Goal: Task Accomplishment & Management: Manage account settings

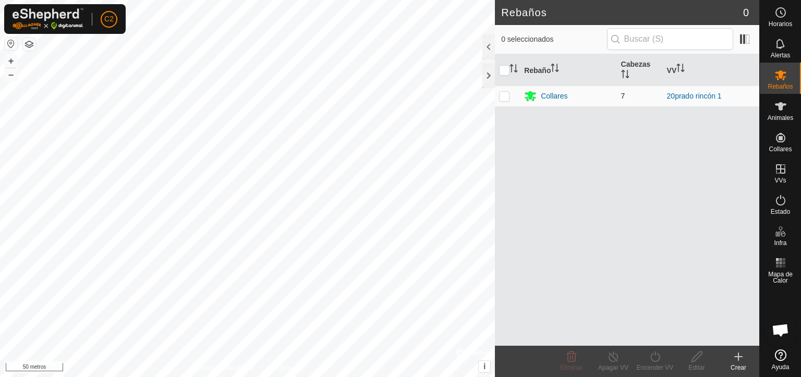
click at [510, 99] on td at bounding box center [507, 95] width 25 height 21
checkbox input "true"
click at [677, 99] on font "20prado rincón 1" at bounding box center [694, 96] width 55 height 8
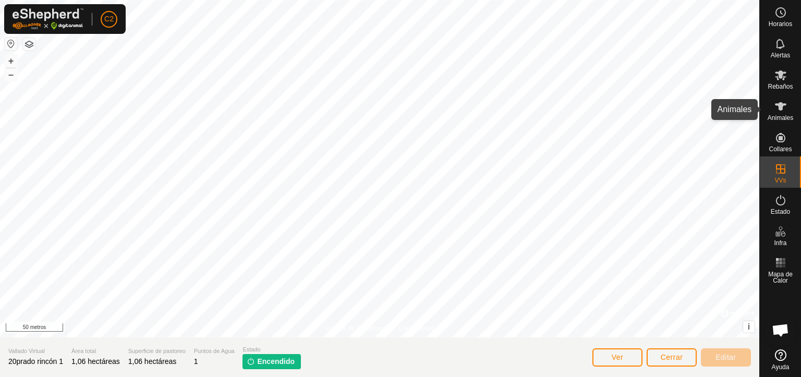
click at [777, 109] on icon at bounding box center [780, 106] width 13 height 13
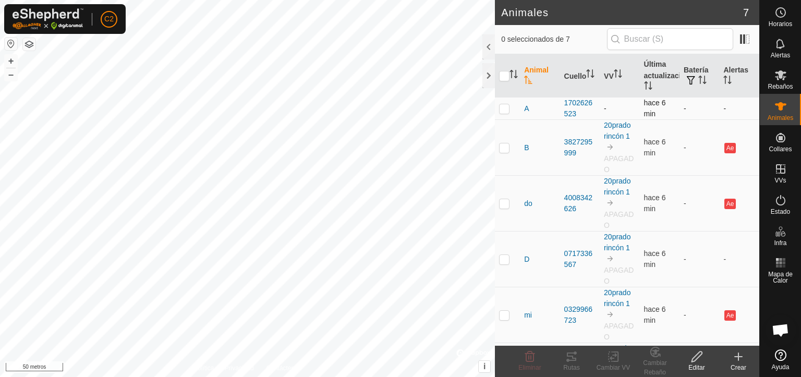
click at [504, 110] on p-checkbox at bounding box center [504, 108] width 10 height 8
click at [504, 106] on p-checkbox at bounding box center [504, 108] width 10 height 8
checkbox input "false"
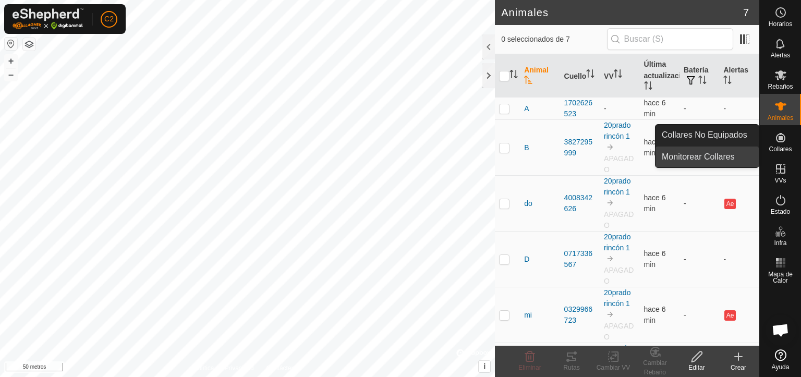
click at [710, 158] on link "Monitorear Collares" at bounding box center [706, 156] width 103 height 21
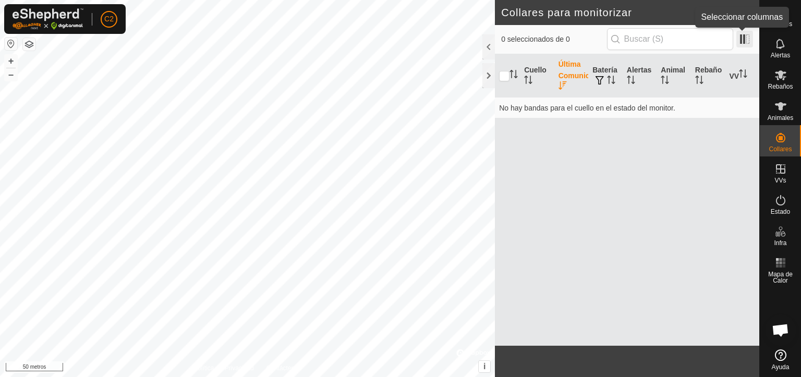
click at [746, 36] on span at bounding box center [744, 39] width 17 height 17
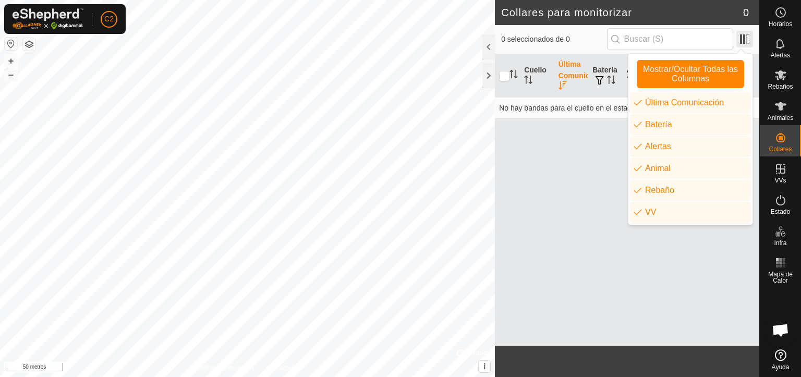
click at [746, 36] on span at bounding box center [744, 39] width 17 height 17
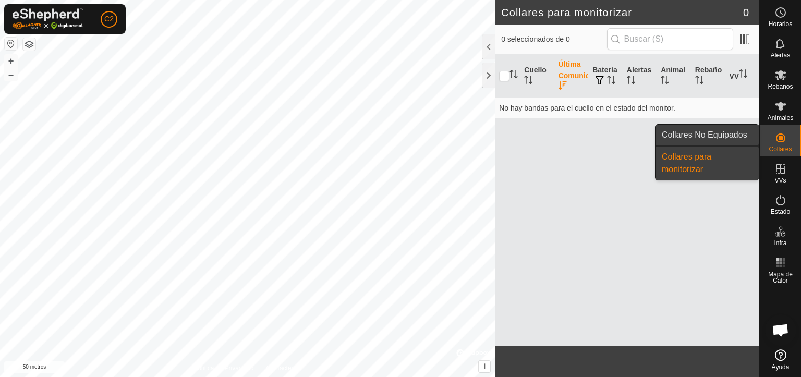
click at [728, 135] on link "Collares No Equipados" at bounding box center [706, 135] width 103 height 21
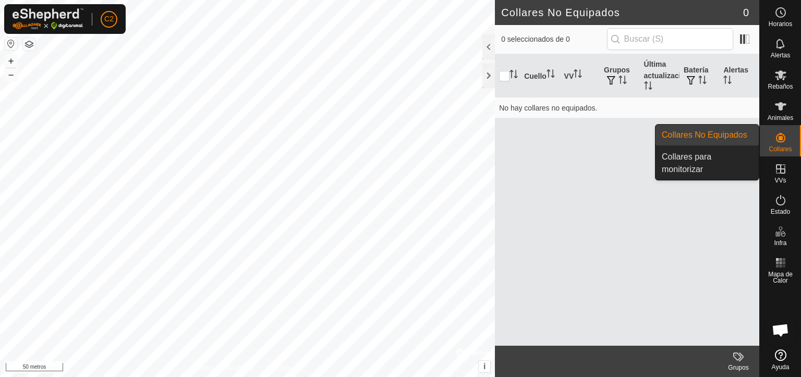
click at [730, 132] on font "Collares No Equipados" at bounding box center [704, 134] width 85 height 9
click at [721, 135] on link "Collares No Equipados" at bounding box center [706, 135] width 103 height 21
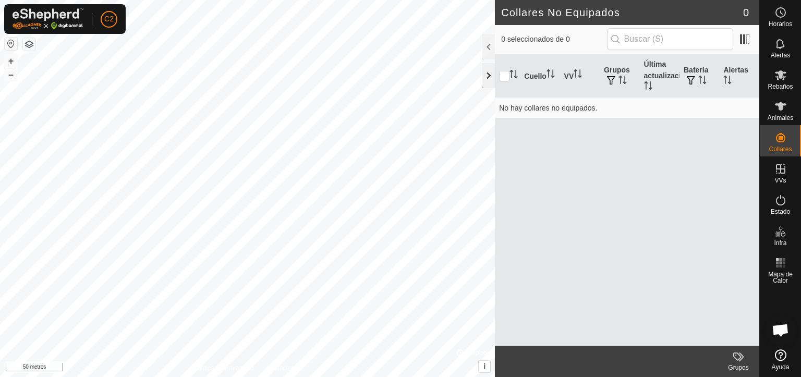
click at [485, 75] on div at bounding box center [488, 75] width 13 height 25
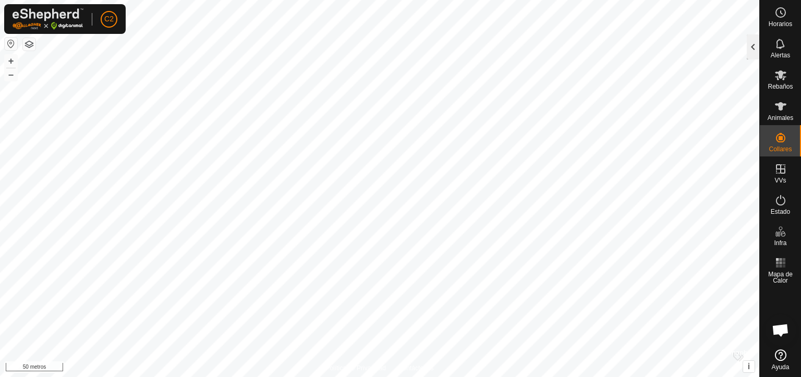
click at [750, 41] on div at bounding box center [753, 46] width 13 height 25
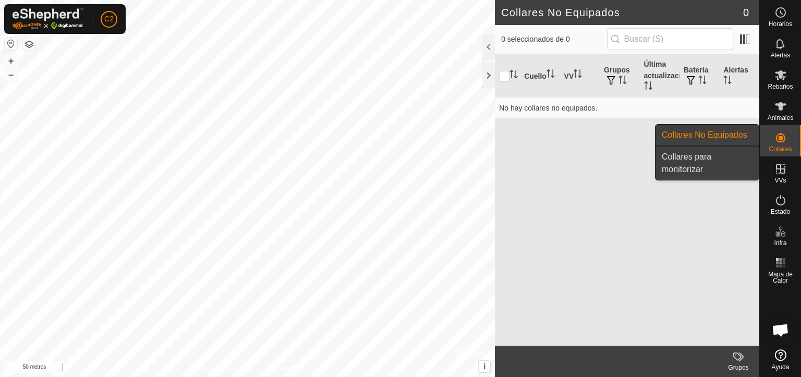
click at [687, 158] on link "Collares para monitorizar" at bounding box center [706, 162] width 103 height 33
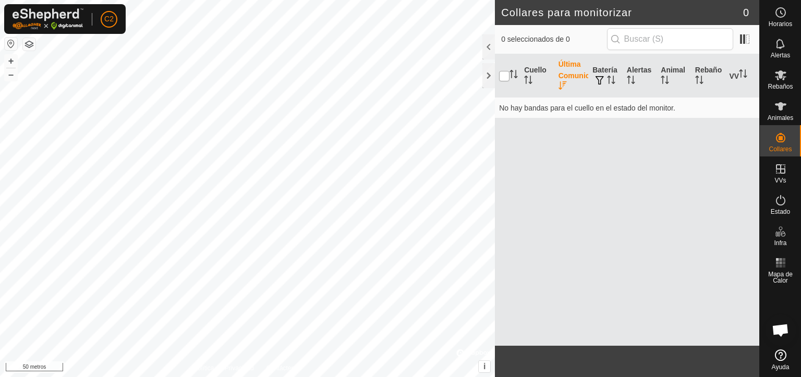
click at [504, 79] on input "checkbox" at bounding box center [504, 76] width 10 height 10
click at [507, 72] on input "checkbox" at bounding box center [504, 76] width 10 height 10
checkbox input "false"
click at [671, 69] on font "Animal" at bounding box center [673, 70] width 25 height 8
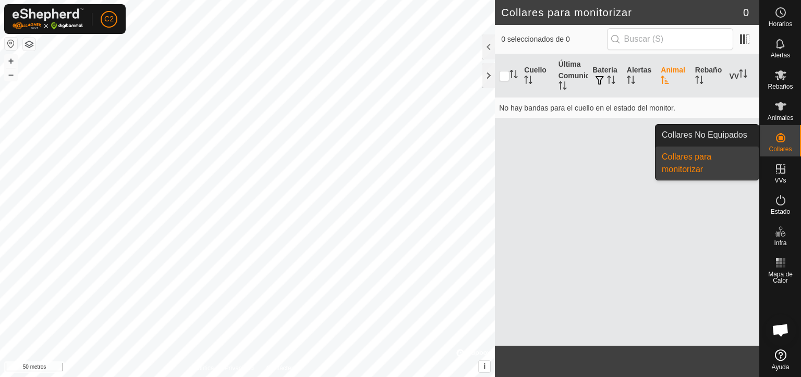
click at [707, 162] on link "Collares para monitorizar" at bounding box center [706, 162] width 103 height 33
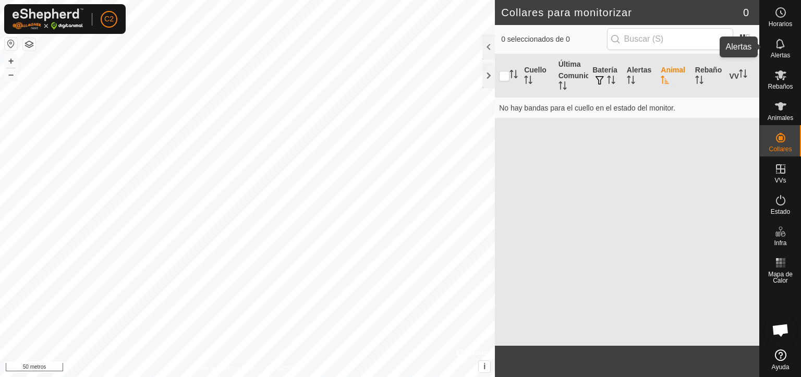
click at [776, 44] on icon at bounding box center [780, 44] width 13 height 13
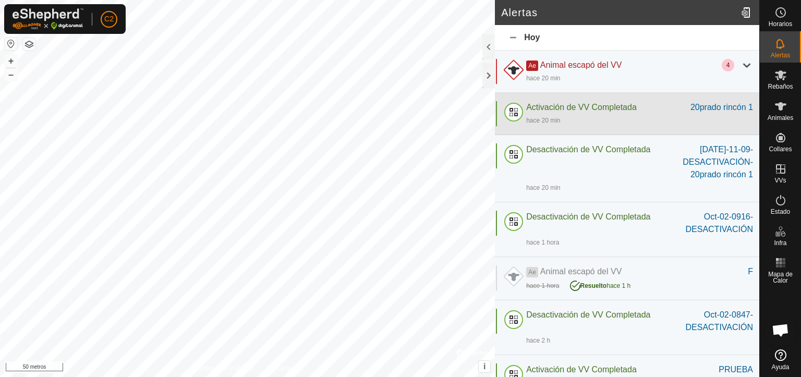
click at [593, 109] on font "Activación de VV Completada" at bounding box center [581, 107] width 111 height 9
click at [593, 108] on font "Activación de VV Completada" at bounding box center [581, 107] width 111 height 9
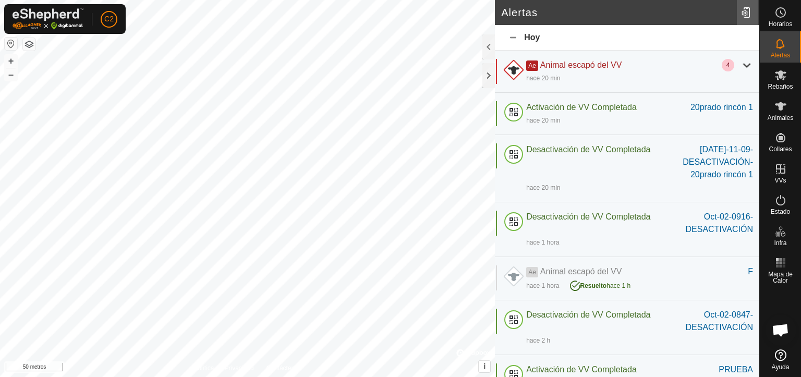
click at [744, 11] on div at bounding box center [747, 12] width 21 height 29
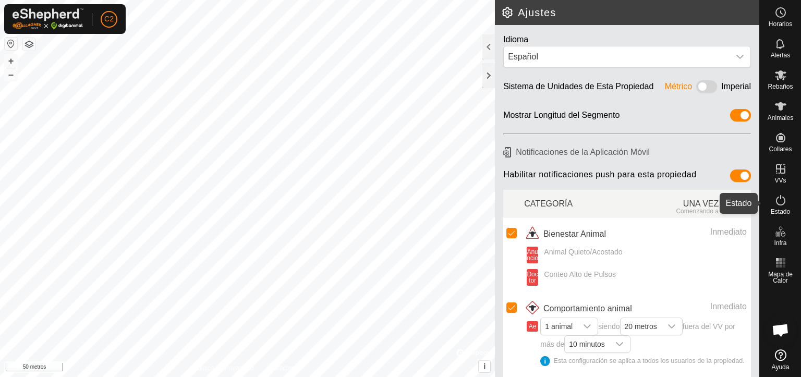
click at [784, 202] on icon at bounding box center [780, 200] width 13 height 13
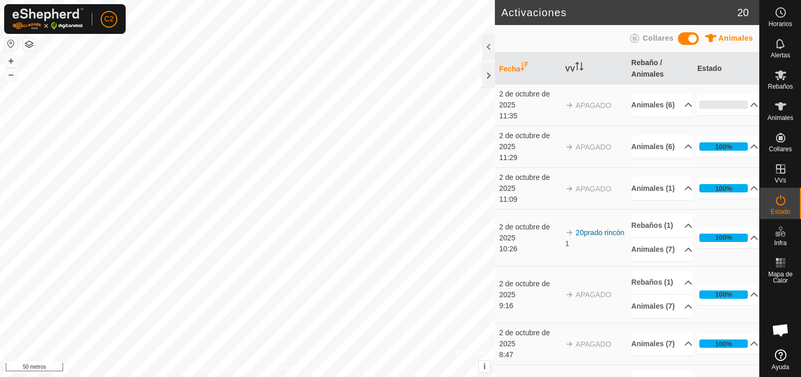
click at [487, 45] on div at bounding box center [488, 46] width 13 height 25
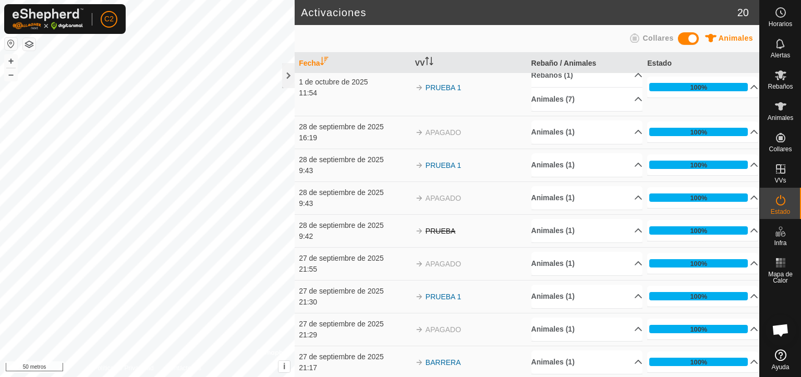
scroll to position [391, 0]
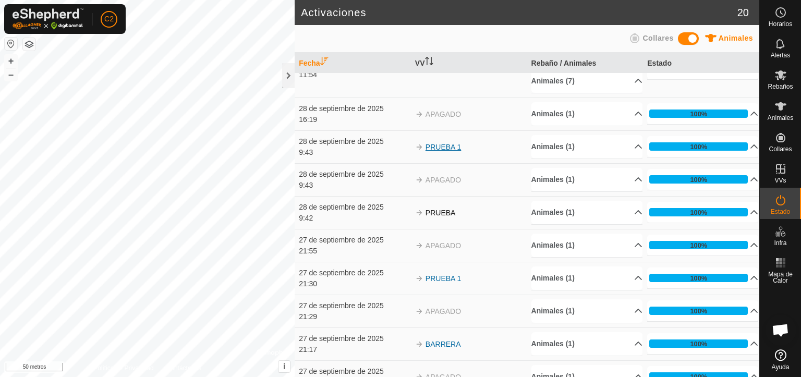
click at [446, 149] on font "PRUEBA 1" at bounding box center [442, 147] width 35 height 8
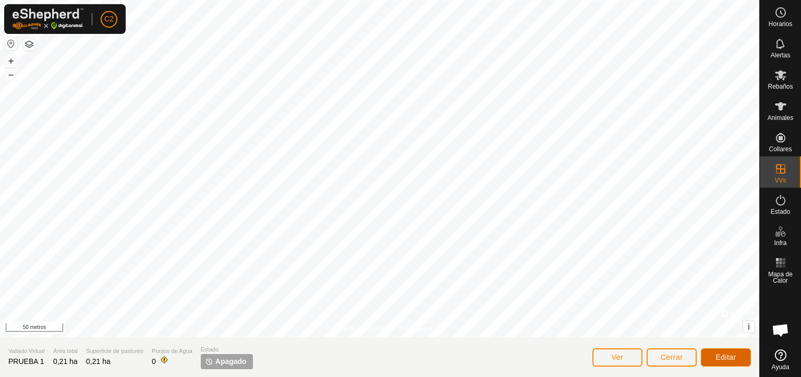
click at [725, 360] on font "Editar" at bounding box center [725, 357] width 21 height 8
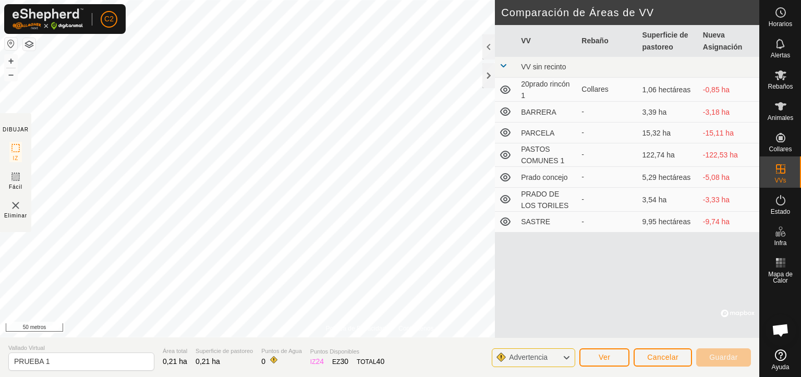
click at [504, 88] on icon at bounding box center [505, 89] width 10 height 8
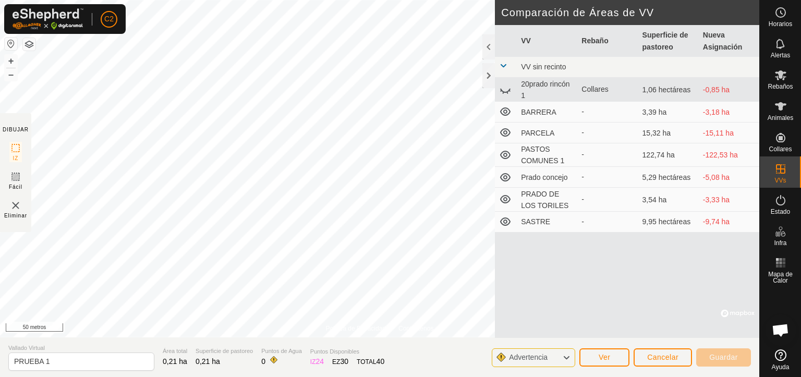
click at [504, 88] on icon at bounding box center [505, 89] width 13 height 13
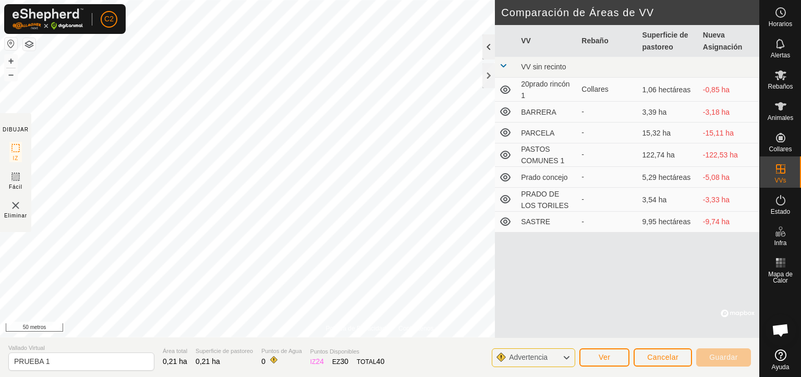
click at [488, 45] on div at bounding box center [488, 46] width 13 height 25
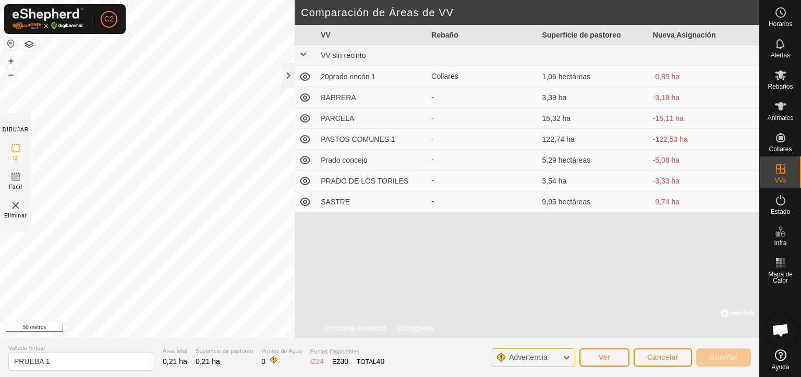
click at [301, 52] on span at bounding box center [303, 54] width 8 height 8
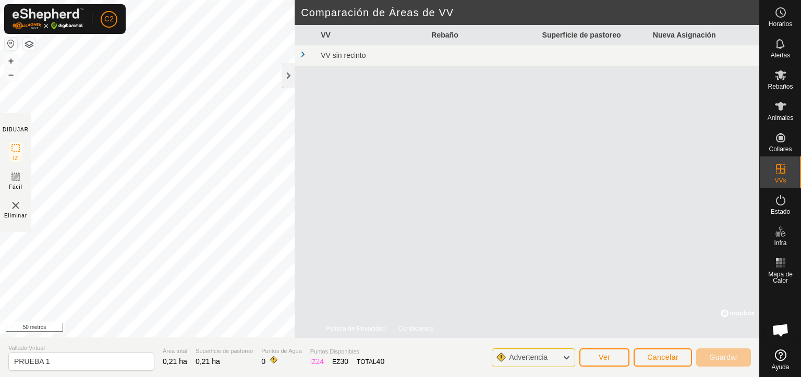
click at [365, 52] on font "VV sin recinto" at bounding box center [343, 55] width 45 height 8
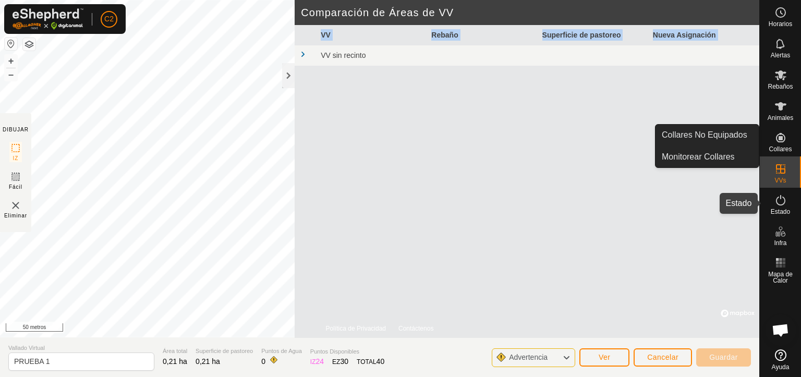
click at [779, 203] on icon at bounding box center [780, 200] width 13 height 13
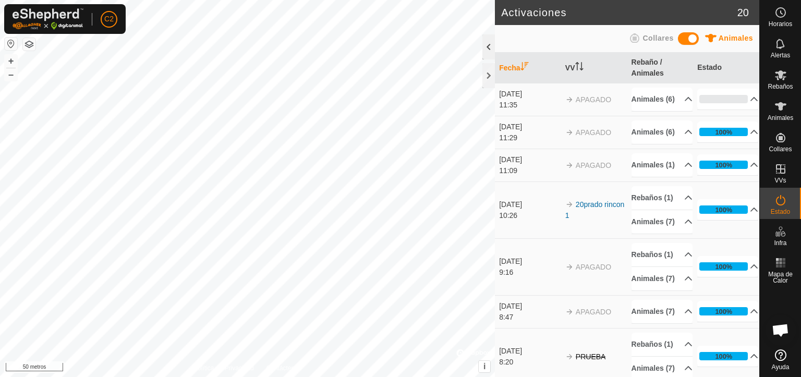
click at [485, 45] on div at bounding box center [488, 46] width 13 height 25
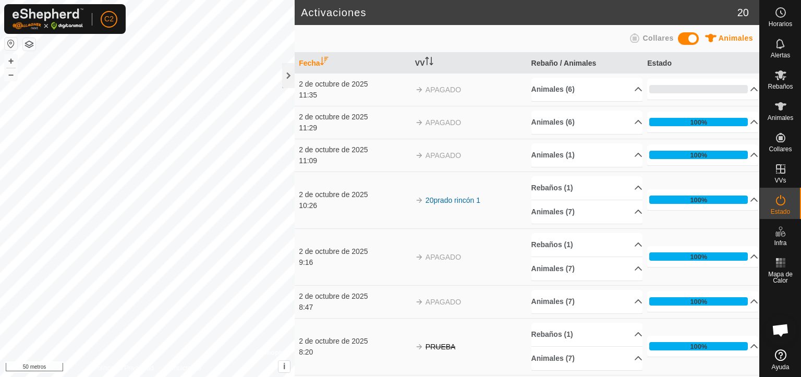
scroll to position [78, 0]
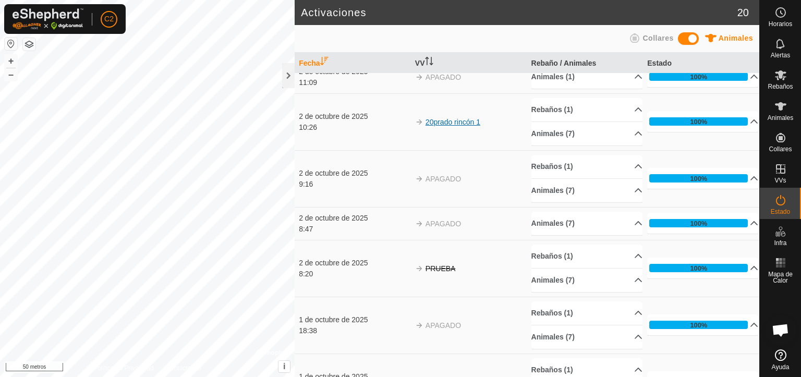
click at [453, 122] on font "20prado rincón 1" at bounding box center [452, 122] width 55 height 8
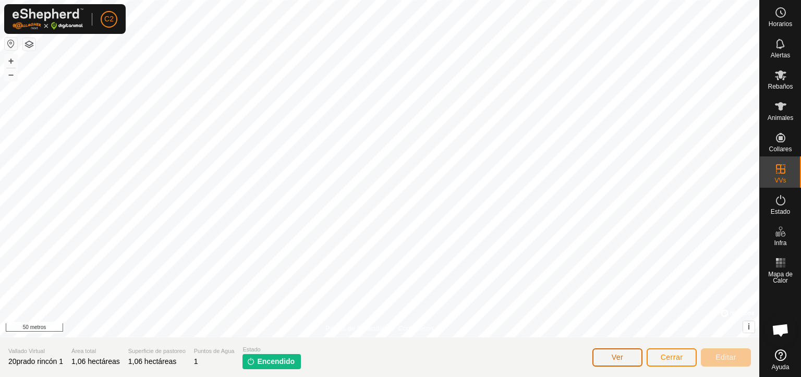
click at [617, 357] on font "Ver" at bounding box center [618, 357] width 12 height 8
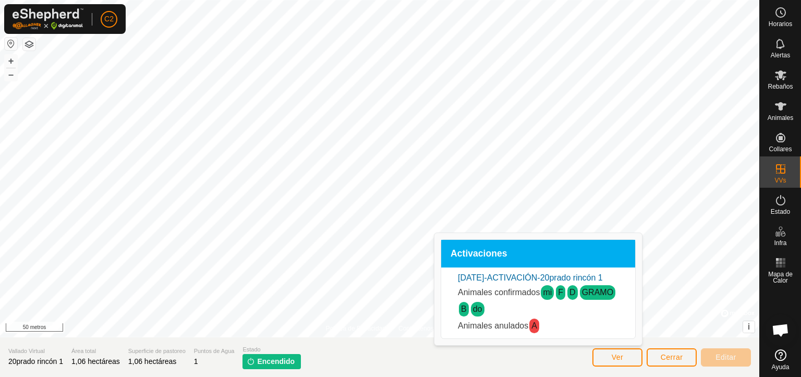
click at [273, 363] on font "Encendido" at bounding box center [276, 361] width 38 height 8
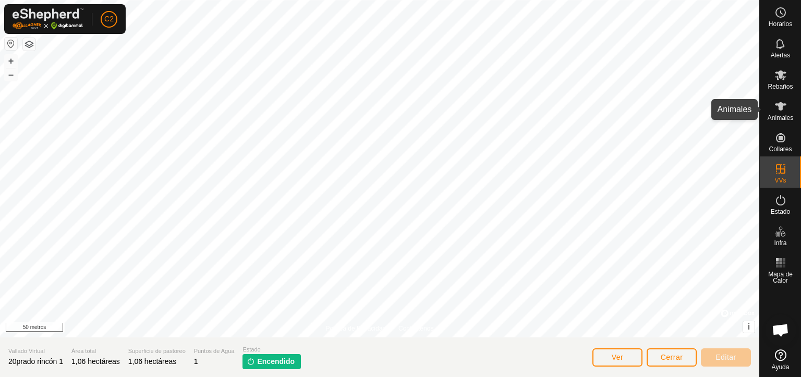
click at [783, 112] on icon at bounding box center [780, 106] width 13 height 13
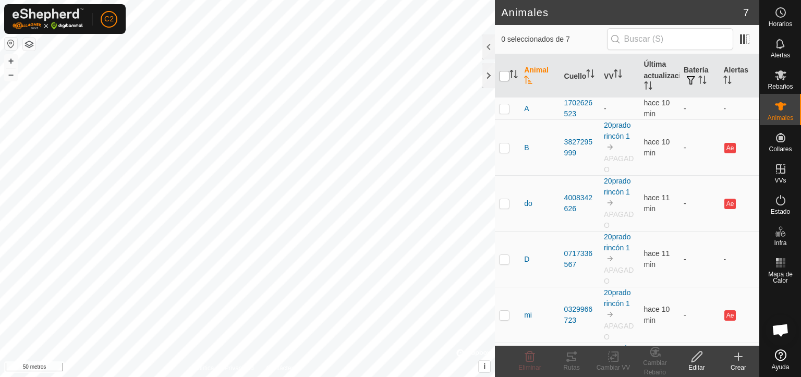
click at [505, 77] on input "checkbox" at bounding box center [504, 76] width 10 height 10
checkbox input "true"
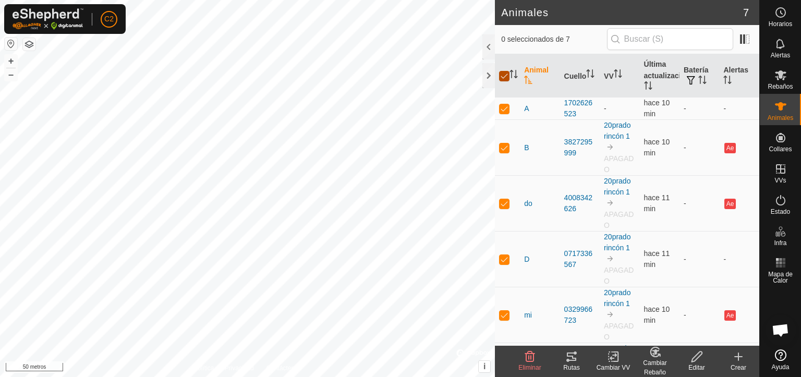
checkbox input "true"
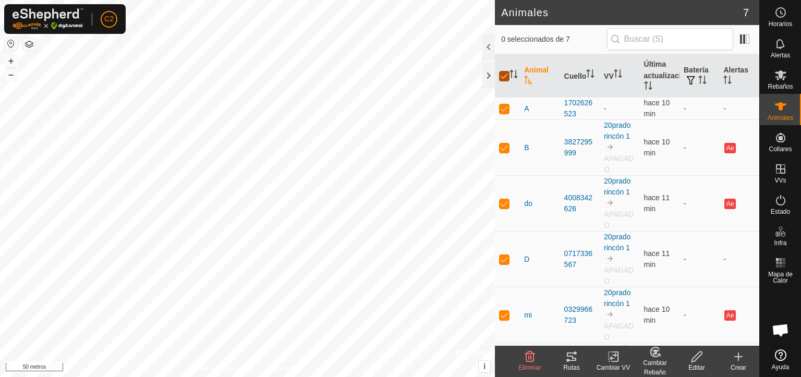
checkbox input "true"
click at [612, 362] on icon at bounding box center [613, 356] width 13 height 13
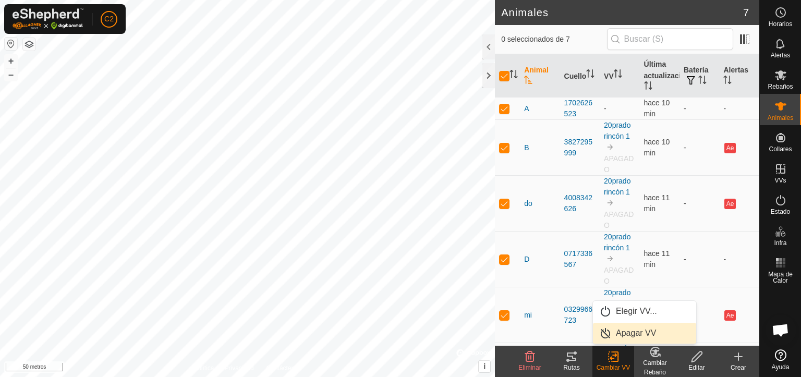
click at [629, 335] on link "Apagar VV" at bounding box center [644, 333] width 103 height 21
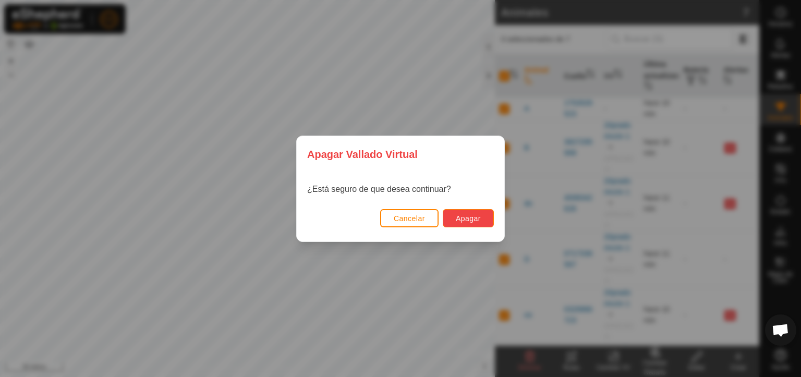
click at [467, 215] on font "Apagar" at bounding box center [468, 218] width 25 height 8
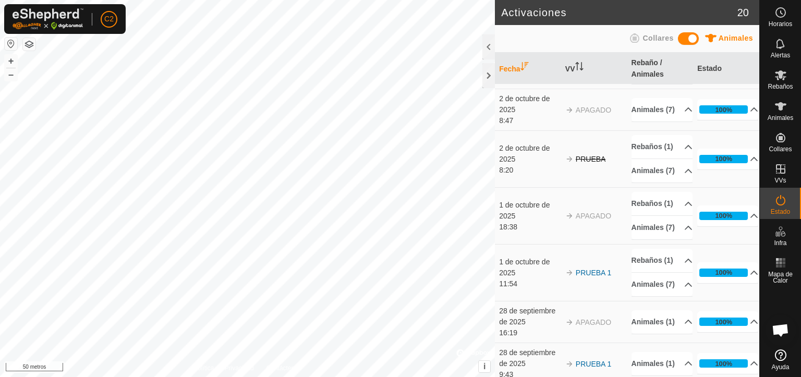
scroll to position [266, 0]
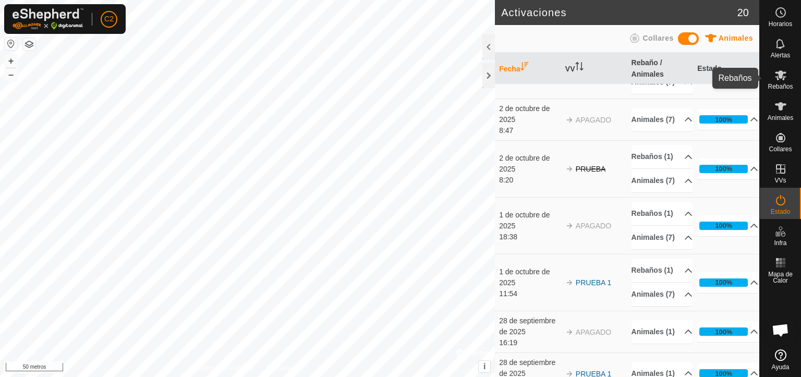
click at [778, 80] on icon at bounding box center [780, 75] width 13 height 13
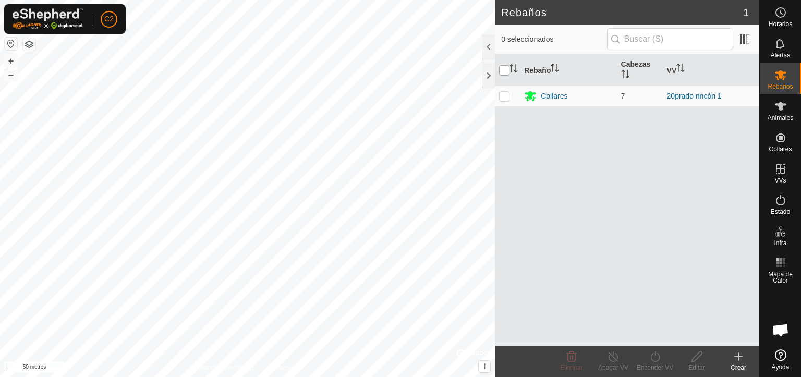
click at [503, 70] on input "checkbox" at bounding box center [504, 70] width 10 height 10
checkbox input "true"
click at [607, 360] on icon at bounding box center [613, 356] width 13 height 13
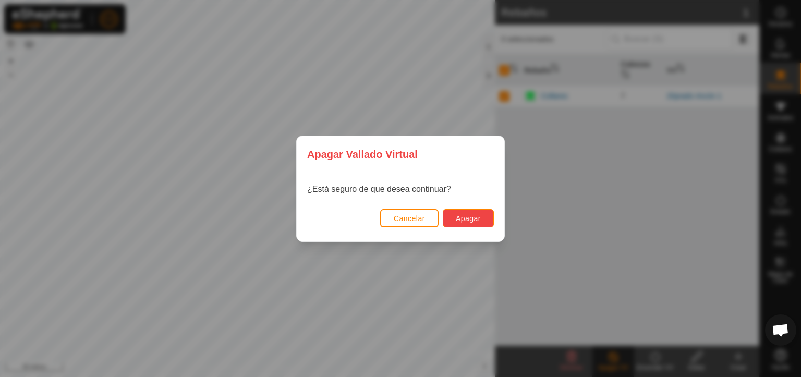
click at [465, 216] on font "Apagar" at bounding box center [468, 218] width 25 height 8
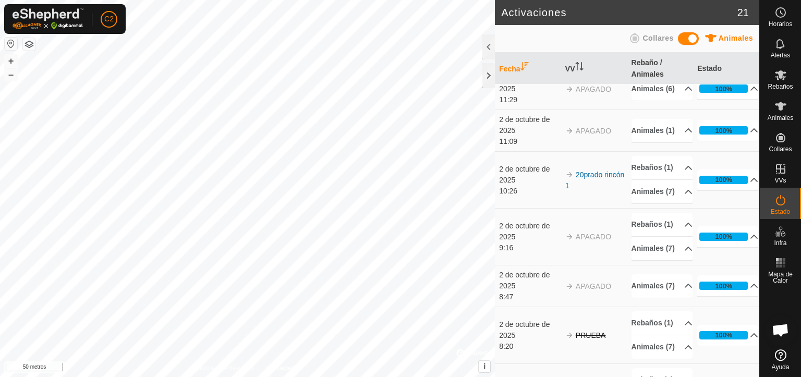
scroll to position [235, 0]
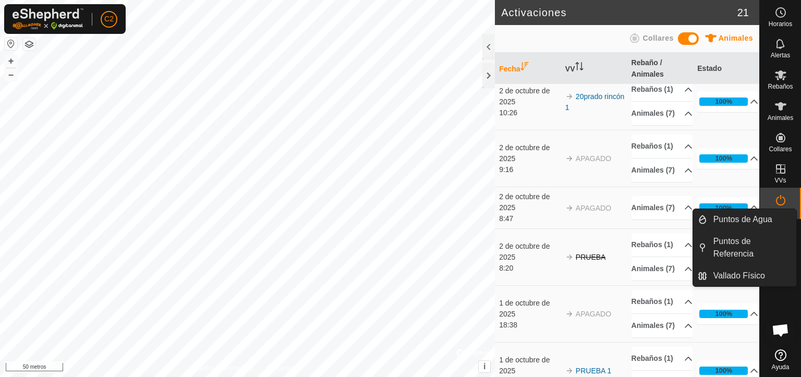
click at [783, 200] on icon at bounding box center [780, 200] width 13 height 13
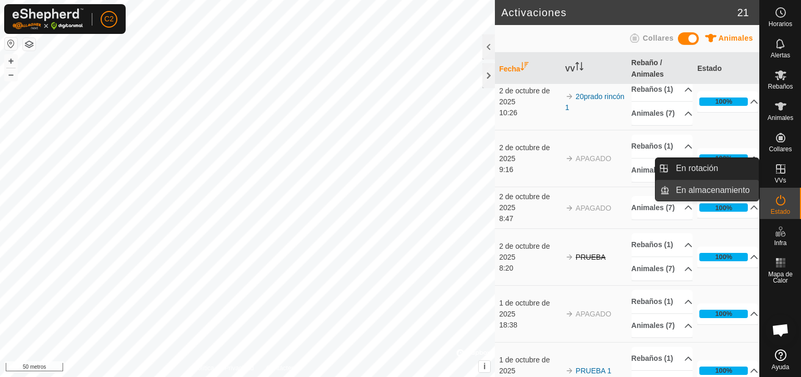
click at [704, 193] on font "En almacenamiento" at bounding box center [713, 190] width 74 height 9
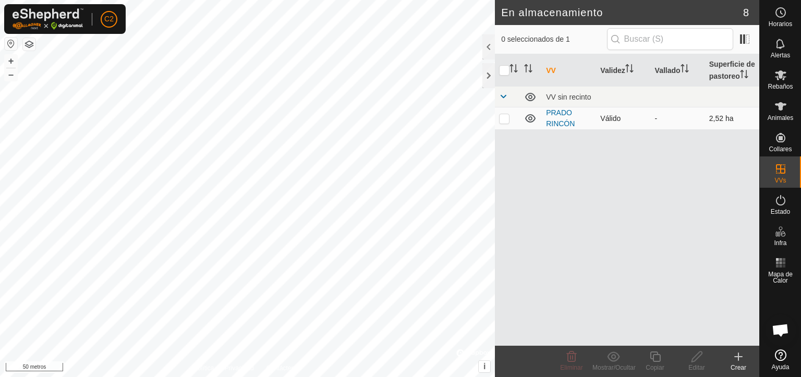
click at [502, 121] on p-checkbox at bounding box center [504, 118] width 10 height 8
checkbox input "true"
click at [690, 359] on icon at bounding box center [696, 356] width 13 height 13
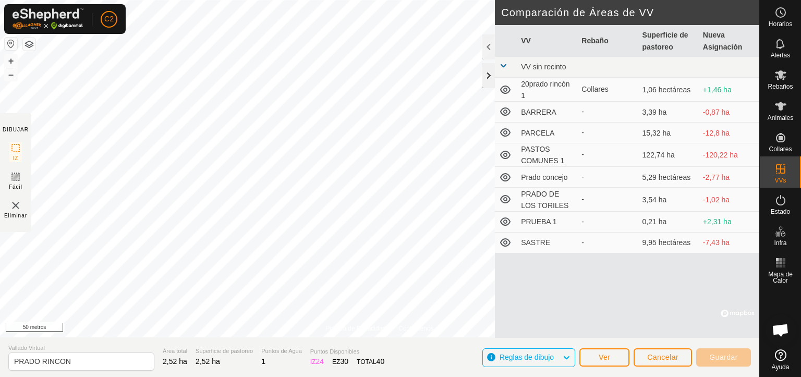
click at [487, 76] on div at bounding box center [488, 75] width 13 height 25
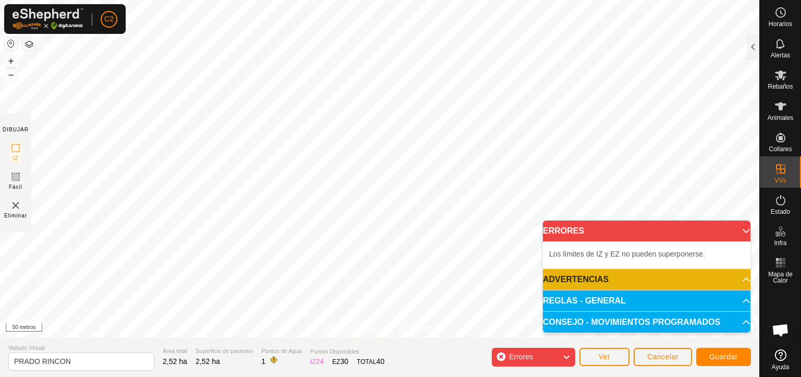
click at [742, 229] on icon at bounding box center [746, 231] width 8 height 8
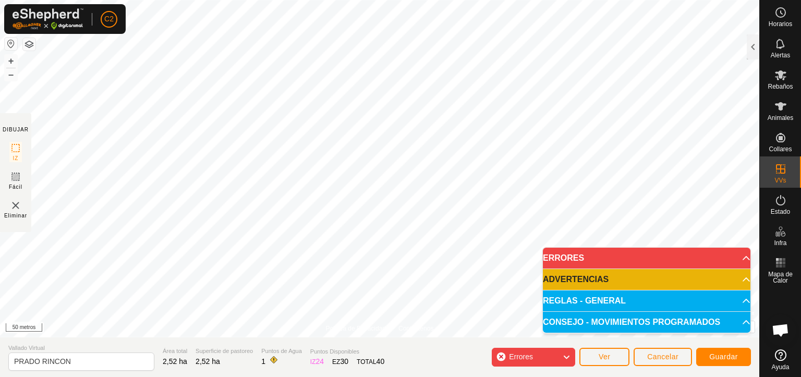
click at [737, 229] on body "C2 Horarios Alertas Rebaños Animales Collares VVs Estado Infra Mapa de Calor Ay…" at bounding box center [400, 188] width 801 height 377
click at [562, 357] on icon at bounding box center [566, 357] width 8 height 14
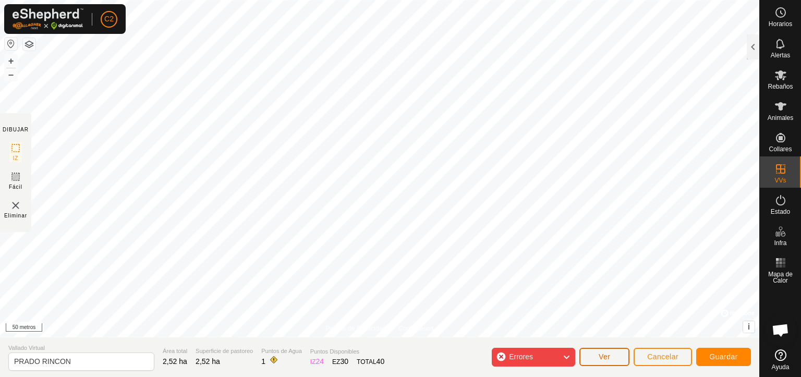
click at [601, 357] on font "Ver" at bounding box center [604, 356] width 12 height 8
click at [13, 77] on font "–" at bounding box center [10, 74] width 5 height 11
click at [662, 356] on font "Cancelar" at bounding box center [662, 356] width 31 height 8
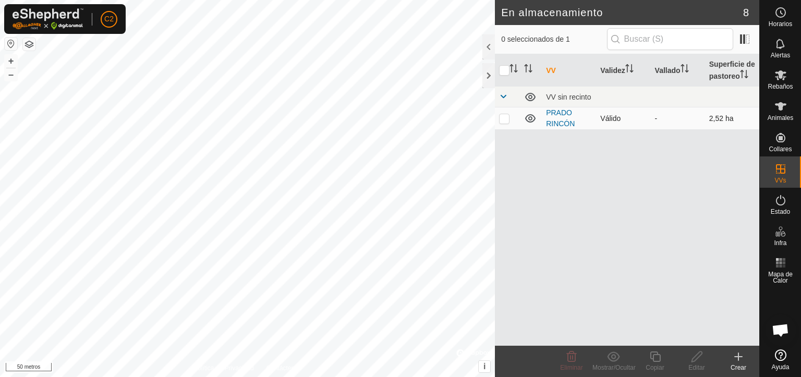
click at [504, 117] on p-checkbox at bounding box center [504, 118] width 10 height 8
checkbox input "true"
click at [568, 363] on div "Eliminar" at bounding box center [572, 367] width 42 height 9
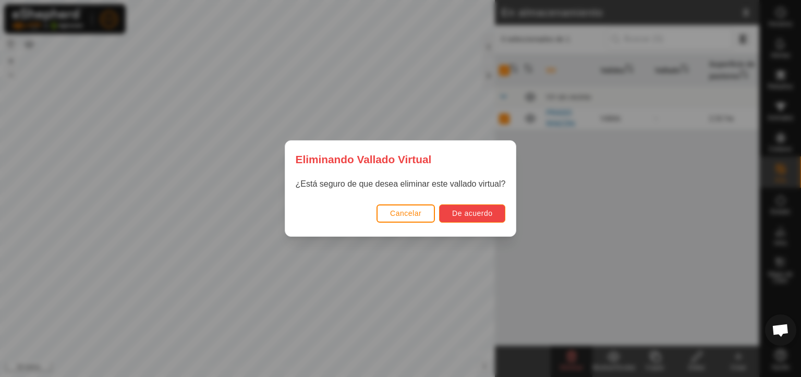
click at [470, 207] on button "De acuerdo" at bounding box center [472, 213] width 66 height 18
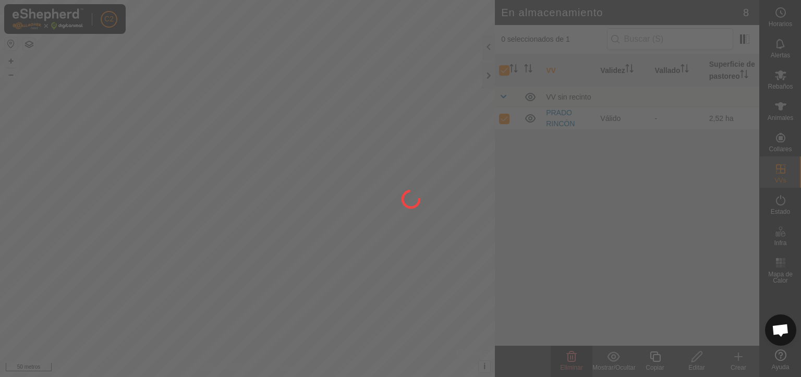
checkbox input "false"
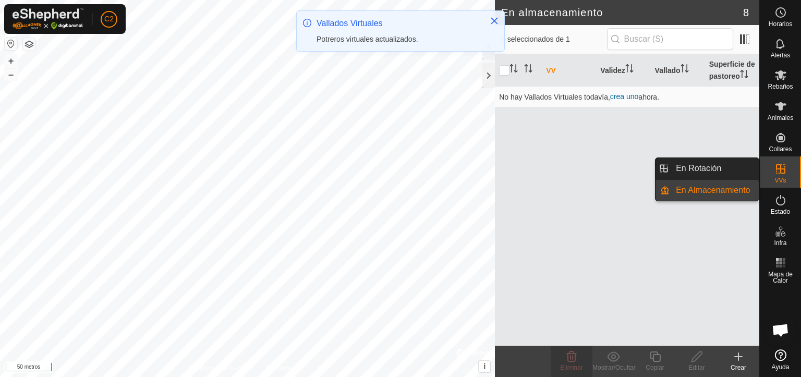
click at [722, 166] on link "En Rotación" at bounding box center [713, 168] width 89 height 21
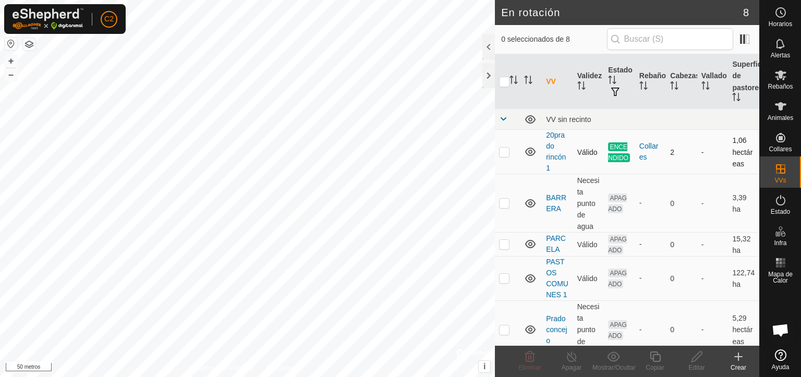
click at [505, 157] on td at bounding box center [507, 152] width 25 height 44
checkbox input "true"
click at [567, 364] on font "Apagar" at bounding box center [571, 367] width 20 height 7
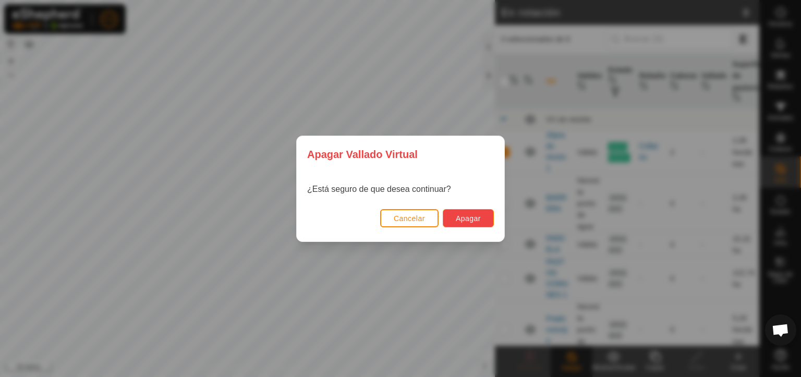
click at [465, 216] on font "Apagar" at bounding box center [468, 218] width 25 height 8
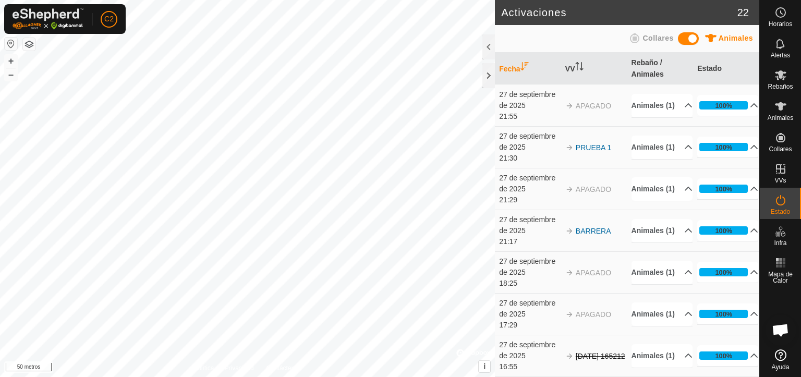
scroll to position [825, 0]
click at [591, 152] on font "PRUEBA 1" at bounding box center [593, 147] width 35 height 8
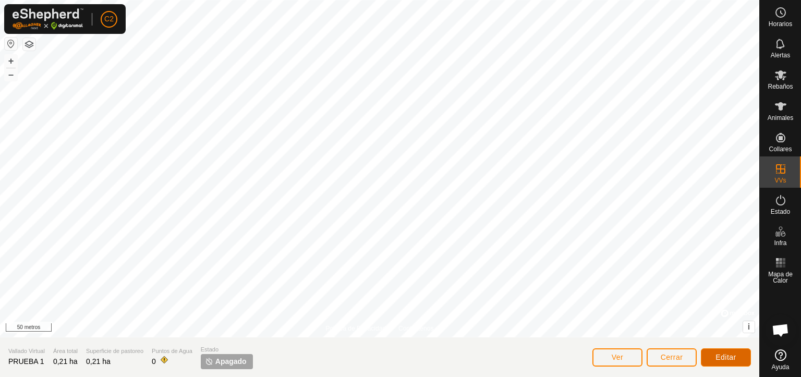
click at [724, 357] on font "Editar" at bounding box center [725, 357] width 21 height 8
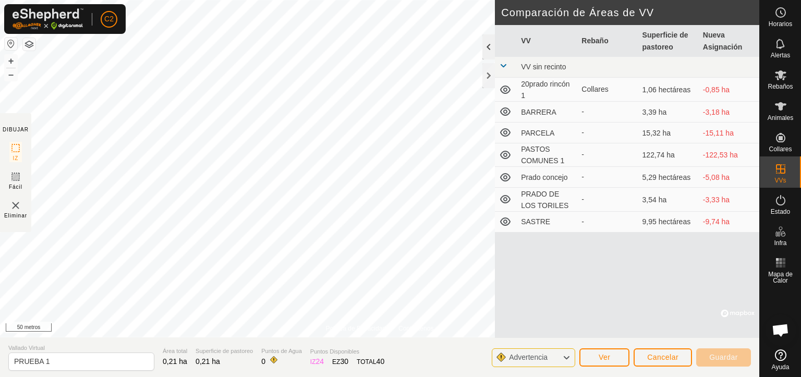
click at [486, 42] on div at bounding box center [488, 46] width 13 height 25
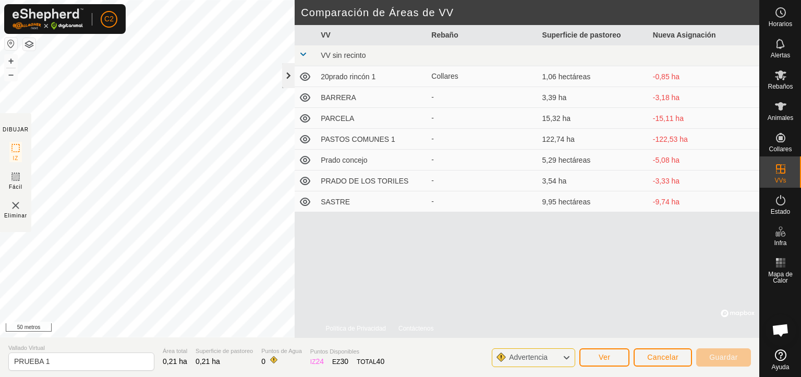
click at [284, 72] on div at bounding box center [288, 75] width 13 height 25
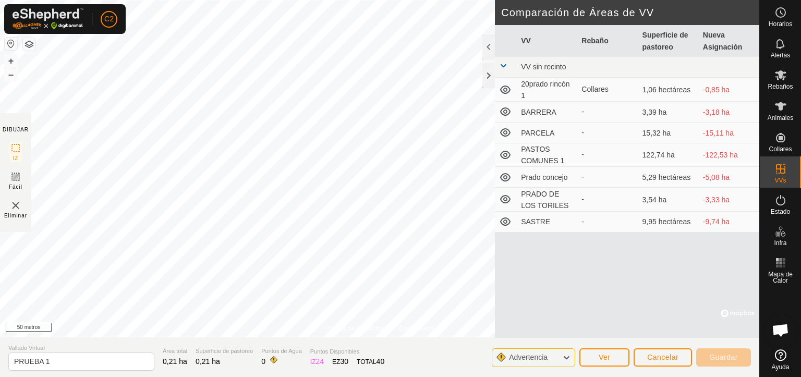
click at [16, 209] on img at bounding box center [15, 205] width 13 height 13
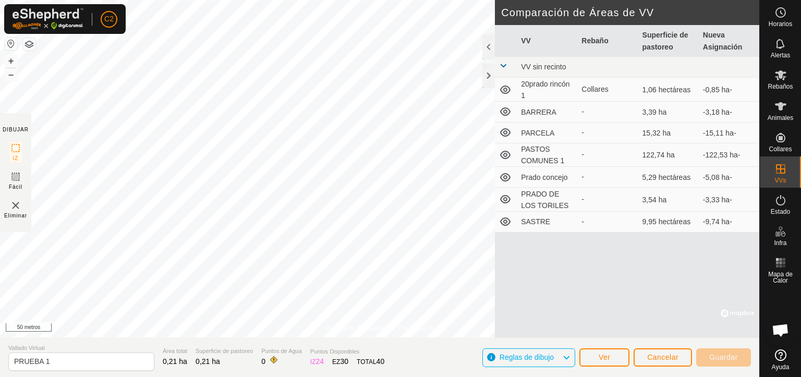
click at [14, 207] on img at bounding box center [15, 205] width 13 height 13
click at [15, 207] on img at bounding box center [15, 205] width 13 height 13
click at [17, 207] on img at bounding box center [15, 205] width 13 height 13
click at [13, 203] on img at bounding box center [15, 205] width 13 height 13
click at [607, 360] on font "Ver" at bounding box center [604, 357] width 12 height 8
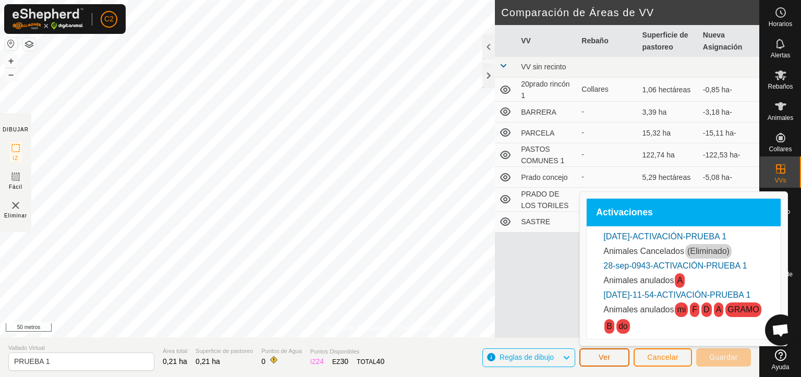
click at [607, 360] on font "Ver" at bounding box center [604, 357] width 12 height 8
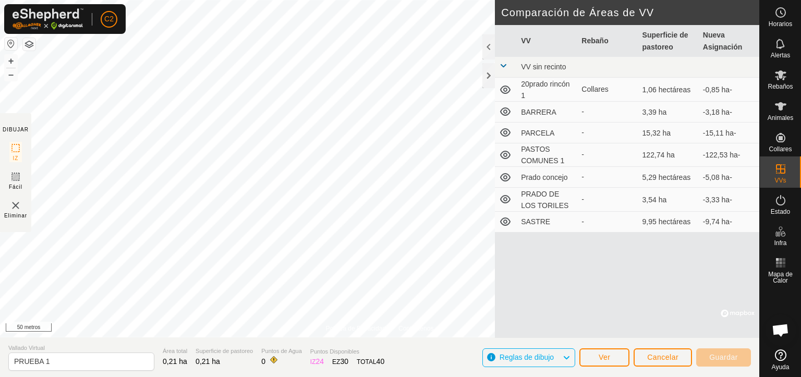
click at [16, 205] on img at bounding box center [15, 205] width 13 height 13
click at [15, 205] on img at bounding box center [15, 205] width 13 height 13
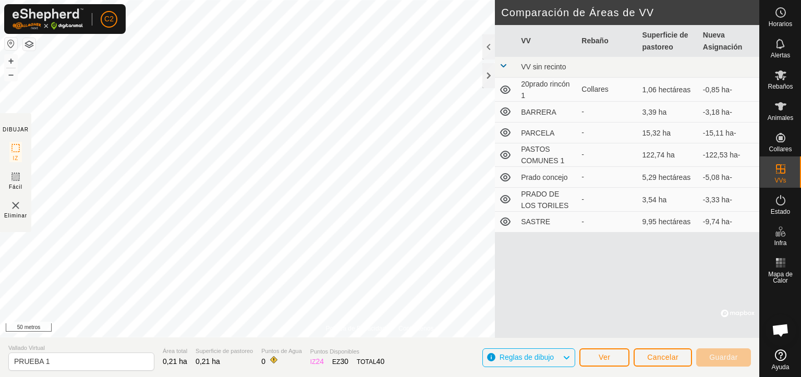
click at [15, 205] on img at bounding box center [15, 205] width 13 height 13
click at [14, 205] on img at bounding box center [15, 205] width 13 height 13
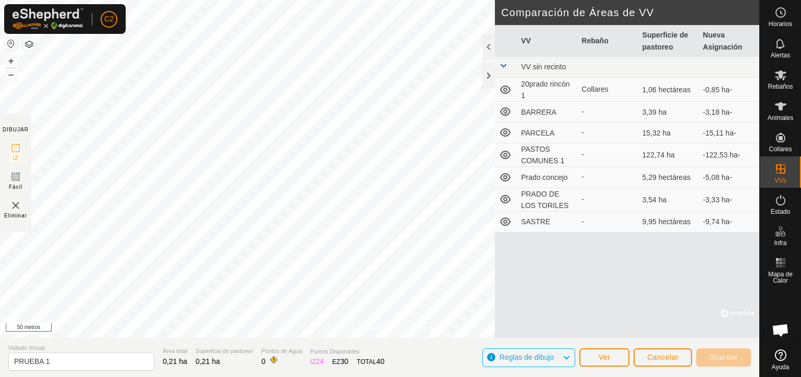
click at [14, 205] on img at bounding box center [15, 205] width 13 height 13
click at [15, 205] on img at bounding box center [15, 205] width 13 height 13
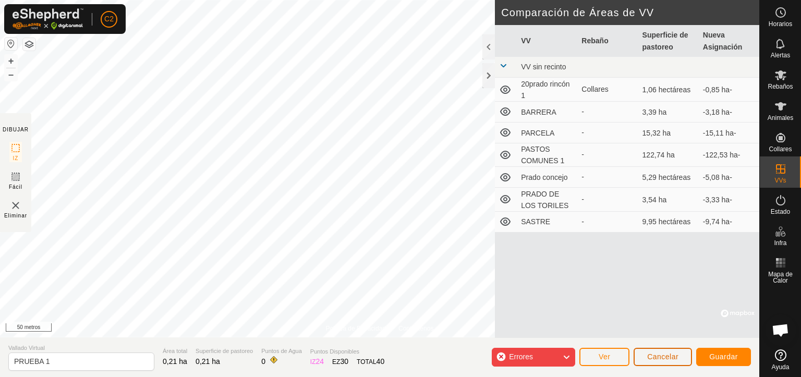
click at [654, 357] on font "Cancelar" at bounding box center [662, 356] width 31 height 8
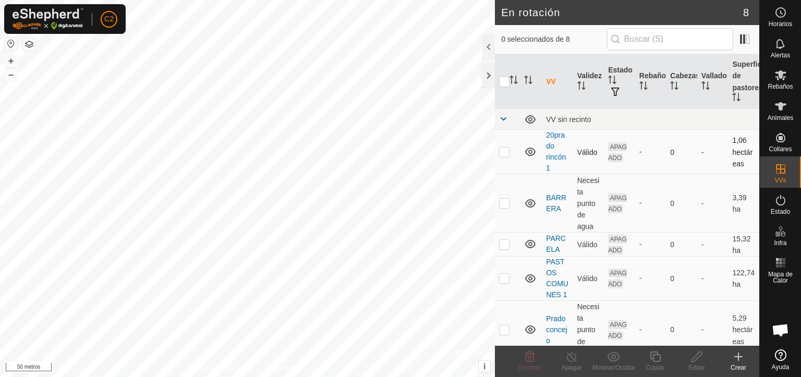
click at [503, 153] on p-checkbox at bounding box center [504, 152] width 10 height 8
checkbox input "true"
click at [691, 364] on font "Editar" at bounding box center [696, 367] width 16 height 7
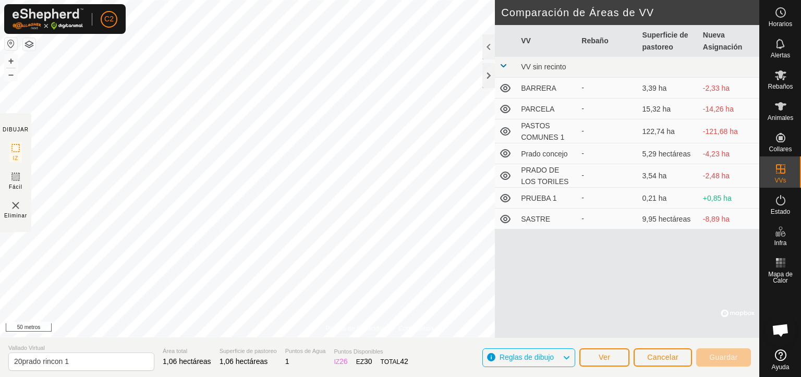
click at [11, 207] on img at bounding box center [15, 205] width 13 height 13
click at [17, 203] on img at bounding box center [15, 205] width 13 height 13
click at [11, 205] on img at bounding box center [15, 205] width 13 height 13
click at [16, 209] on img at bounding box center [15, 205] width 13 height 13
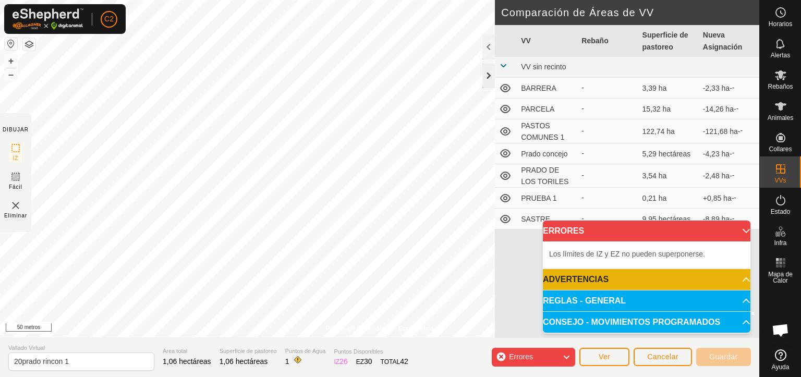
click at [488, 75] on div at bounding box center [488, 75] width 13 height 25
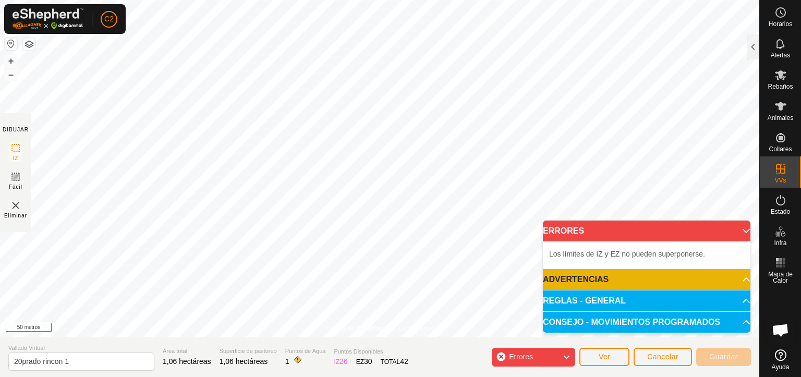
click at [564, 358] on icon at bounding box center [566, 357] width 8 height 14
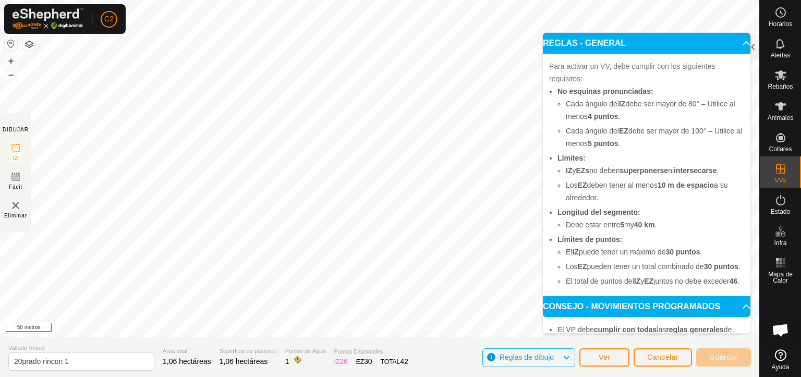
click at [563, 356] on icon at bounding box center [566, 358] width 8 height 14
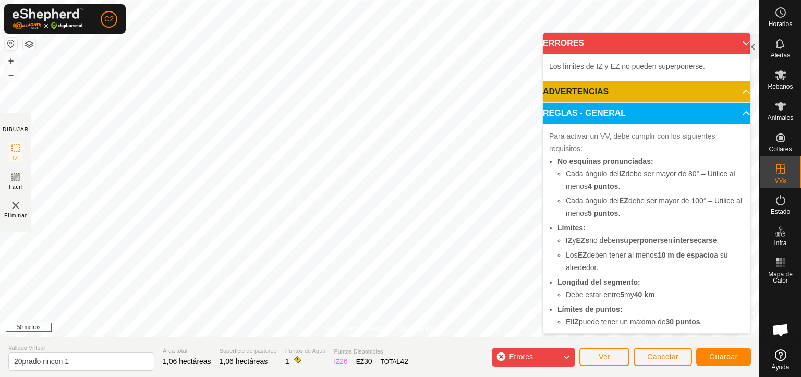
click at [557, 357] on div "Errores" at bounding box center [533, 357] width 83 height 19
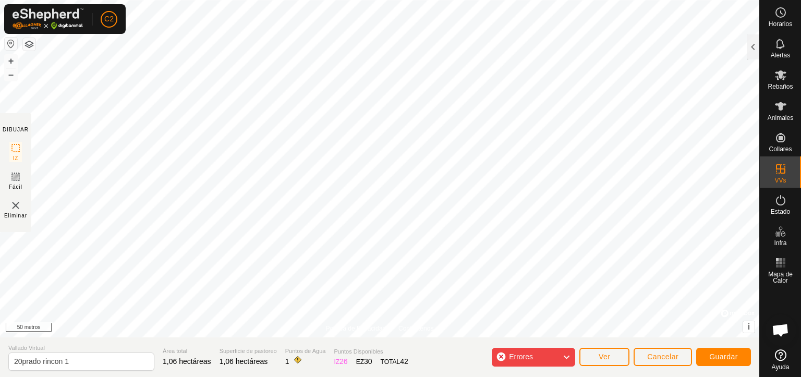
click at [16, 202] on img at bounding box center [15, 205] width 13 height 13
click at [14, 203] on img at bounding box center [15, 205] width 13 height 13
click at [17, 206] on img at bounding box center [15, 205] width 13 height 13
click at [13, 207] on img at bounding box center [15, 205] width 13 height 13
click at [14, 207] on img at bounding box center [15, 205] width 13 height 13
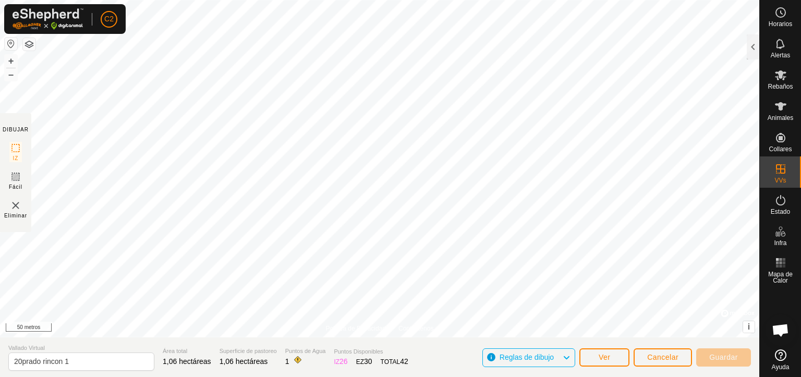
click at [14, 206] on img at bounding box center [15, 205] width 13 height 13
click at [13, 205] on img at bounding box center [15, 205] width 13 height 13
click at [16, 207] on img at bounding box center [15, 205] width 13 height 13
click at [13, 206] on img at bounding box center [15, 205] width 13 height 13
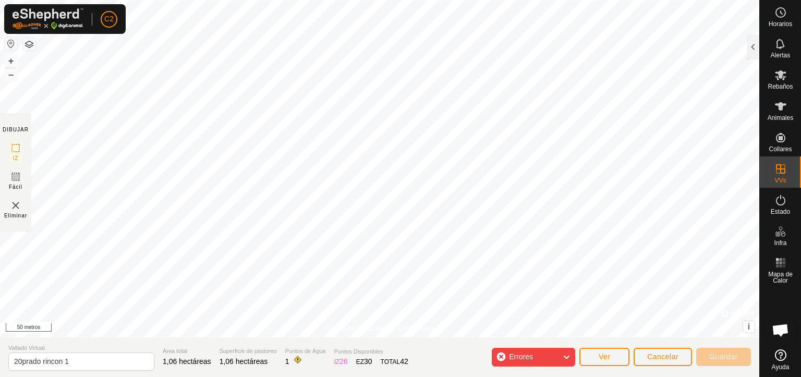
click at [13, 205] on img at bounding box center [15, 205] width 13 height 13
click at [13, 208] on img at bounding box center [15, 205] width 13 height 13
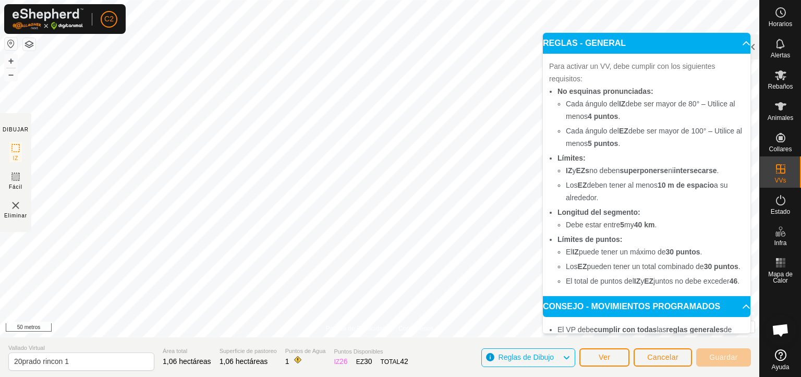
click at [13, 208] on img at bounding box center [15, 205] width 13 height 13
click at [663, 352] on button "Cancelar" at bounding box center [662, 357] width 58 height 18
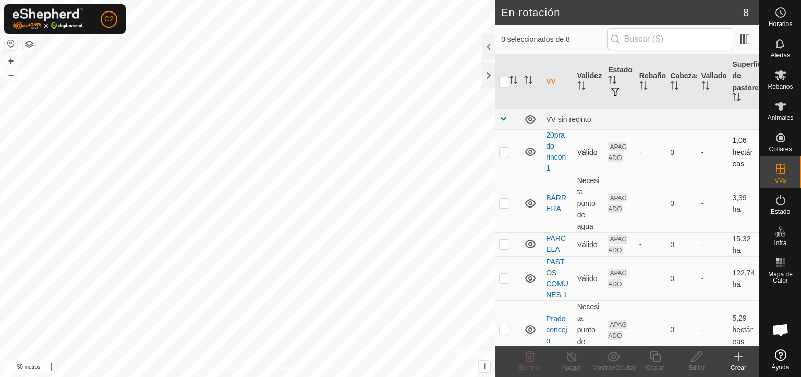
click at [501, 151] on p-checkbox at bounding box center [504, 152] width 10 height 8
click at [503, 154] on p-checkbox at bounding box center [504, 152] width 10 height 8
click at [504, 154] on p-checkbox at bounding box center [504, 152] width 10 height 8
click at [501, 154] on p-checkbox at bounding box center [504, 152] width 10 height 8
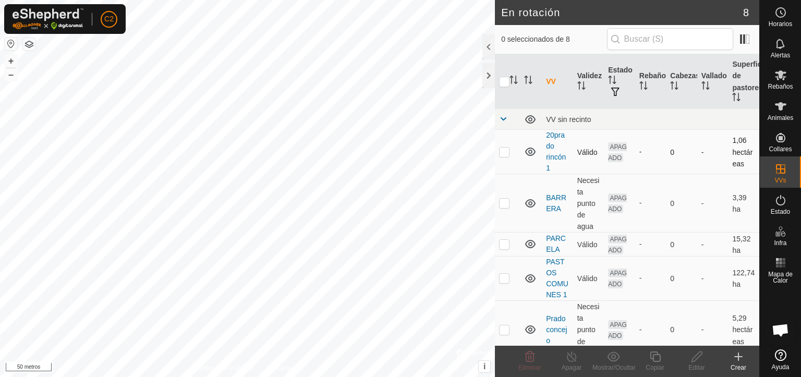
click at [504, 152] on p-checkbox at bounding box center [504, 152] width 10 height 8
checkbox input "true"
click at [526, 363] on div "Eliminar" at bounding box center [530, 367] width 42 height 9
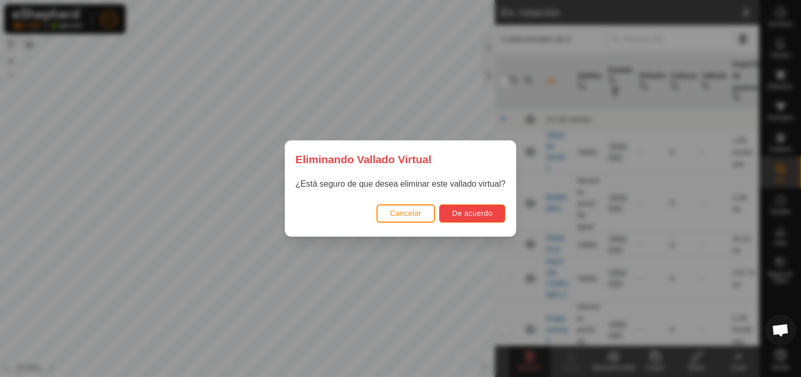
click at [479, 210] on font "De acuerdo" at bounding box center [472, 213] width 40 height 8
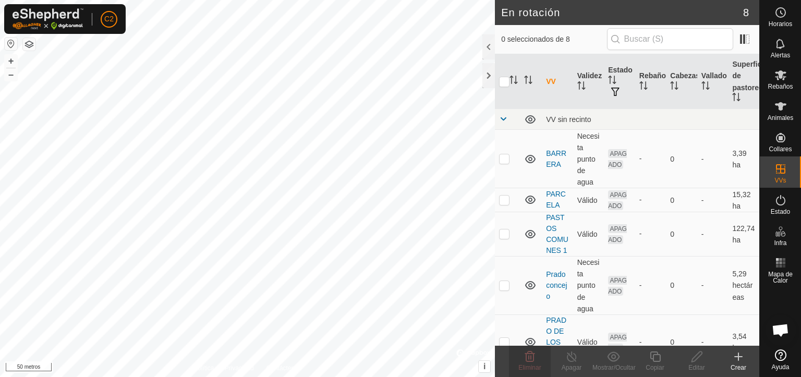
click at [736, 364] on font "Crear" at bounding box center [738, 367] width 16 height 7
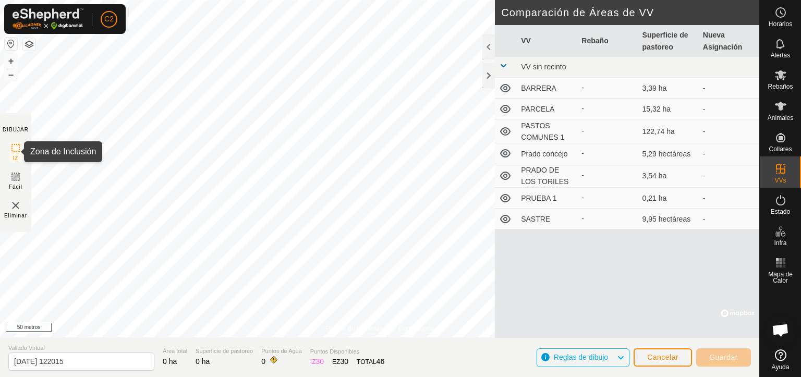
click at [13, 144] on rect at bounding box center [15, 148] width 8 height 8
click at [486, 80] on div at bounding box center [488, 75] width 13 height 25
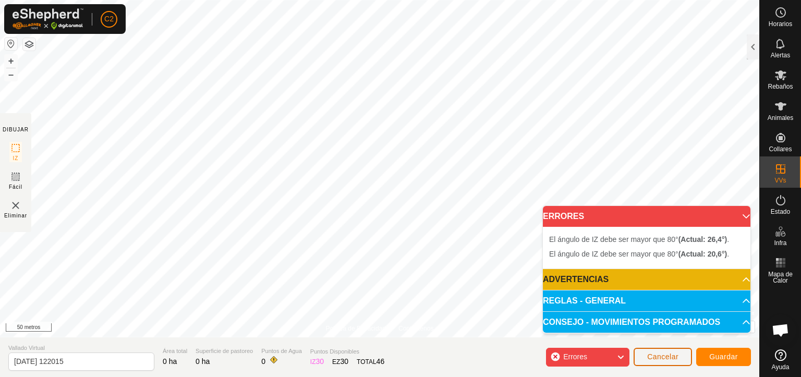
click at [662, 358] on font "Cancelar" at bounding box center [662, 356] width 31 height 8
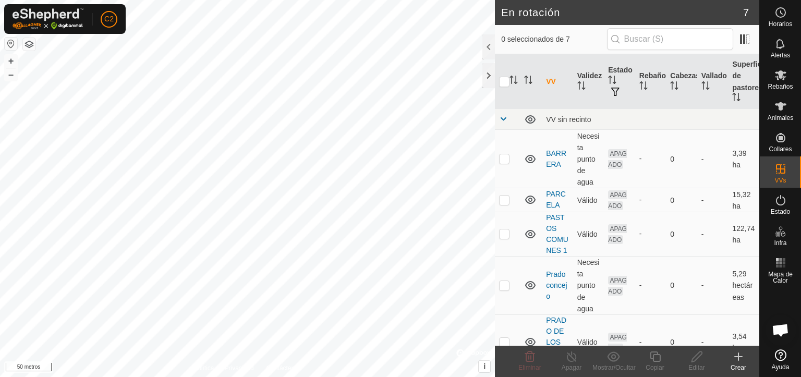
click at [737, 362] on icon at bounding box center [738, 356] width 13 height 13
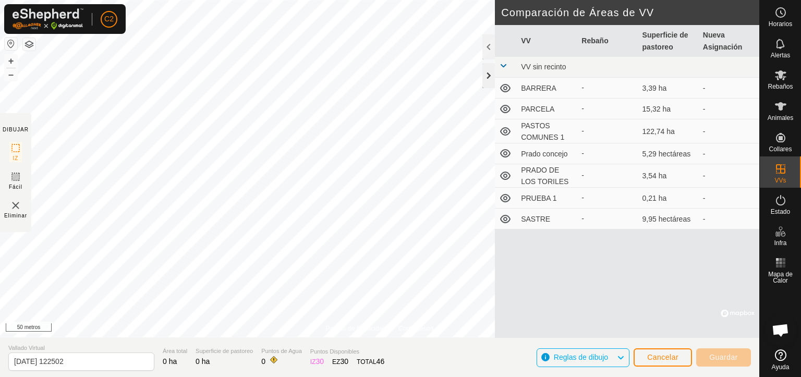
click at [486, 77] on div at bounding box center [488, 75] width 13 height 25
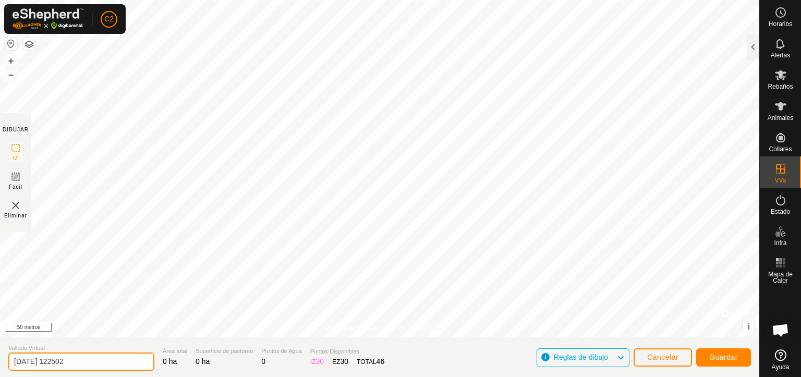
drag, startPoint x: 87, startPoint y: 359, endPoint x: 2, endPoint y: 363, distance: 85.1
click at [2, 363] on section "Vallado Virtual [DATE] 122502 Área total 0 ha Superficie de pastoreo 0 ha Punto…" at bounding box center [379, 357] width 759 height 40
type input "[PERSON_NAME] rincon 1"
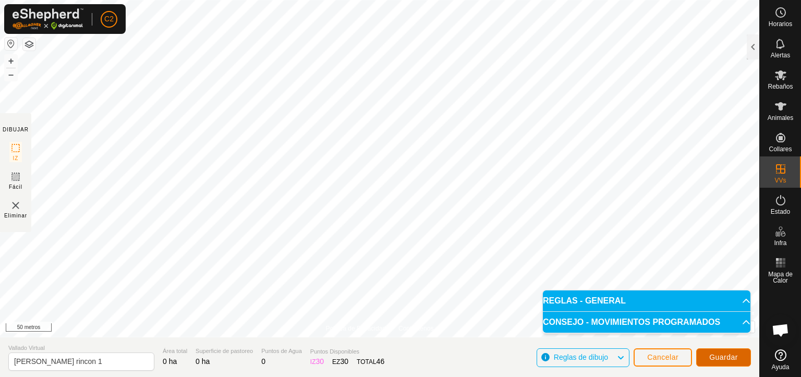
click at [723, 357] on font "Guardar" at bounding box center [723, 357] width 29 height 8
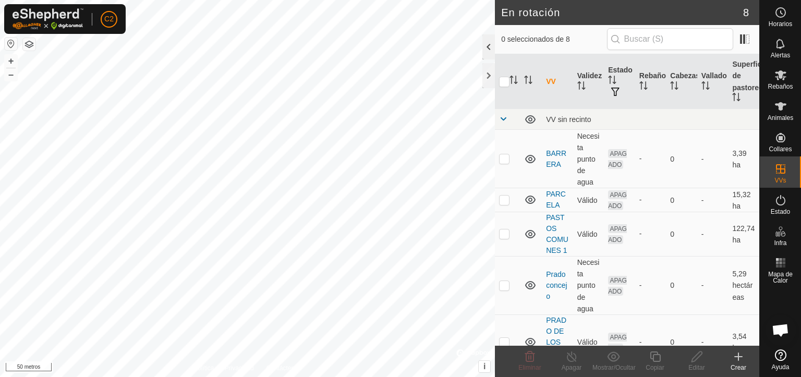
click at [487, 46] on div at bounding box center [488, 46] width 13 height 25
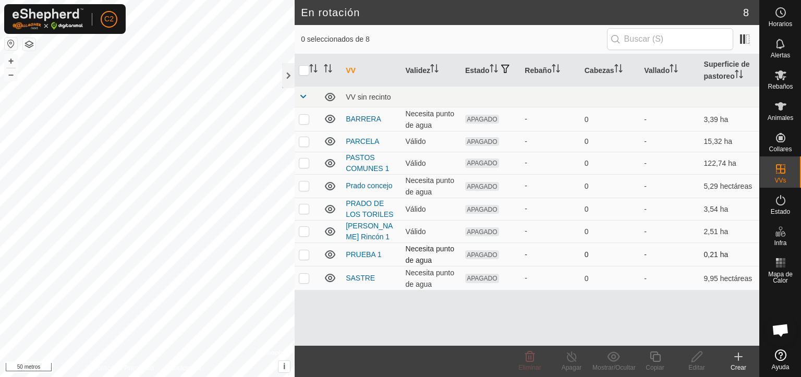
click at [307, 254] on p-checkbox at bounding box center [304, 254] width 10 height 8
checkbox input "true"
click at [526, 361] on icon at bounding box center [530, 356] width 10 height 10
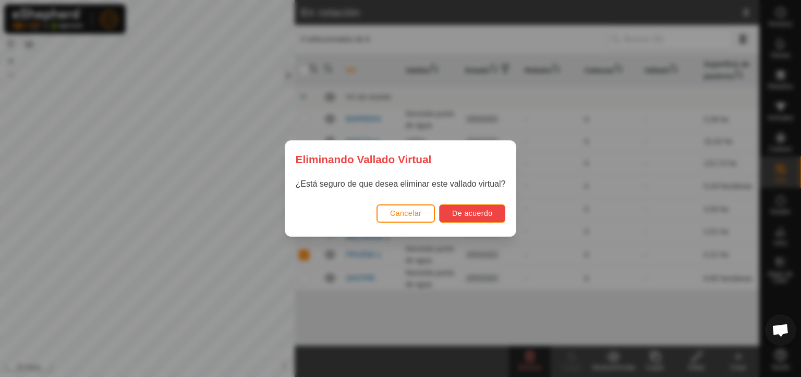
click at [471, 213] on font "De acuerdo" at bounding box center [472, 213] width 40 height 8
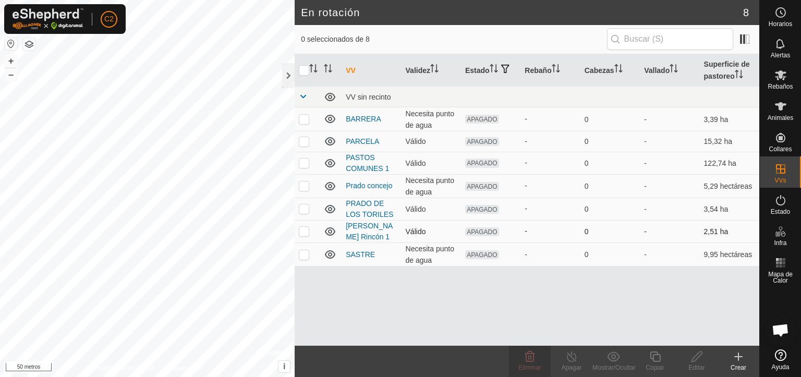
click at [302, 231] on p-checkbox at bounding box center [304, 231] width 10 height 8
checkbox input "true"
click at [302, 120] on p-checkbox at bounding box center [304, 119] width 10 height 8
checkbox input "true"
click at [300, 233] on p-checkbox at bounding box center [304, 231] width 10 height 8
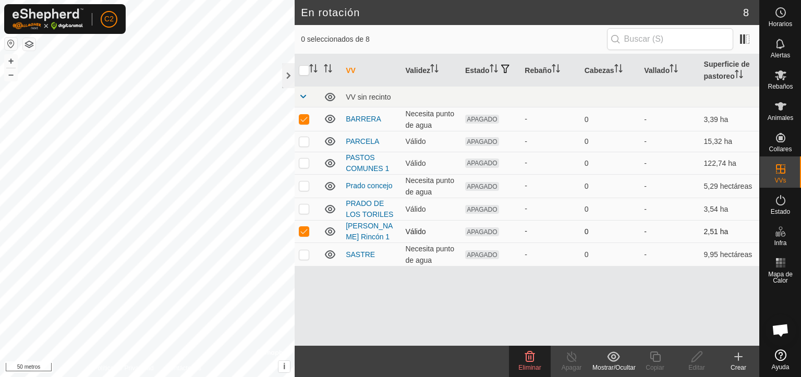
checkbox input "false"
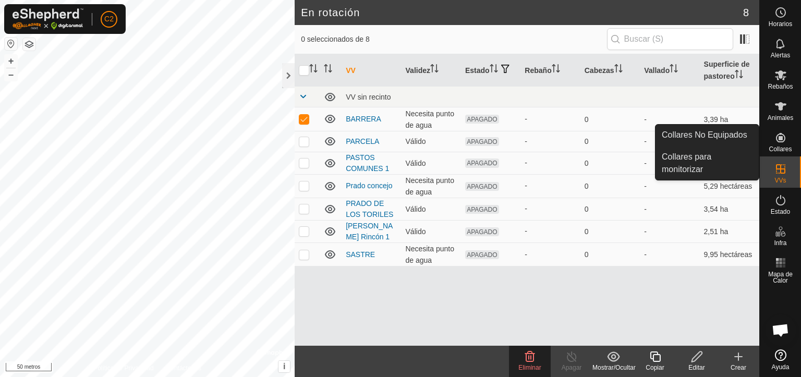
click at [774, 135] on icon at bounding box center [780, 137] width 13 height 13
click at [691, 160] on link "Collares para monitorizar" at bounding box center [706, 162] width 103 height 33
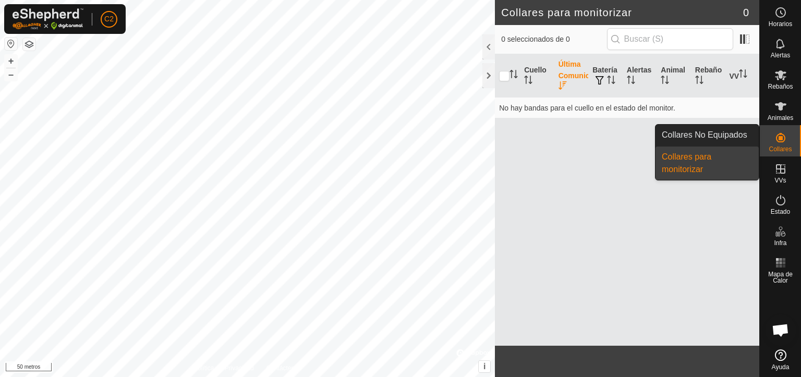
click at [691, 158] on link "Collares para monitorizar" at bounding box center [706, 162] width 103 height 33
click at [690, 135] on link "Collares No Equipados" at bounding box center [706, 135] width 103 height 21
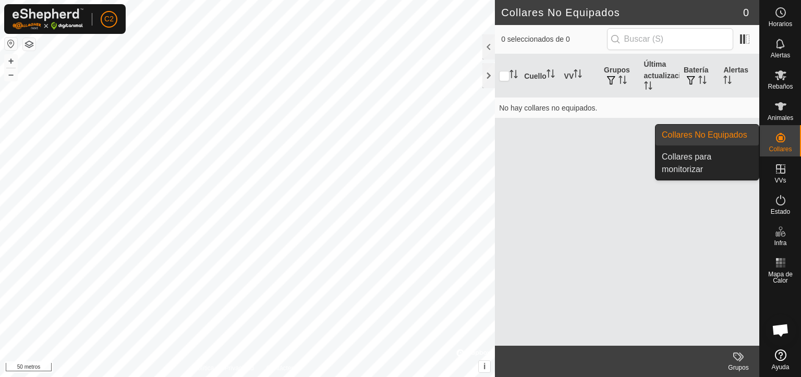
click at [685, 133] on link "Collares No Equipados" at bounding box center [706, 135] width 103 height 21
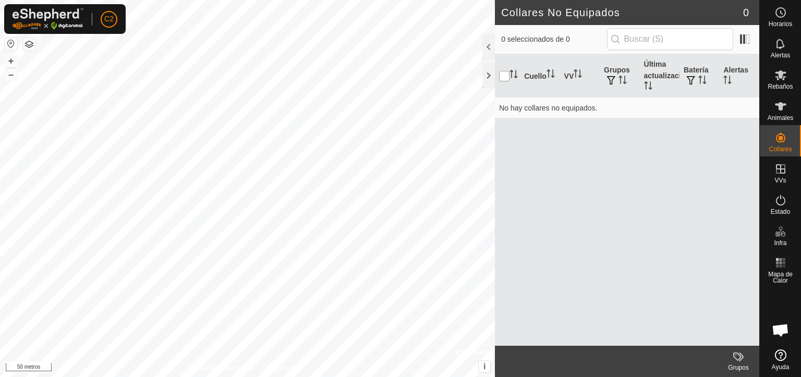
click at [504, 77] on input "checkbox" at bounding box center [504, 76] width 10 height 10
checkbox input "false"
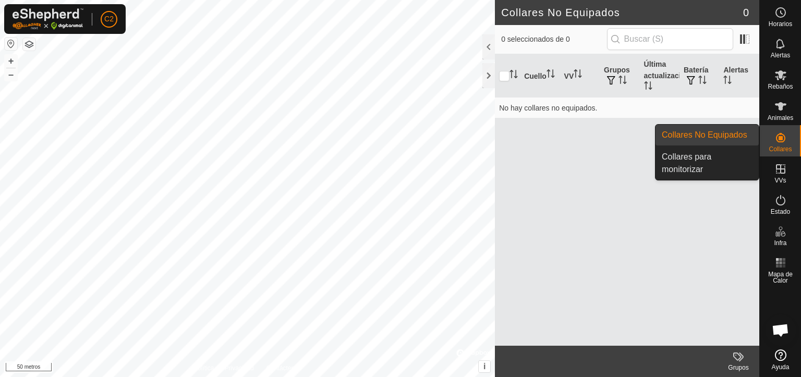
click at [731, 130] on link "Collares No Equipados" at bounding box center [706, 135] width 103 height 21
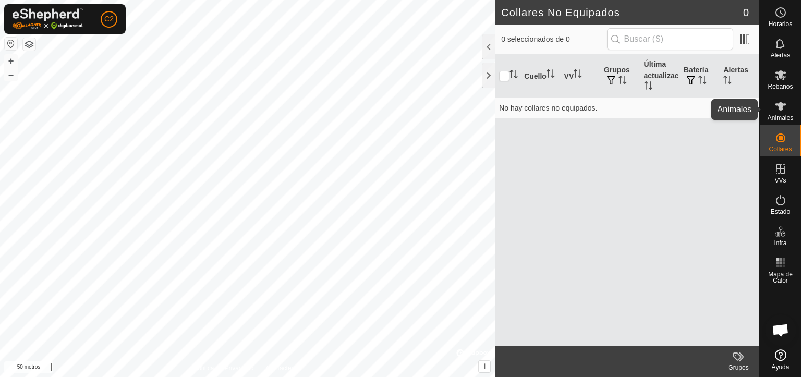
click at [781, 108] on icon at bounding box center [780, 106] width 11 height 8
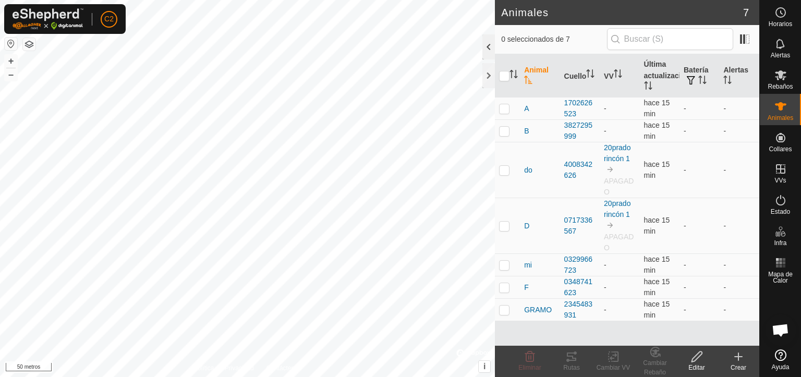
click at [485, 49] on div at bounding box center [488, 46] width 13 height 25
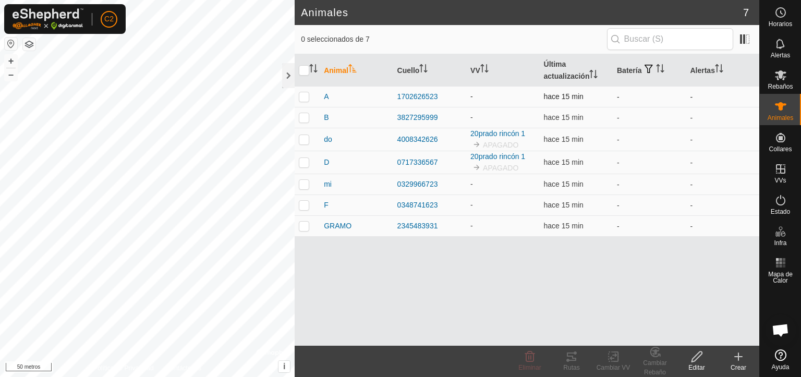
click at [306, 99] on p-checkbox at bounding box center [304, 96] width 10 height 8
checkbox input "true"
click at [693, 363] on div "Editar" at bounding box center [697, 367] width 42 height 9
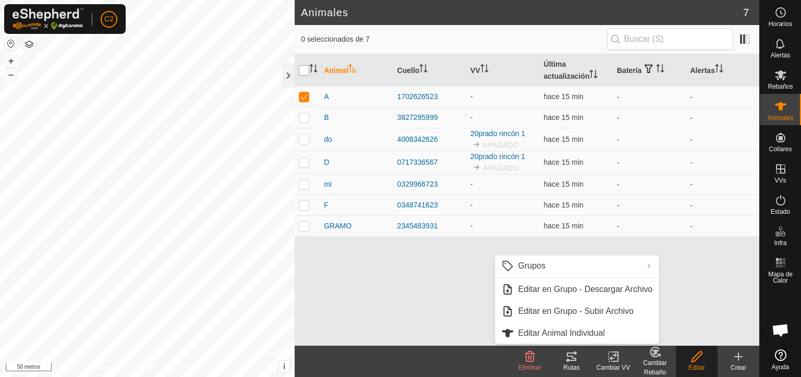
click at [306, 72] on input "checkbox" at bounding box center [304, 70] width 10 height 10
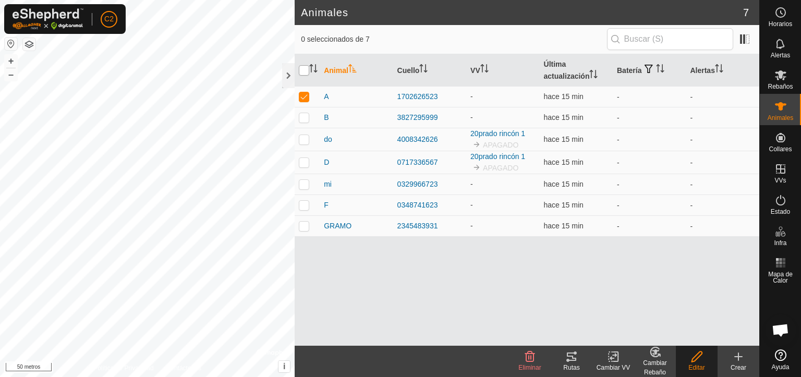
checkbox input "true"
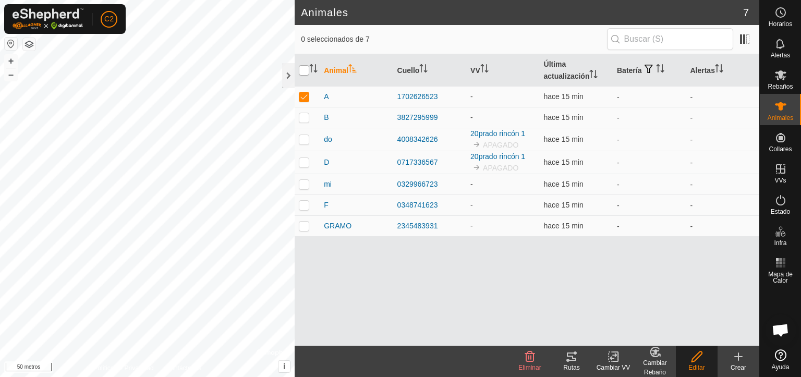
checkbox input "true"
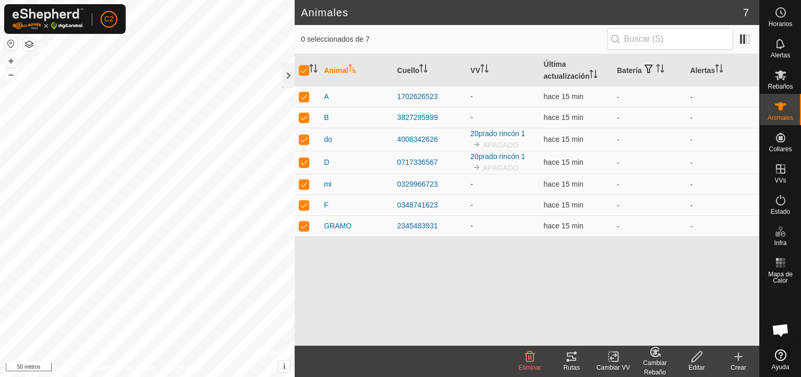
click at [693, 361] on icon at bounding box center [696, 356] width 10 height 10
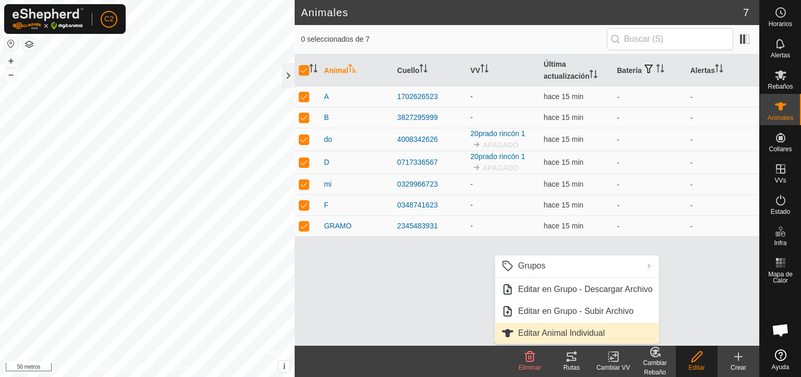
click at [544, 332] on font "Editar Animal Individual" at bounding box center [561, 332] width 87 height 9
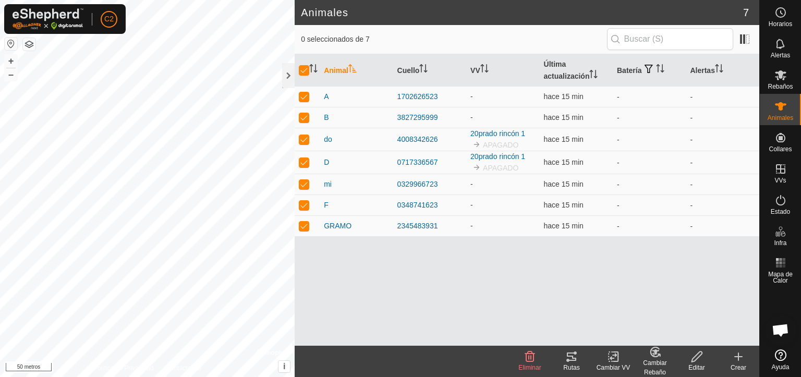
click at [693, 357] on icon at bounding box center [696, 356] width 10 height 10
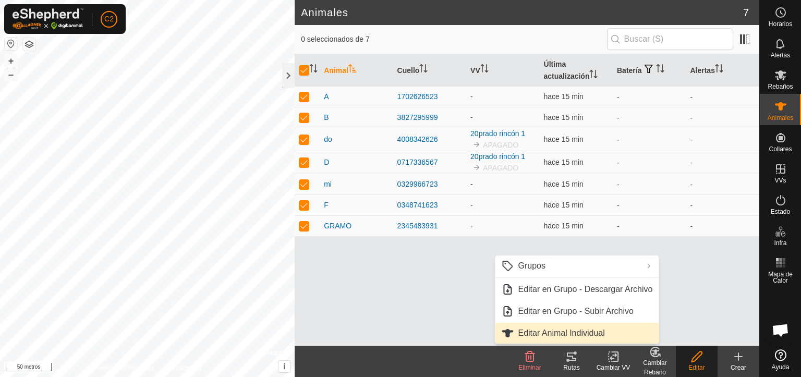
click at [591, 334] on font "Editar Animal Individual" at bounding box center [561, 332] width 87 height 9
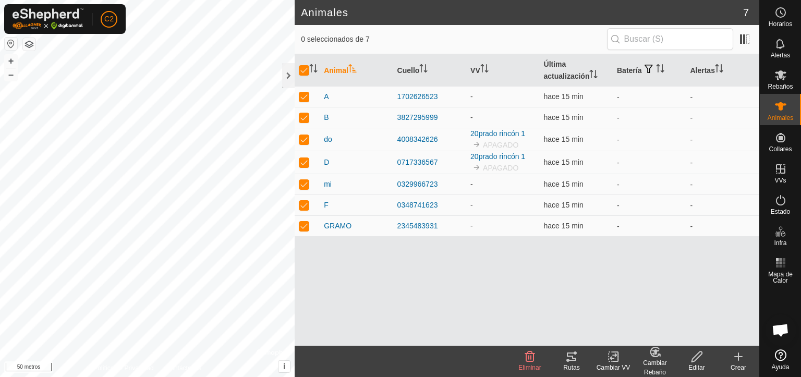
click at [694, 358] on icon at bounding box center [696, 356] width 13 height 13
click at [302, 224] on p-tablecheckbox at bounding box center [304, 226] width 10 height 8
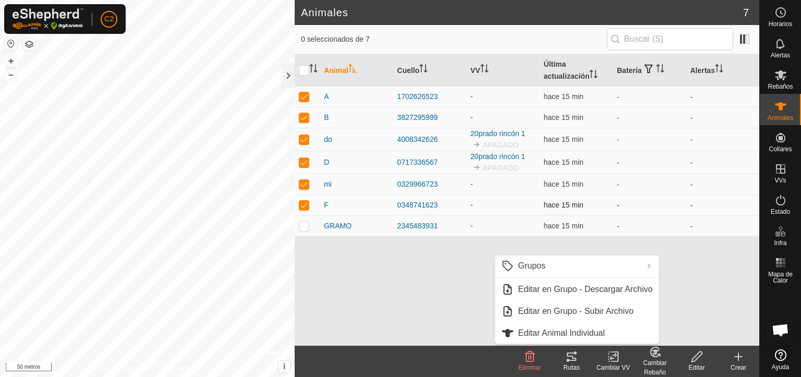
checkbox input "false"
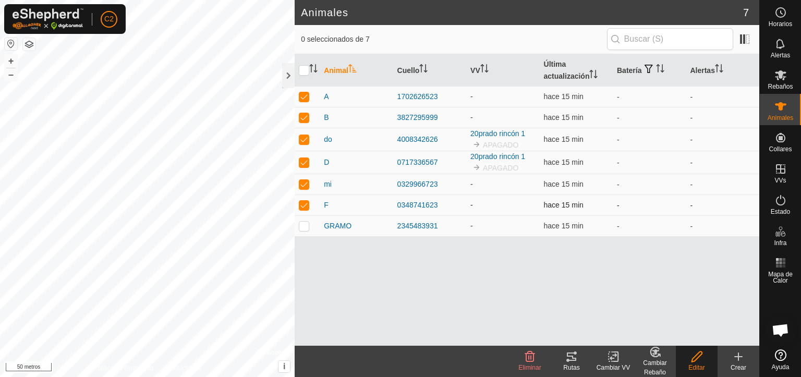
click at [302, 207] on p-checkbox at bounding box center [304, 205] width 10 height 8
checkbox input "false"
click at [307, 185] on p-checkbox at bounding box center [304, 184] width 10 height 8
checkbox input "false"
click at [301, 161] on p-checkbox at bounding box center [304, 162] width 10 height 8
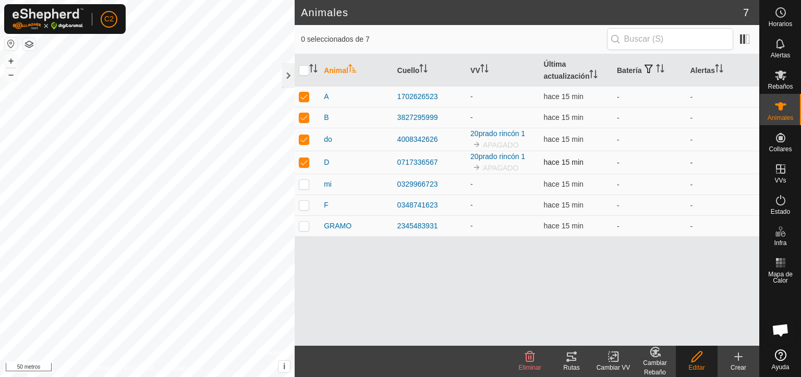
checkbox input "false"
click at [305, 138] on p-checkbox at bounding box center [304, 139] width 10 height 8
checkbox input "false"
click at [301, 113] on p-tablecheckbox at bounding box center [304, 117] width 10 height 8
checkbox input "false"
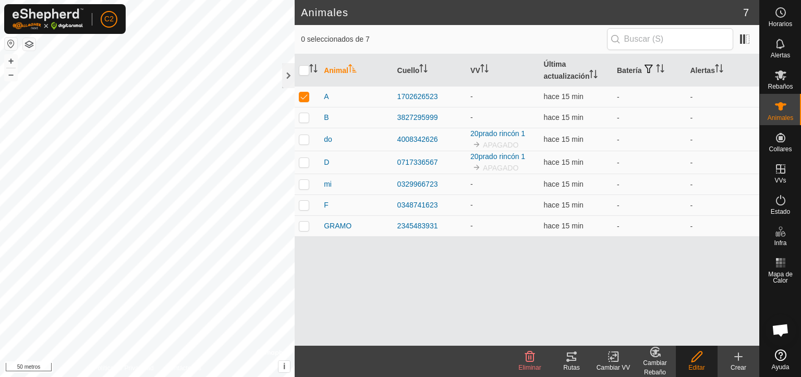
click at [693, 360] on icon at bounding box center [696, 356] width 13 height 13
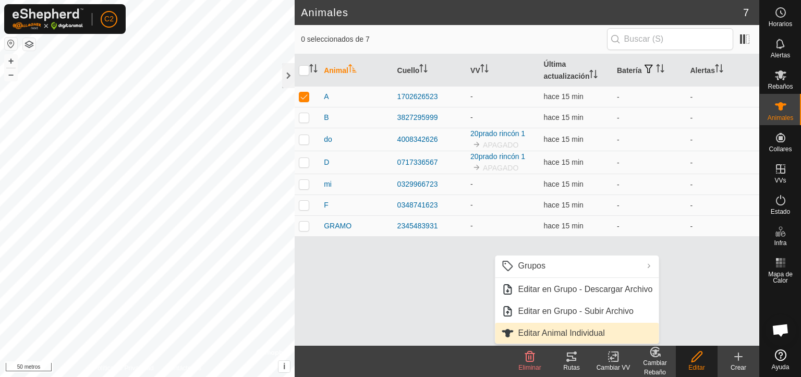
click at [562, 333] on font "Editar Animal Individual" at bounding box center [561, 332] width 87 height 9
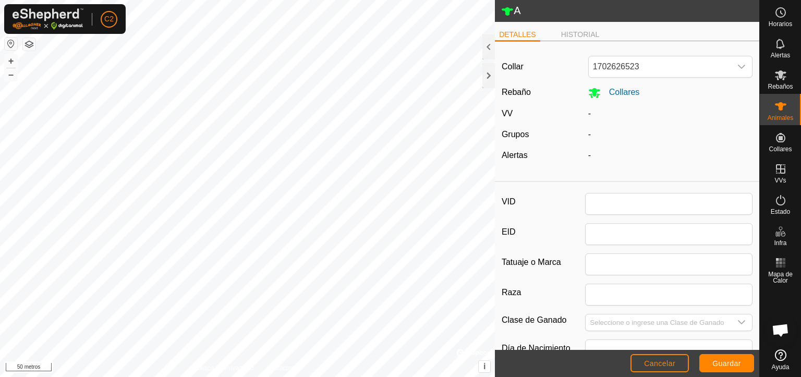
type input "A"
type input "12345"
type input "0"
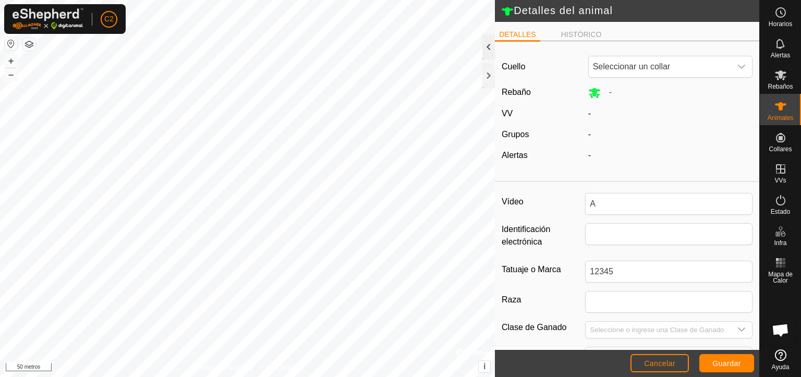
click at [486, 47] on div at bounding box center [488, 46] width 13 height 25
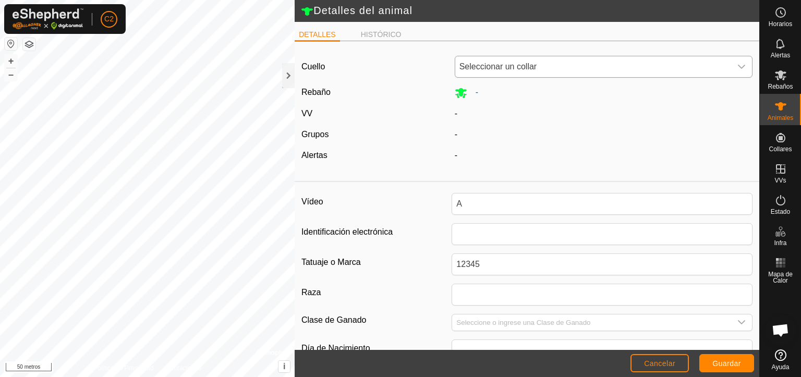
click at [737, 68] on icon "disparador desplegable" at bounding box center [741, 67] width 8 height 8
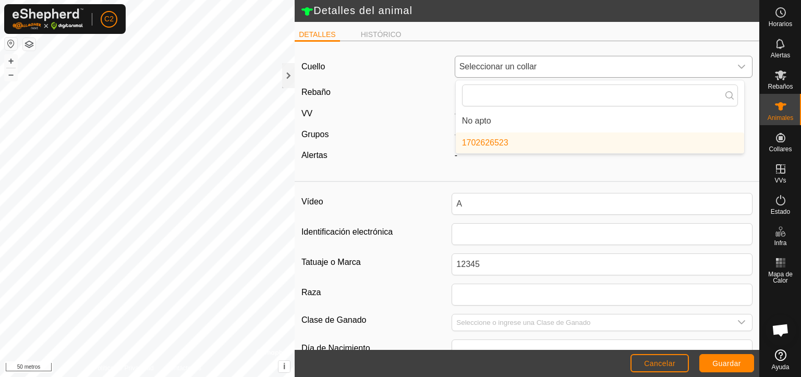
click at [523, 145] on li "1702626523" at bounding box center [600, 142] width 288 height 21
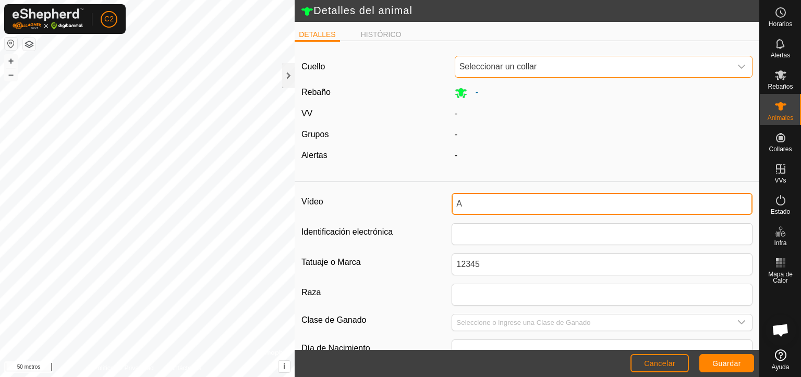
click at [463, 207] on input "A" at bounding box center [601, 204] width 301 height 22
type input "[GEOGRAPHIC_DATA]"
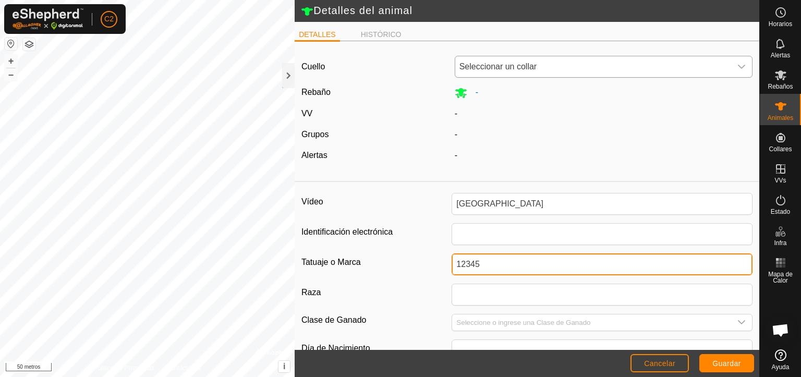
click at [476, 266] on input "12345" at bounding box center [601, 264] width 301 height 22
type input "1"
type input "9956"
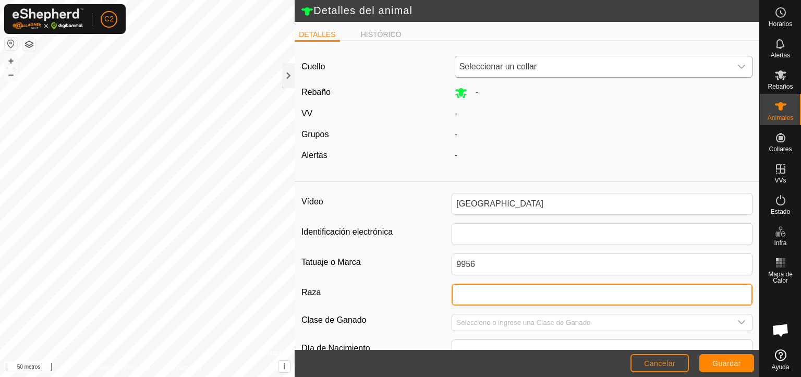
click at [532, 301] on input "Raza" at bounding box center [601, 295] width 301 height 22
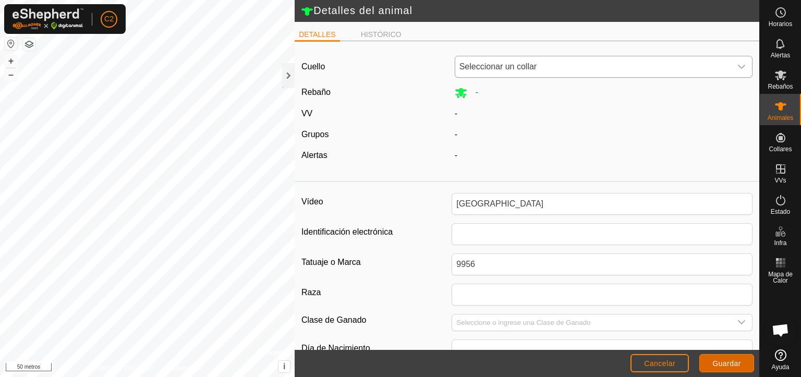
click at [732, 363] on font "Guardar" at bounding box center [726, 363] width 29 height 8
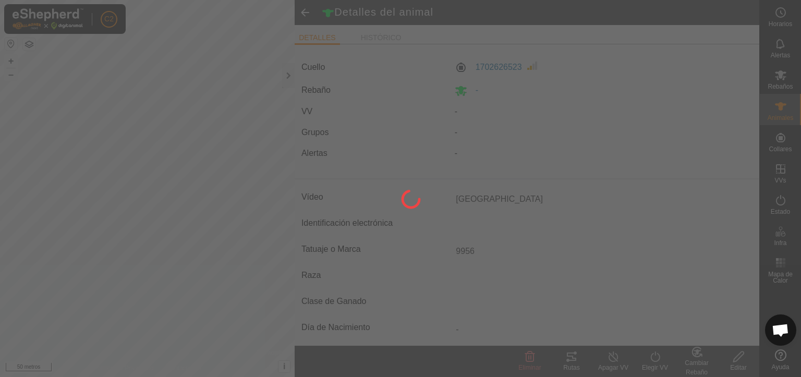
type input "A"
type input "-"
type input "12345"
type input "-"
type input "0 kg"
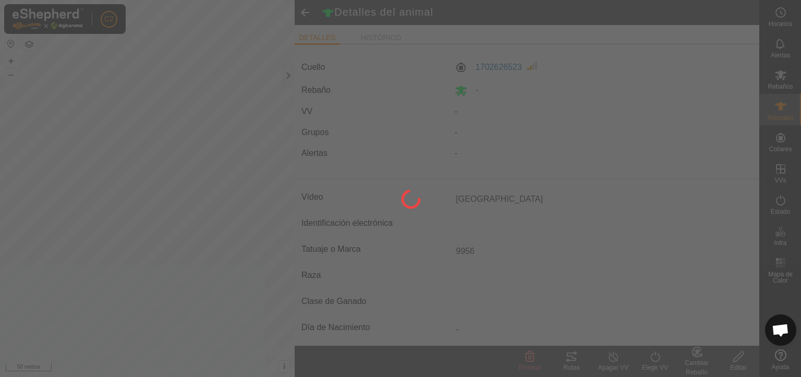
type input "-"
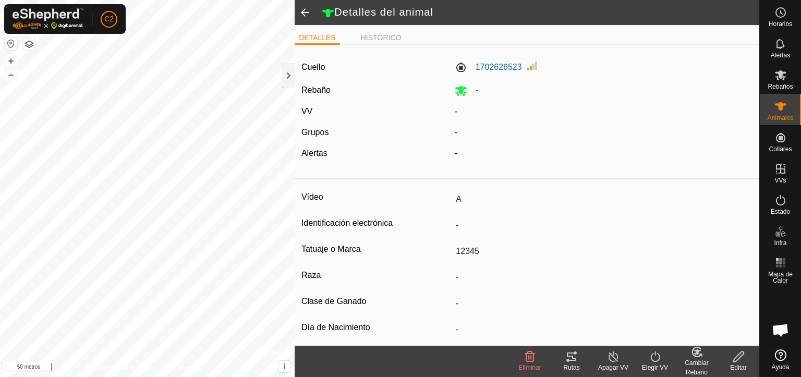
type input "[GEOGRAPHIC_DATA]"
type input "9956"
click at [777, 114] on font "Animales" at bounding box center [780, 117] width 26 height 7
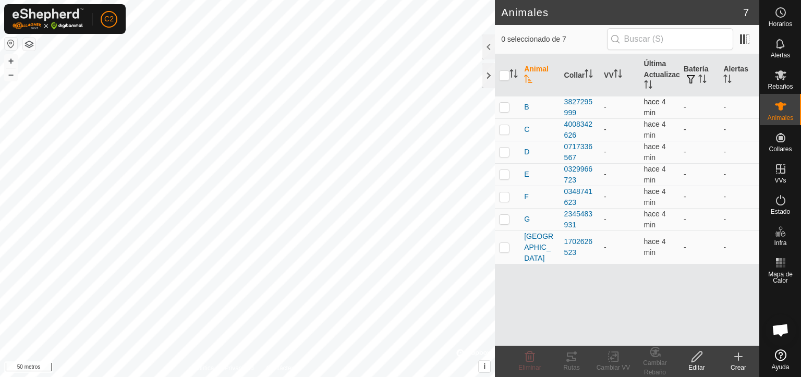
click at [503, 107] on p-checkbox at bounding box center [504, 107] width 10 height 8
checkbox input "true"
click at [691, 363] on div "Editar" at bounding box center [697, 367] width 42 height 9
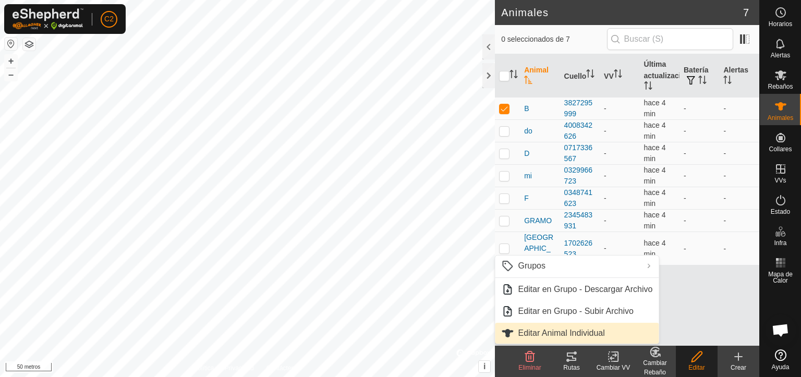
click at [593, 334] on font "Editar Animal Individual" at bounding box center [561, 332] width 87 height 9
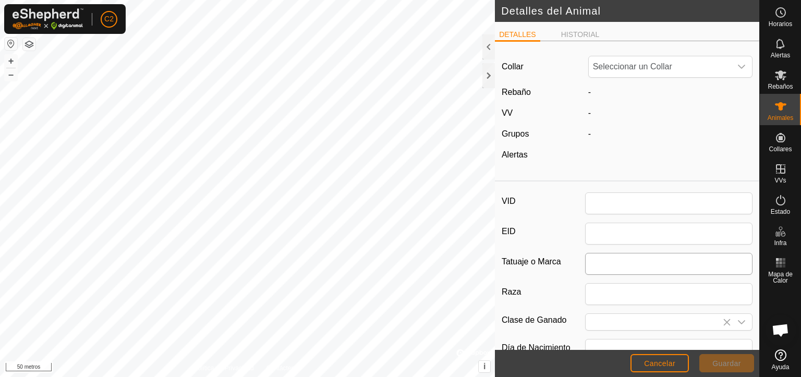
type input "B"
type input "0"
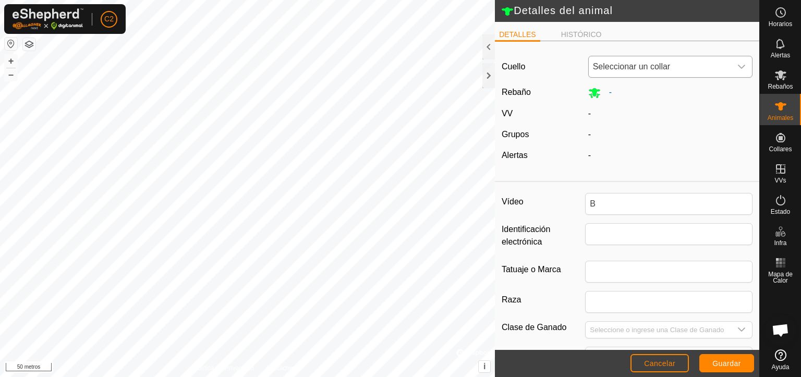
click at [737, 69] on icon "disparador desplegable" at bounding box center [741, 67] width 8 height 8
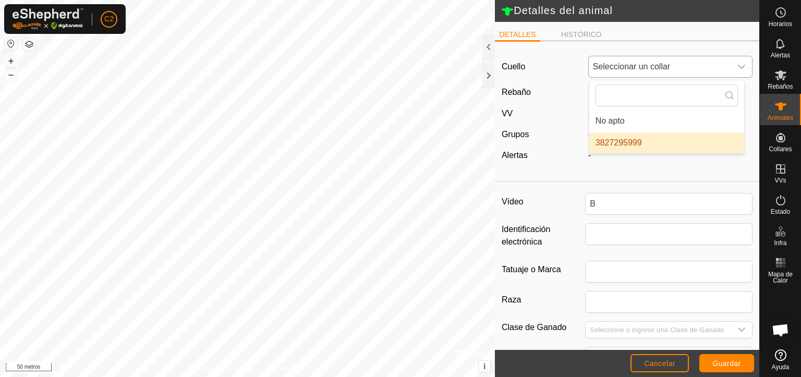
click at [658, 142] on li "3827295999" at bounding box center [666, 142] width 155 height 21
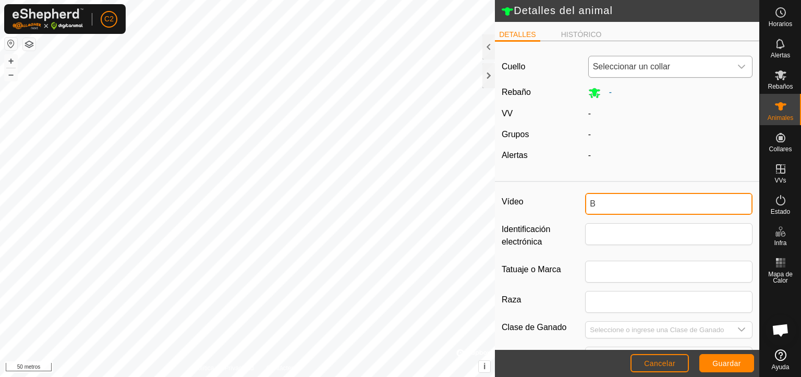
drag, startPoint x: 601, startPoint y: 205, endPoint x: 571, endPoint y: 206, distance: 29.7
click at [571, 206] on div "Vídeo B" at bounding box center [627, 204] width 251 height 22
type input "Paloma"
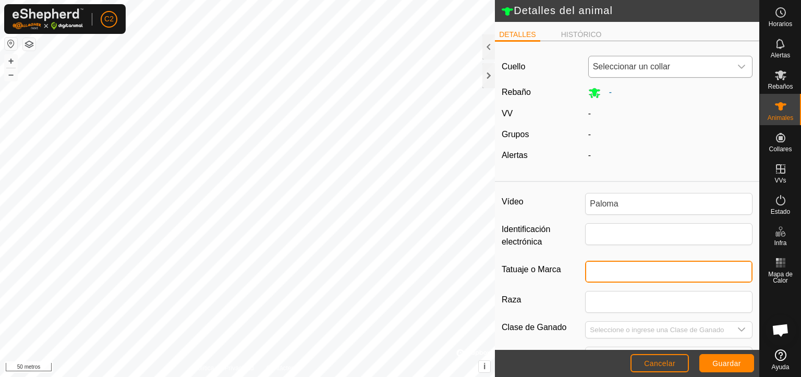
click at [604, 275] on input "Tatuaje o Marca" at bounding box center [668, 272] width 167 height 22
type input "8530"
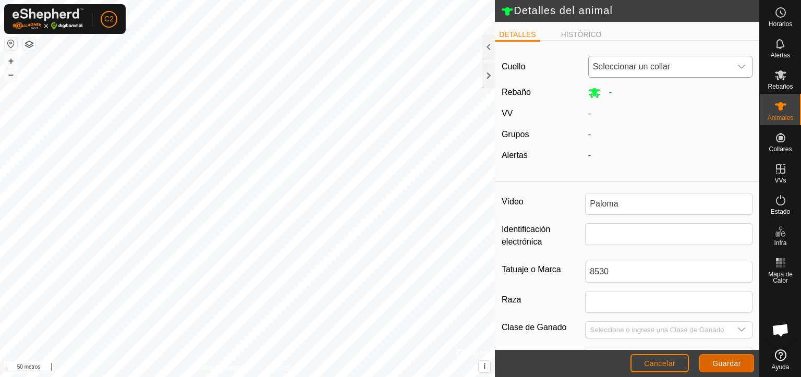
click at [721, 361] on font "Guardar" at bounding box center [726, 363] width 29 height 8
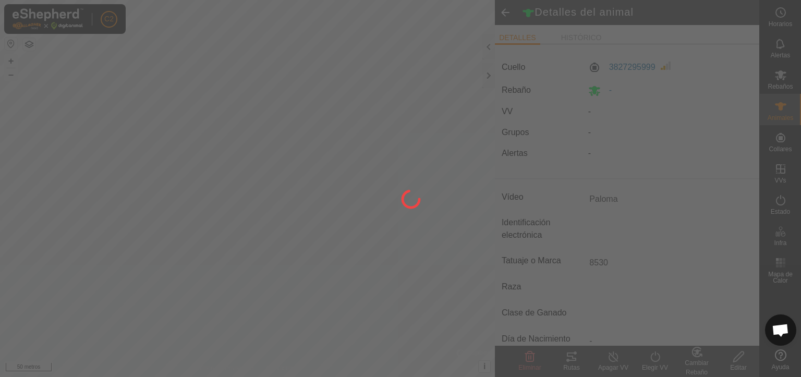
type input "Paloma"
type input "-"
type input "8530"
type input "-"
type input "0 kg"
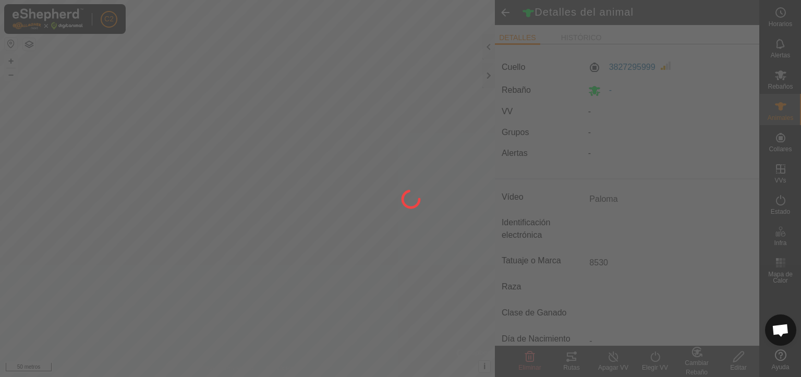
type input "-"
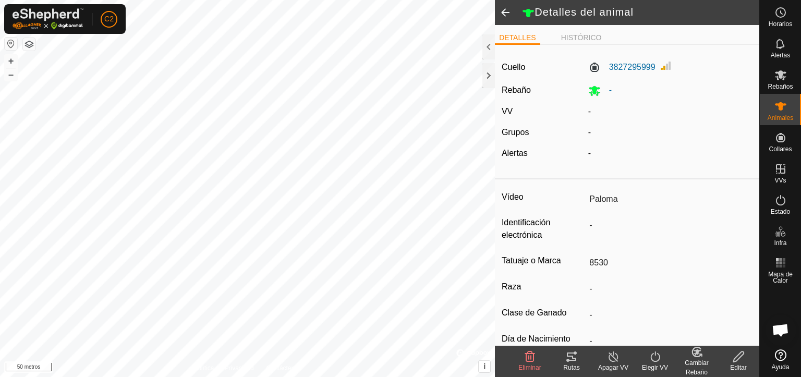
type input "B"
type input "-"
click at [785, 107] on icon at bounding box center [780, 106] width 13 height 13
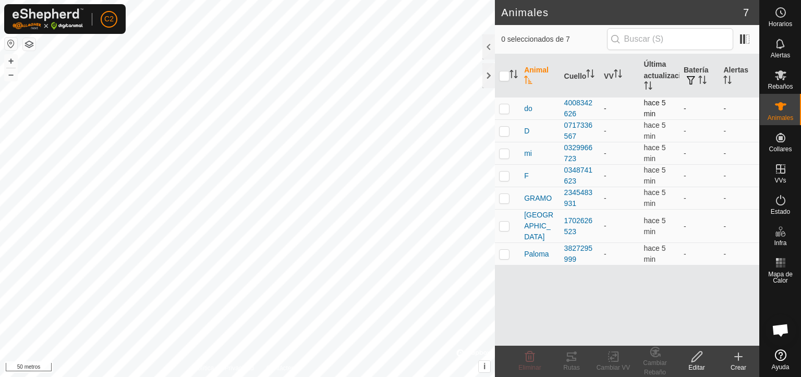
click at [503, 111] on p-checkbox at bounding box center [504, 108] width 10 height 8
checkbox input "true"
click at [698, 364] on font "Editar" at bounding box center [696, 367] width 16 height 7
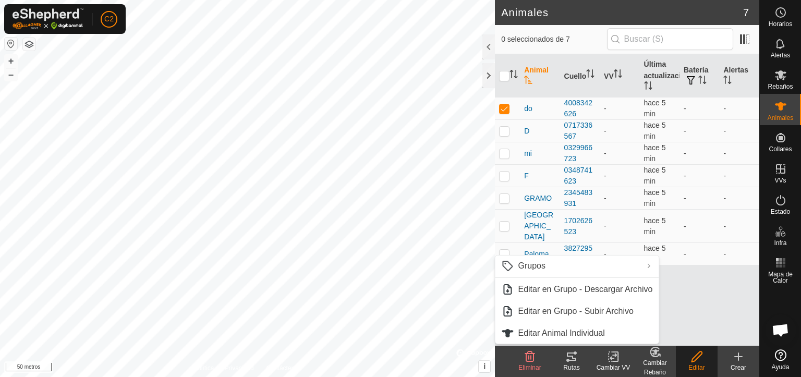
click at [698, 362] on icon at bounding box center [696, 356] width 13 height 13
click at [561, 334] on link "Editar Animal Individual" at bounding box center [577, 333] width 164 height 21
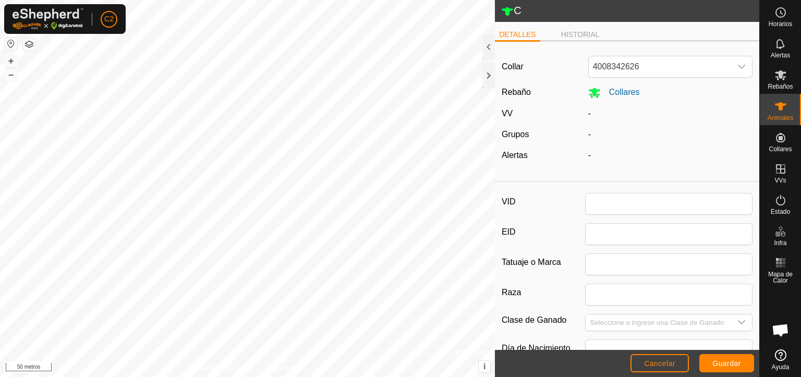
type input "C"
type input "0"
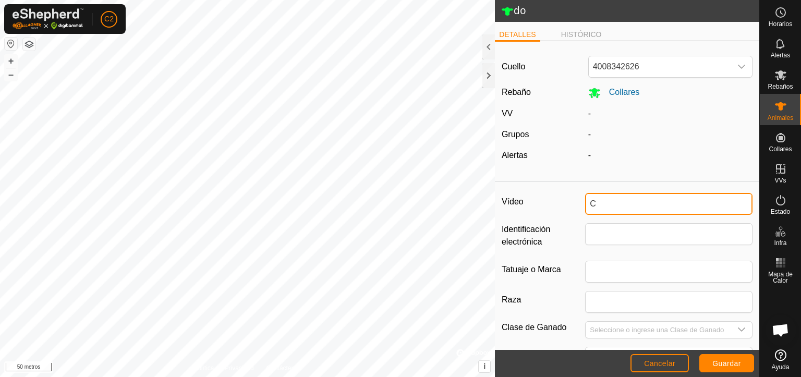
click at [598, 205] on input "C" at bounding box center [668, 204] width 167 height 22
type input "[PERSON_NAME]"
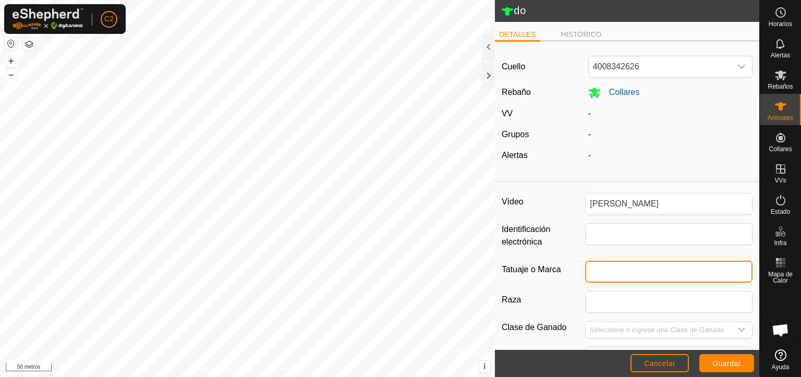
click at [595, 275] on input "Tatuaje o Marca" at bounding box center [668, 272] width 167 height 22
type input "6857"
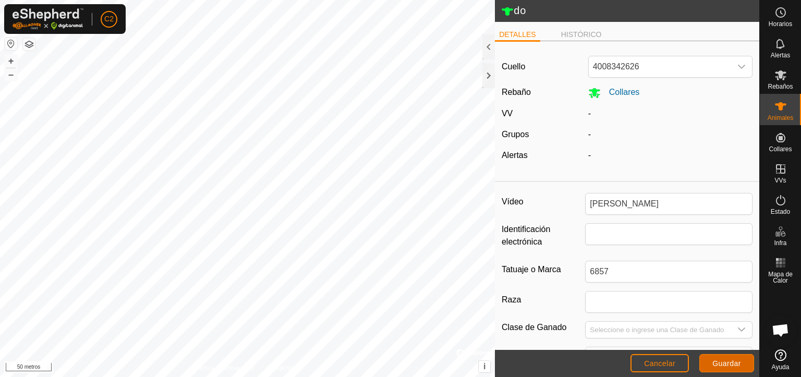
click at [728, 365] on font "Guardar" at bounding box center [726, 363] width 29 height 8
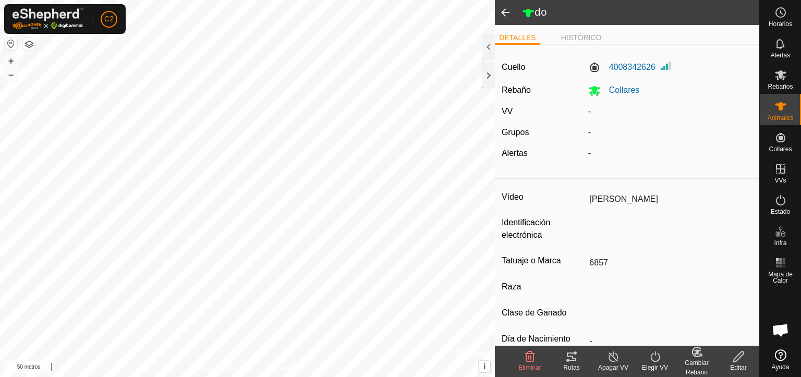
type input "[PERSON_NAME]"
type input "-"
type input "6857"
type input "-"
type input "0 kg"
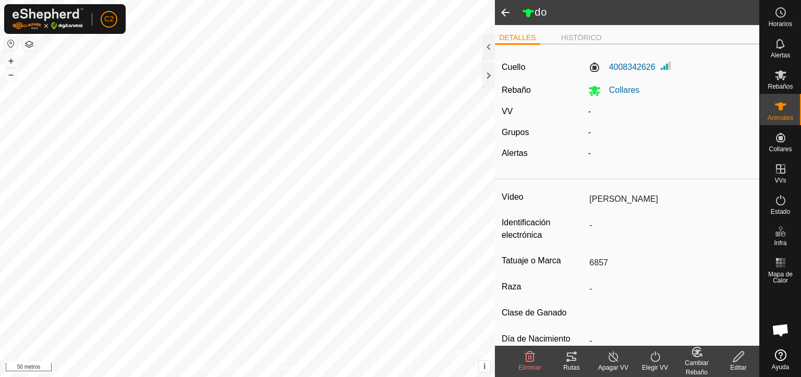
type input "-"
click at [779, 107] on icon at bounding box center [780, 106] width 11 height 8
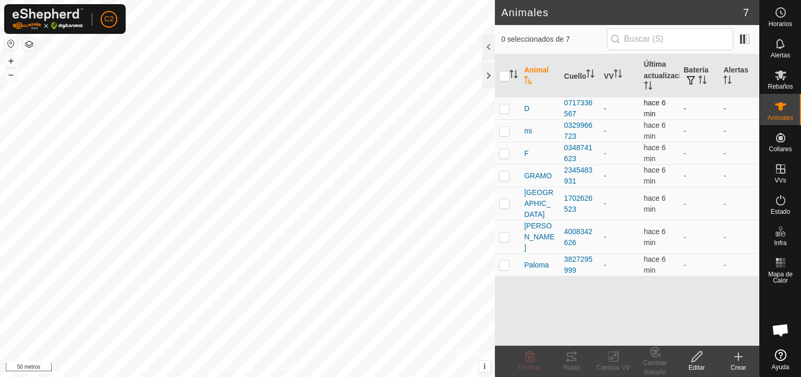
click at [504, 112] on p-checkbox at bounding box center [504, 108] width 10 height 8
checkbox input "true"
click at [693, 364] on font "Editar" at bounding box center [696, 367] width 16 height 7
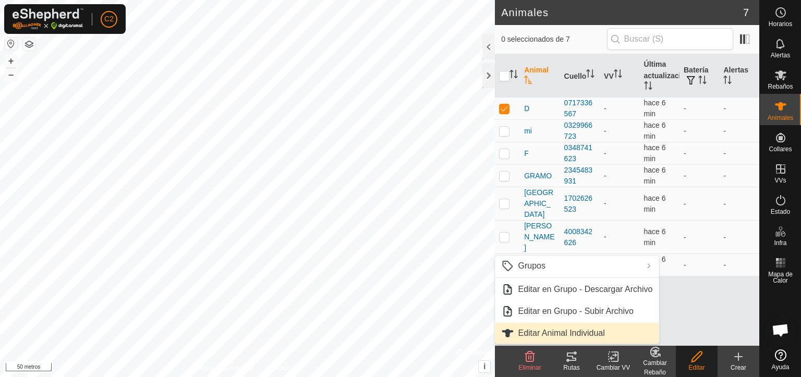
click at [591, 331] on font "Editar Animal Individual" at bounding box center [561, 332] width 87 height 9
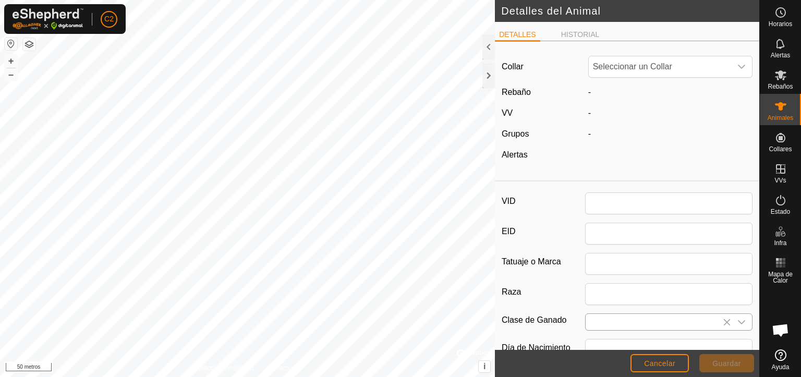
type input "D"
type input "0"
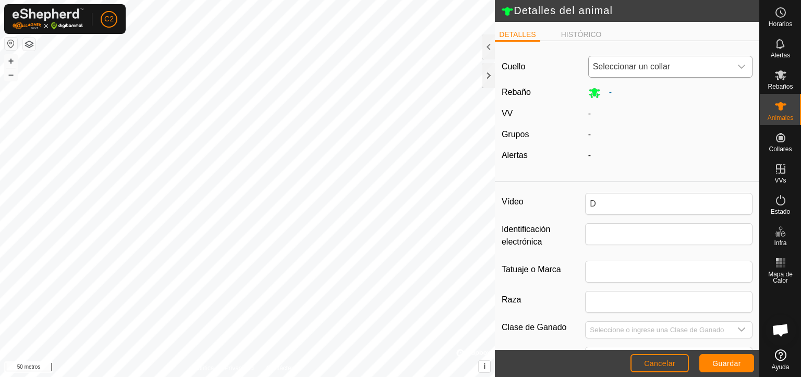
click at [737, 68] on icon "disparador desplegable" at bounding box center [741, 67] width 8 height 8
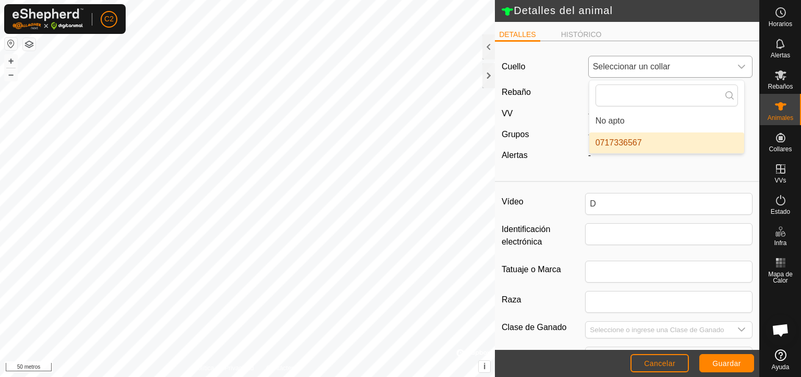
click at [644, 144] on li "0717336567" at bounding box center [666, 142] width 155 height 21
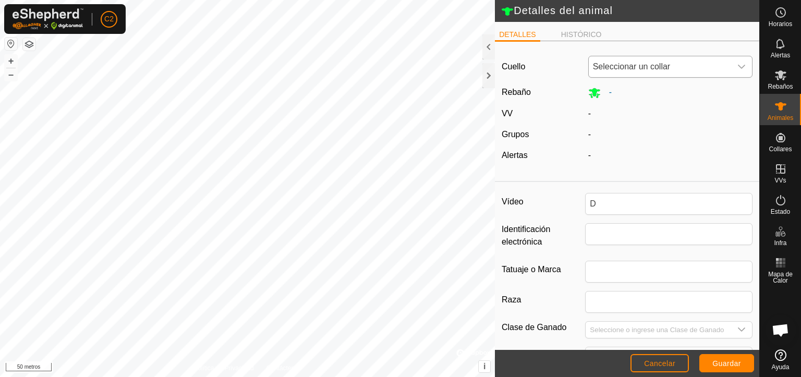
click at [737, 68] on icon "disparador desplegable" at bounding box center [741, 67] width 8 height 8
click at [632, 147] on li "0717336567" at bounding box center [666, 142] width 155 height 21
click at [588, 96] on icon at bounding box center [594, 93] width 13 height 13
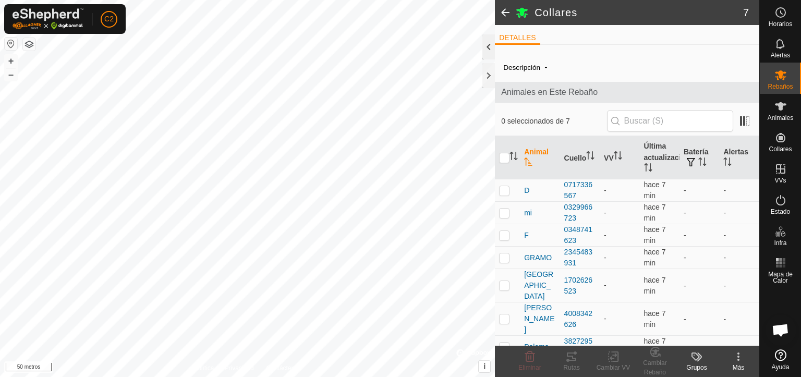
click at [484, 46] on div at bounding box center [488, 46] width 13 height 25
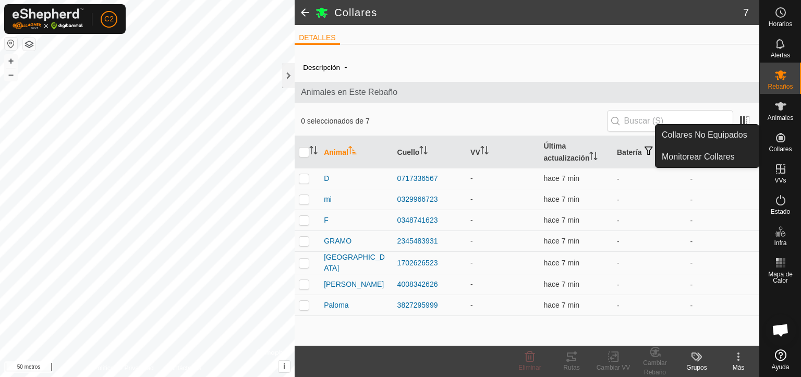
click at [779, 143] on icon at bounding box center [780, 137] width 13 height 13
click at [695, 156] on link "Collares para monitorizar" at bounding box center [706, 162] width 103 height 33
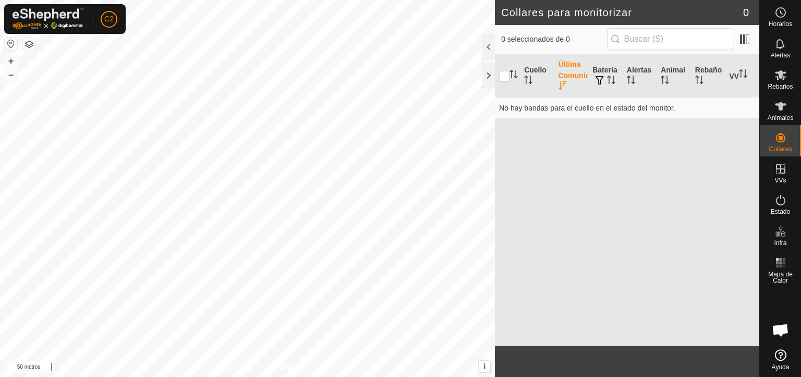
click at [779, 206] on es-activation-svg-icon at bounding box center [780, 200] width 19 height 17
click at [781, 204] on icon at bounding box center [780, 200] width 13 height 13
click at [779, 202] on icon at bounding box center [780, 200] width 13 height 13
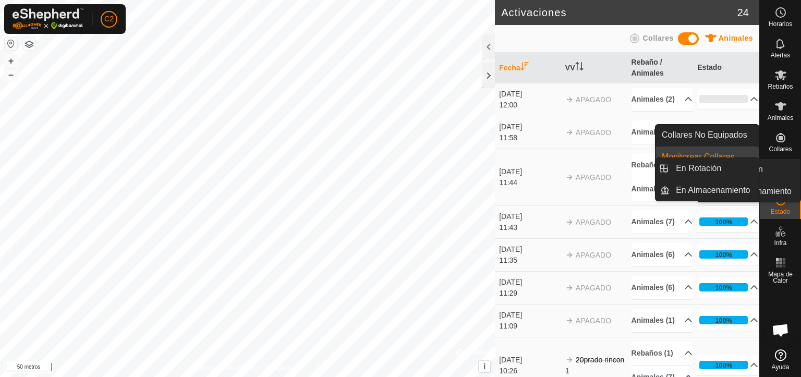
click at [485, 47] on div at bounding box center [488, 46] width 13 height 25
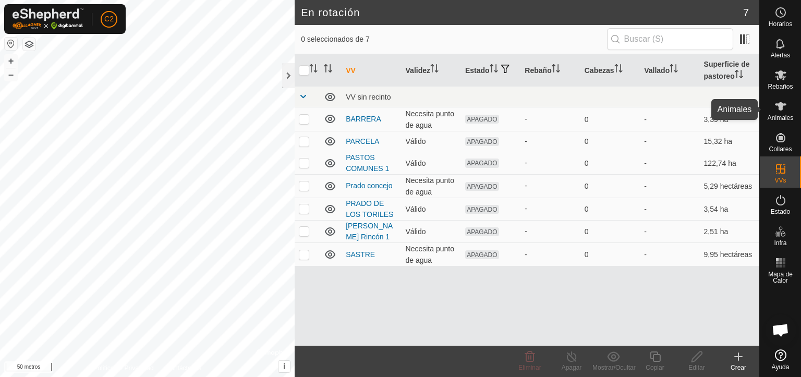
click at [781, 106] on icon at bounding box center [780, 106] width 11 height 8
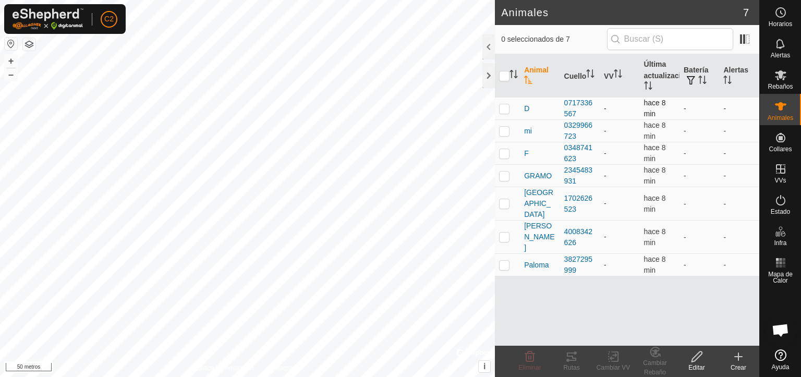
click at [501, 108] on p-checkbox at bounding box center [504, 108] width 10 height 8
click at [656, 362] on font "Cambiar Rebaño" at bounding box center [654, 367] width 23 height 17
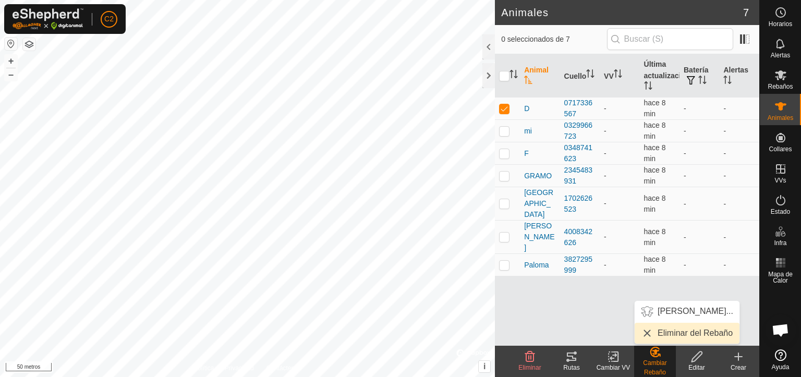
click at [670, 332] on link "Eliminar del Rebaño" at bounding box center [686, 333] width 105 height 21
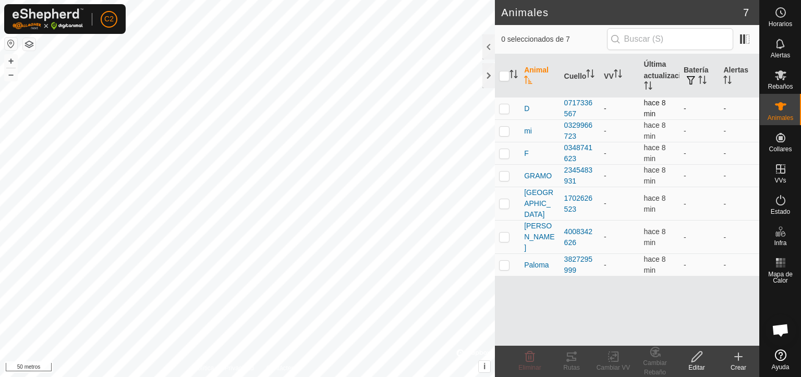
click at [504, 105] on p-checkbox at bounding box center [504, 108] width 10 height 8
checkbox input "true"
click at [693, 360] on icon at bounding box center [696, 356] width 13 height 13
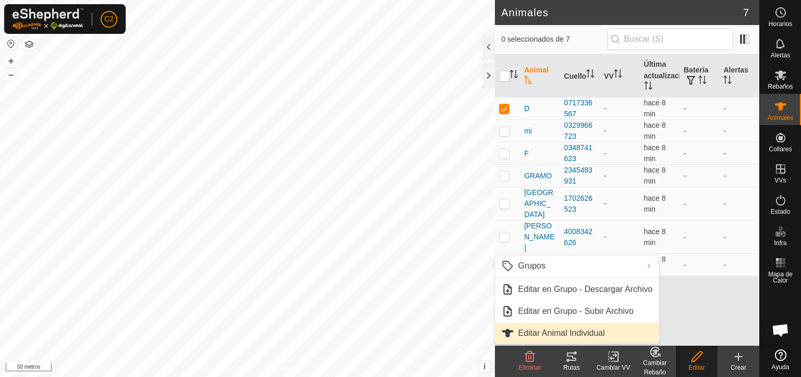
click at [585, 328] on font "Editar Animal Individual" at bounding box center [561, 332] width 87 height 9
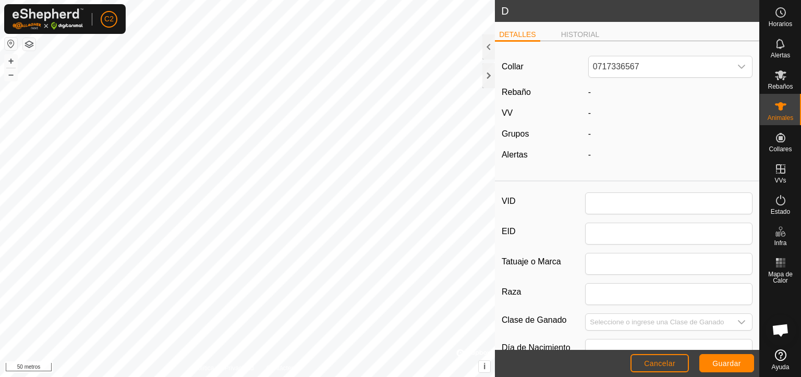
type input "D"
type input "0"
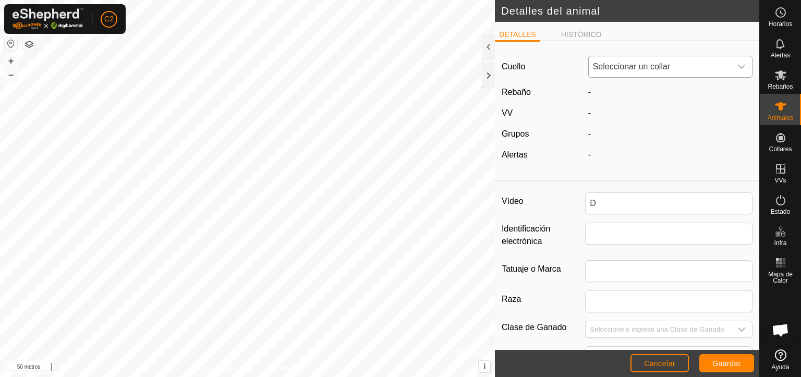
click at [737, 66] on icon "disparador desplegable" at bounding box center [741, 67] width 8 height 8
click at [651, 141] on li "0717336567" at bounding box center [666, 142] width 155 height 21
click at [654, 360] on font "Cancelar" at bounding box center [659, 363] width 31 height 8
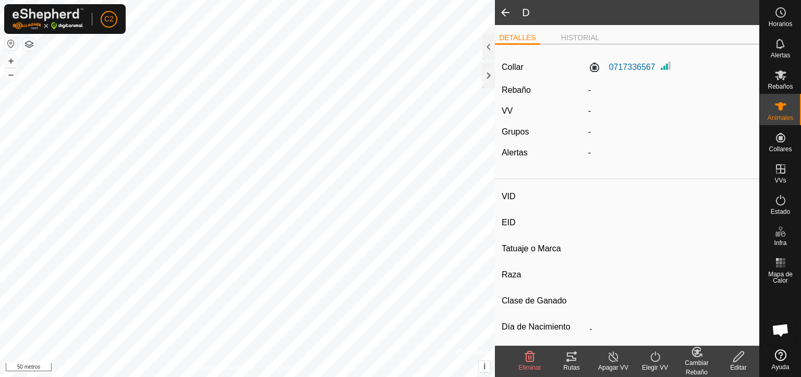
type input "D"
type input "-"
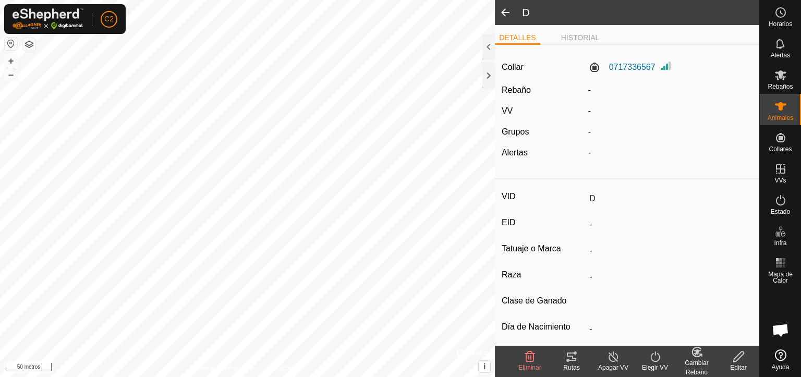
type input "0 kg"
type input "-"
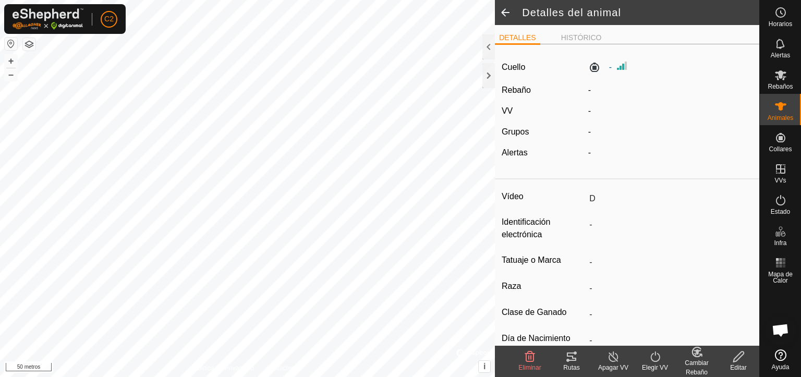
click at [521, 94] on font "Rebaño" at bounding box center [516, 89] width 29 height 9
click at [584, 92] on div "-" at bounding box center [670, 90] width 173 height 13
click at [780, 76] on icon at bounding box center [780, 75] width 11 height 10
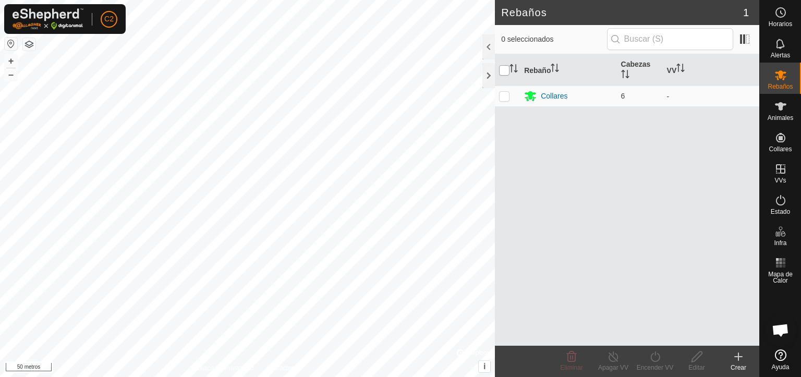
click at [501, 72] on input "checkbox" at bounding box center [504, 70] width 10 height 10
checkbox input "true"
click at [551, 95] on font "Collares" at bounding box center [554, 96] width 27 height 8
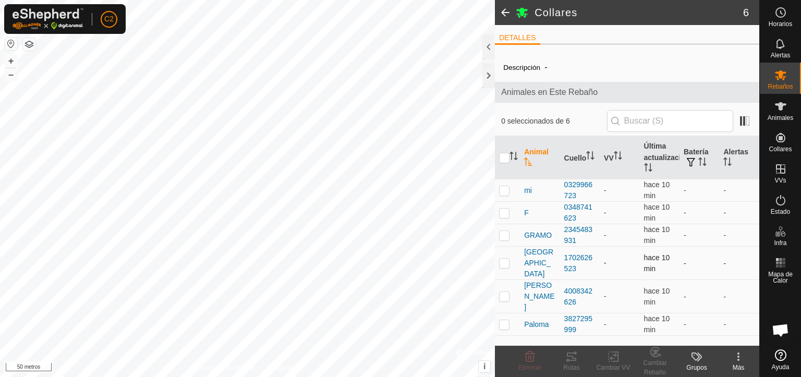
click at [503, 261] on p-checkbox at bounding box center [504, 263] width 10 height 8
click at [735, 357] on icon at bounding box center [738, 356] width 13 height 13
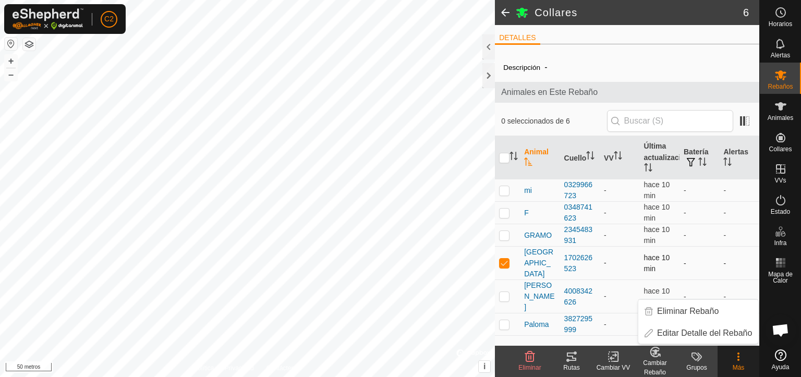
click at [501, 260] on p-checkbox at bounding box center [504, 263] width 10 height 8
checkbox input "false"
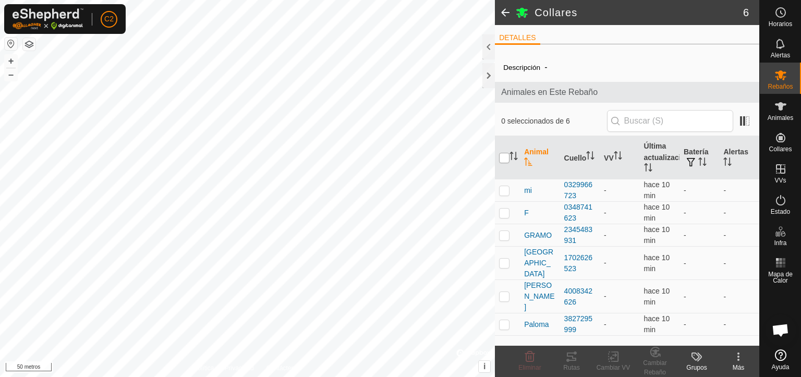
click at [505, 163] on input "checkbox" at bounding box center [504, 158] width 10 height 10
checkbox input "true"
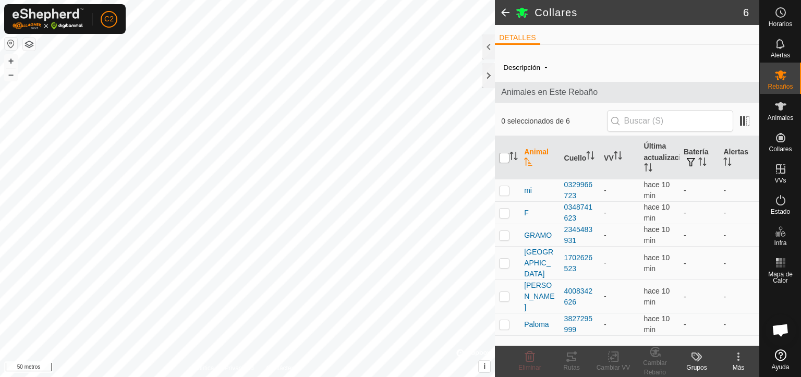
checkbox input "true"
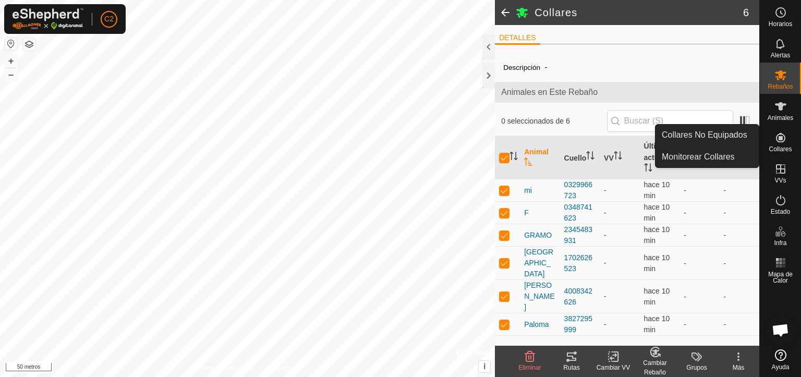
click at [780, 144] on es-neckbands-svg-icon at bounding box center [780, 137] width 19 height 17
click at [725, 133] on link "Collares No Equipados" at bounding box center [706, 135] width 103 height 21
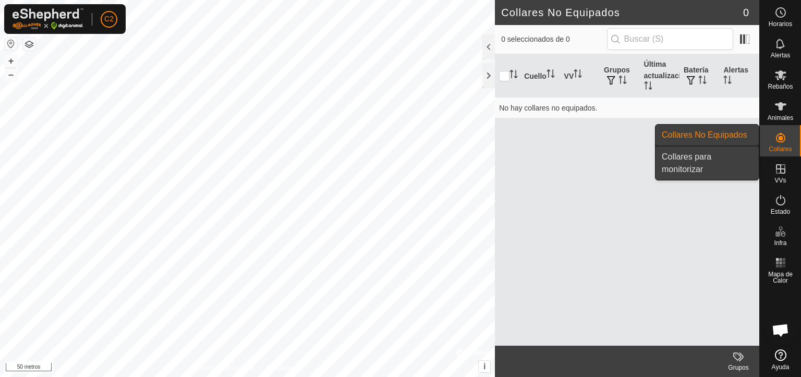
click at [692, 161] on link "Collares para monitorizar" at bounding box center [706, 162] width 103 height 33
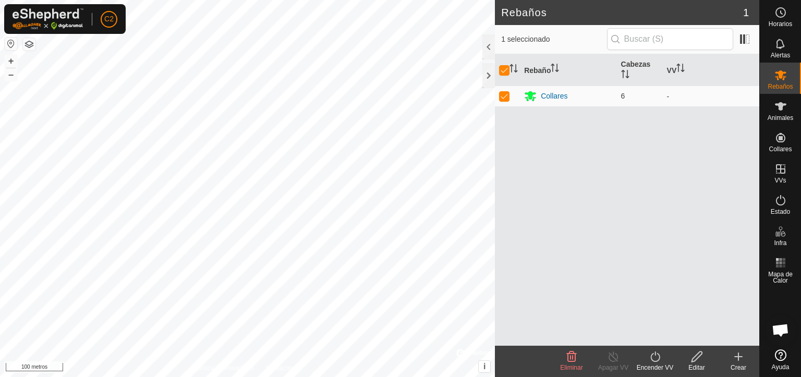
click at [693, 358] on icon at bounding box center [696, 356] width 13 height 13
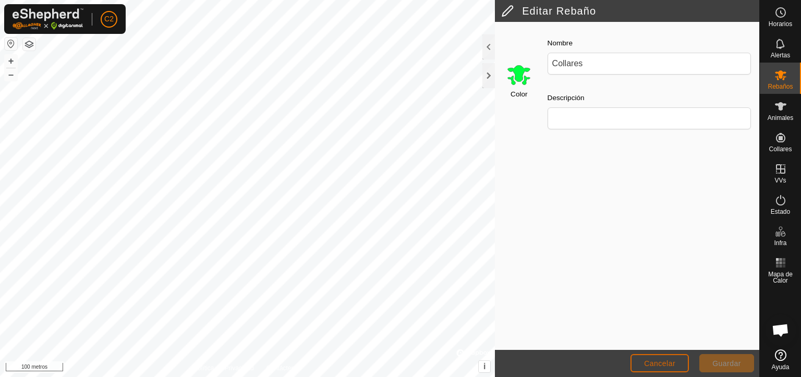
click at [663, 359] on font "Cancelar" at bounding box center [659, 363] width 31 height 8
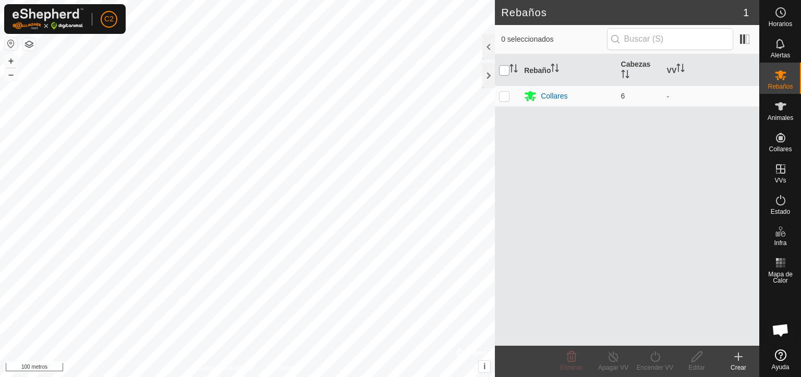
click at [502, 69] on input "checkbox" at bounding box center [504, 70] width 10 height 10
checkbox input "true"
click at [697, 364] on font "Editar" at bounding box center [696, 367] width 16 height 7
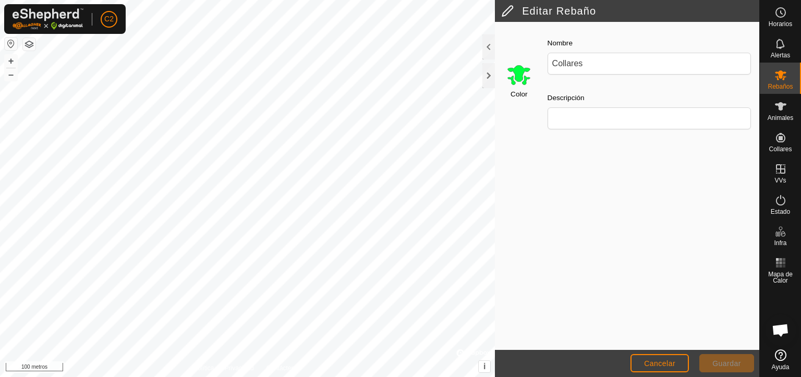
click at [485, 47] on div at bounding box center [488, 46] width 13 height 25
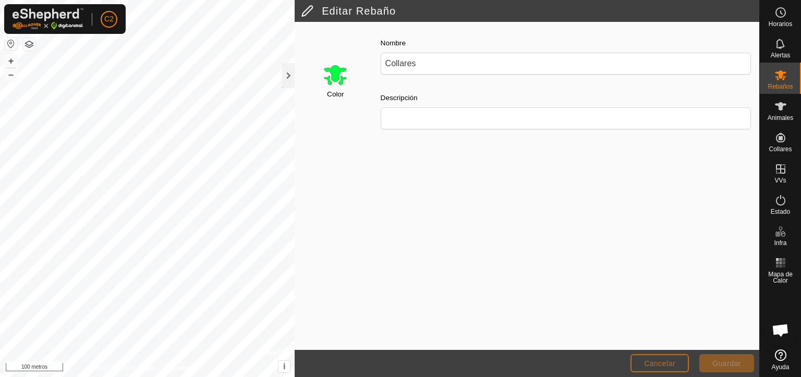
click at [660, 363] on font "Cancelar" at bounding box center [659, 363] width 31 height 8
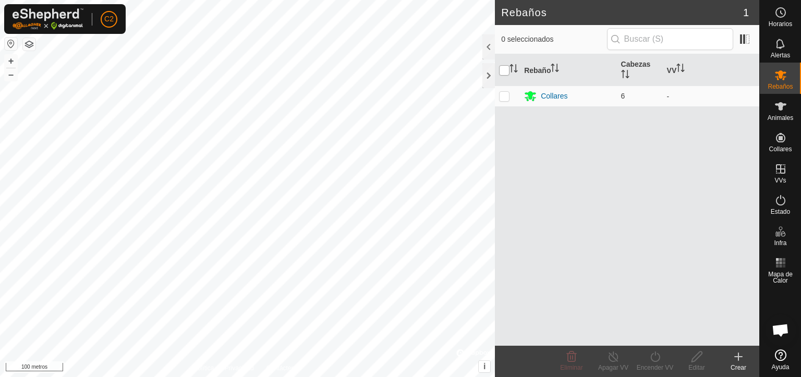
click at [502, 69] on input "checkbox" at bounding box center [504, 70] width 10 height 10
checkbox input "true"
click at [571, 361] on icon at bounding box center [572, 356] width 10 height 10
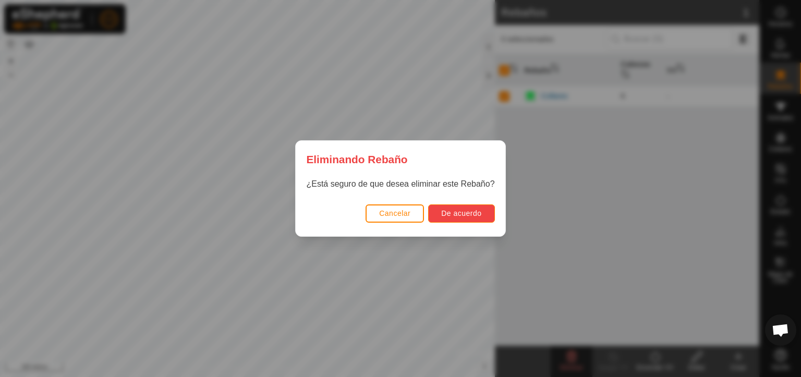
click at [473, 210] on font "De acuerdo" at bounding box center [461, 213] width 40 height 8
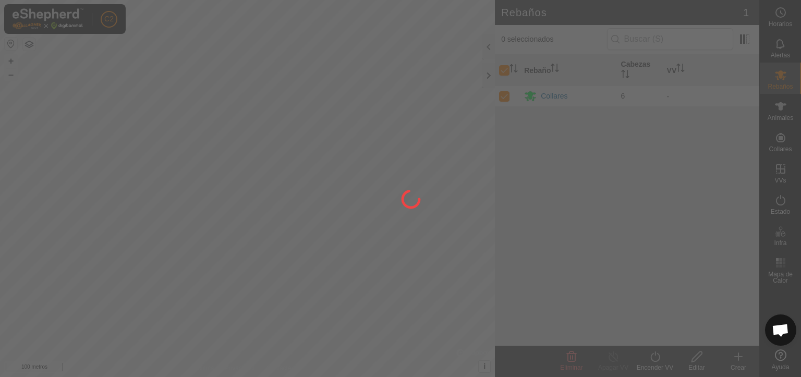
checkbox input "false"
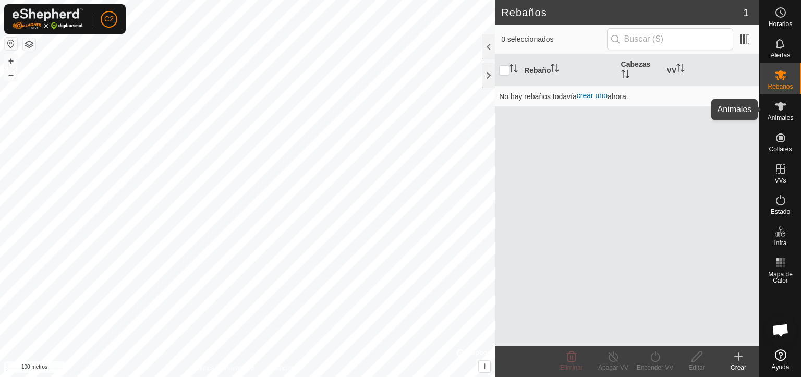
click at [777, 118] on font "Animales" at bounding box center [780, 117] width 26 height 7
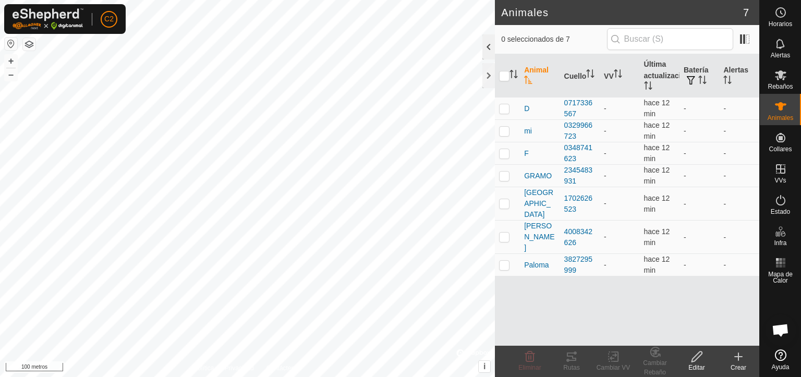
click at [487, 47] on div at bounding box center [488, 46] width 13 height 25
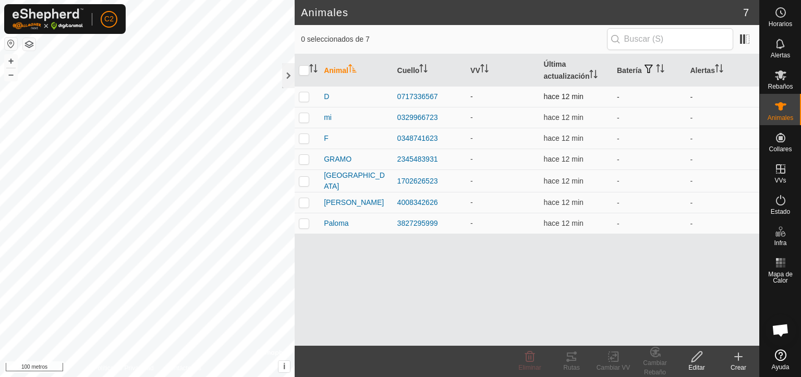
click at [303, 99] on p-checkbox at bounding box center [304, 96] width 10 height 8
checkbox input "true"
click at [691, 360] on icon at bounding box center [696, 356] width 10 height 10
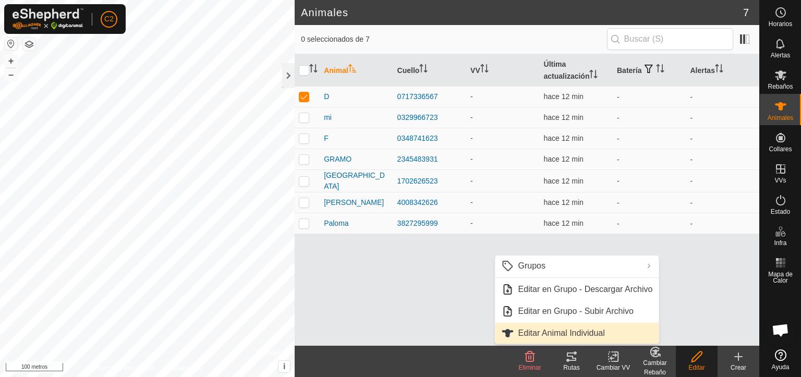
click at [568, 334] on link "Editar Animal Individual" at bounding box center [577, 333] width 164 height 21
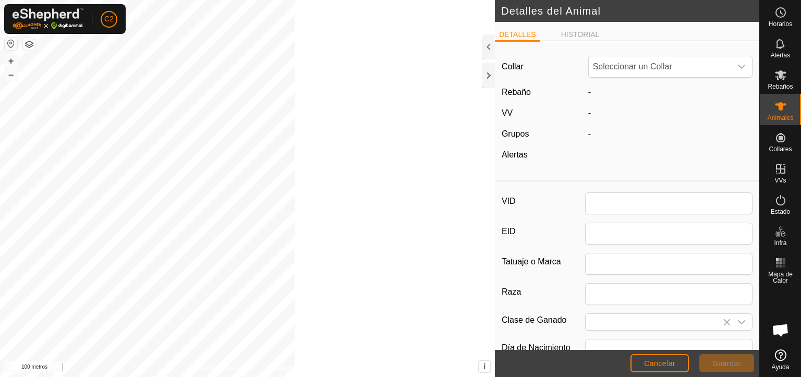
type input "D"
type input "0"
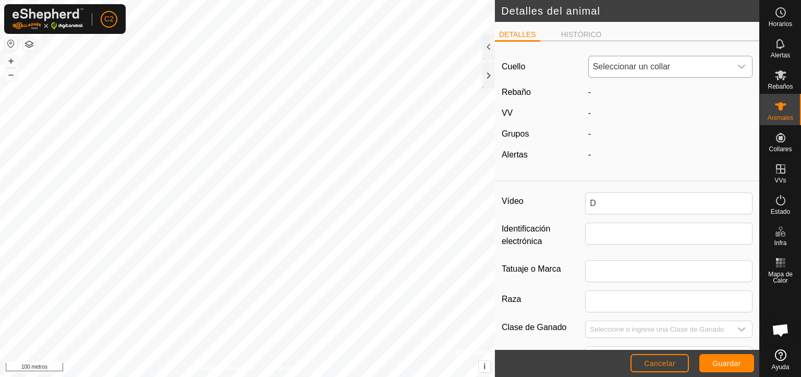
click at [737, 66] on icon "disparador desplegable" at bounding box center [741, 67] width 8 height 8
click at [613, 142] on li "0717336567" at bounding box center [666, 142] width 155 height 21
click at [488, 42] on div at bounding box center [488, 46] width 13 height 25
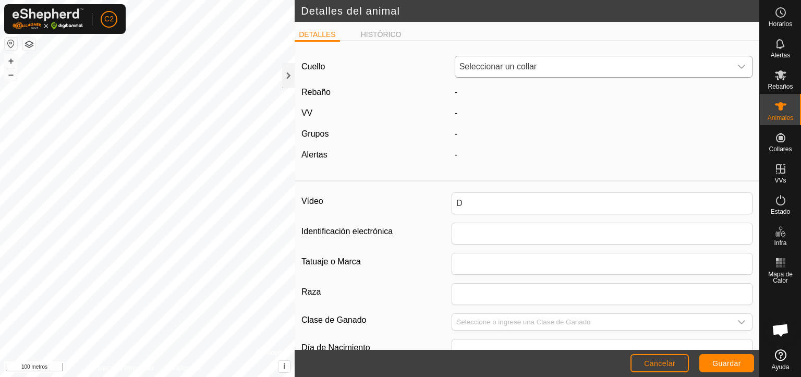
click at [731, 69] on div "disparador desplegable" at bounding box center [741, 66] width 21 height 21
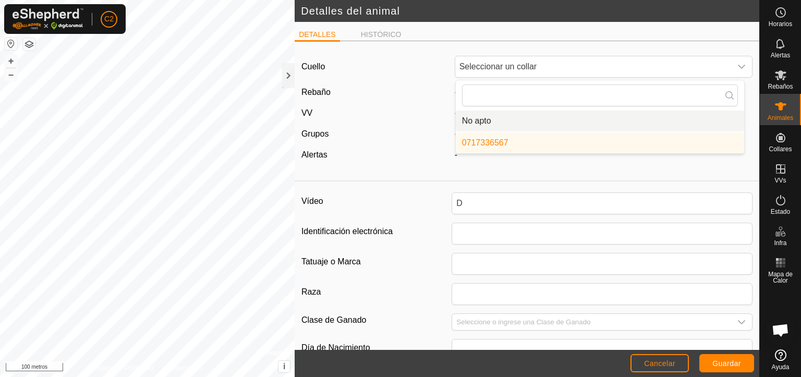
click at [479, 120] on li "No apto" at bounding box center [600, 121] width 288 height 21
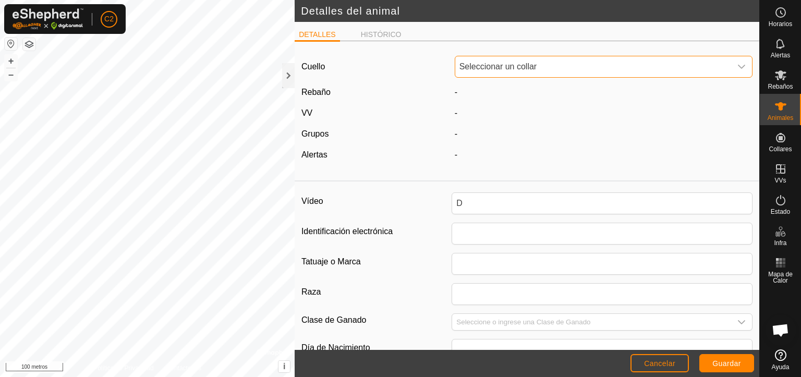
click at [737, 67] on icon "disparador desplegable" at bounding box center [741, 67] width 8 height 8
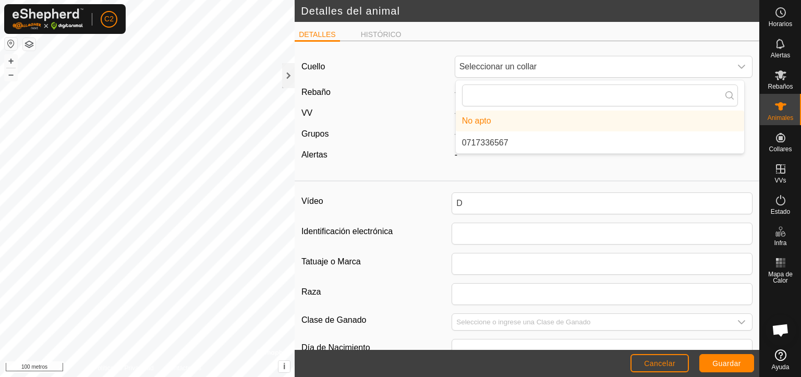
click at [492, 144] on font "0717336567" at bounding box center [485, 142] width 46 height 9
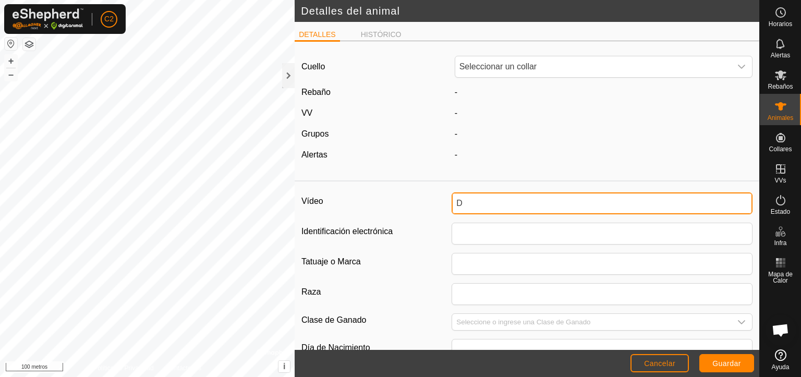
drag, startPoint x: 458, startPoint y: 205, endPoint x: 439, endPoint y: 199, distance: 20.0
click at [439, 199] on div "Vídeo D" at bounding box center [526, 203] width 451 height 22
type input "Suiza"
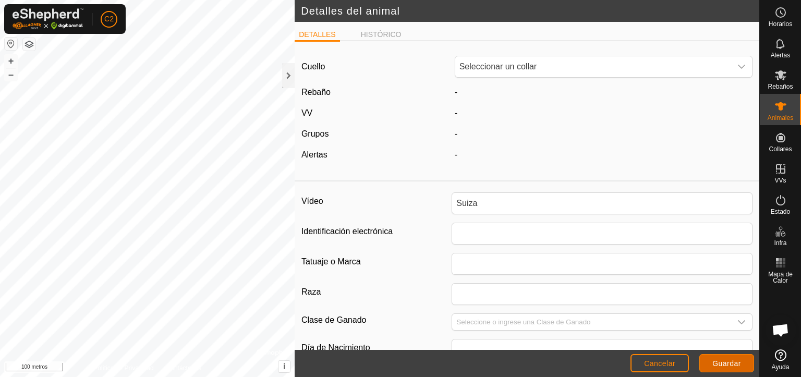
click at [719, 363] on font "Guardar" at bounding box center [726, 363] width 29 height 8
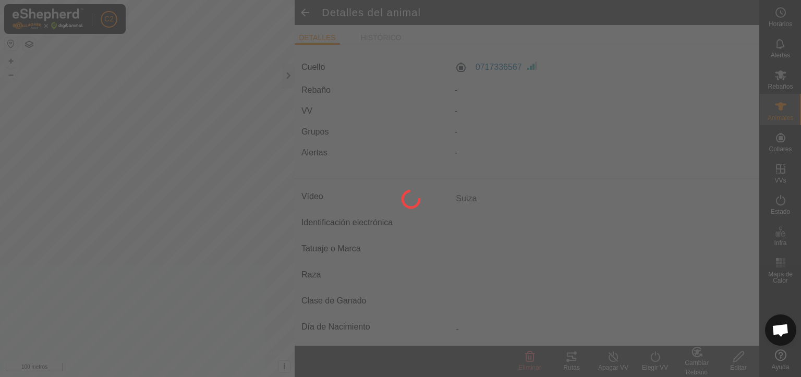
type input "-"
type input "0 kg"
type input "-"
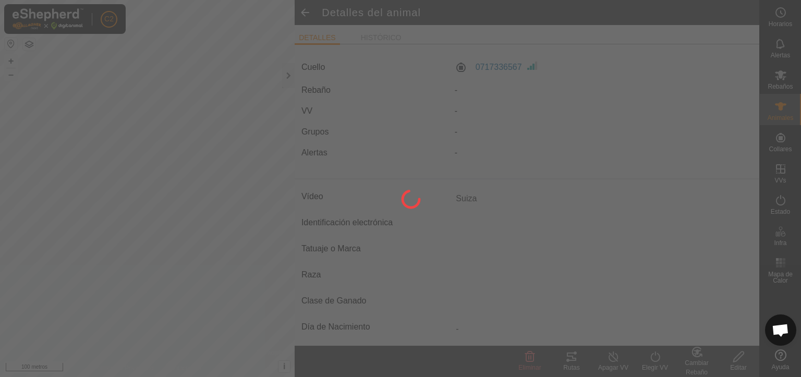
type input "-"
type input "D"
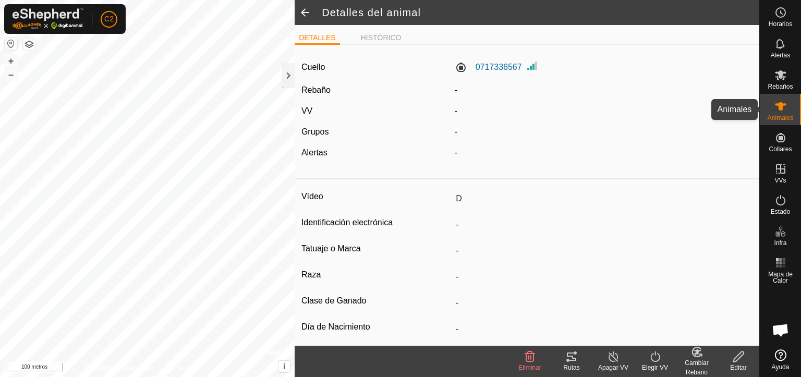
click at [781, 110] on icon at bounding box center [780, 106] width 11 height 8
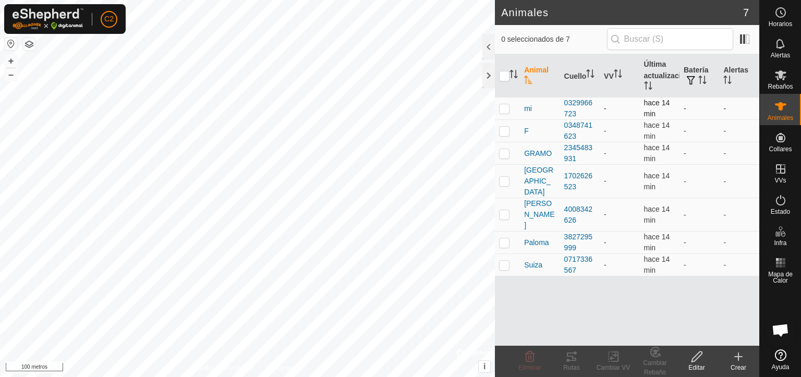
click at [449, 153] on div "Animales 7 0 seleccionados de 7 Animal Cuello VV Última actualización Batería A…" at bounding box center [379, 188] width 759 height 377
click at [498, 108] on td at bounding box center [507, 108] width 25 height 22
checkbox input "true"
click at [698, 363] on div "Editar" at bounding box center [697, 367] width 42 height 9
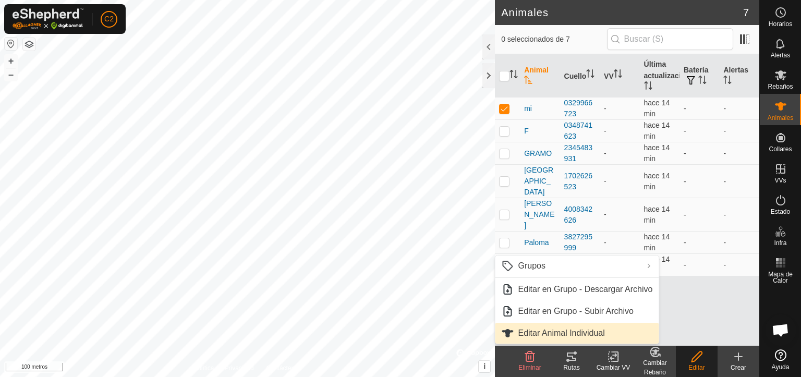
click at [571, 331] on link "Editar Animal Individual" at bounding box center [577, 333] width 164 height 21
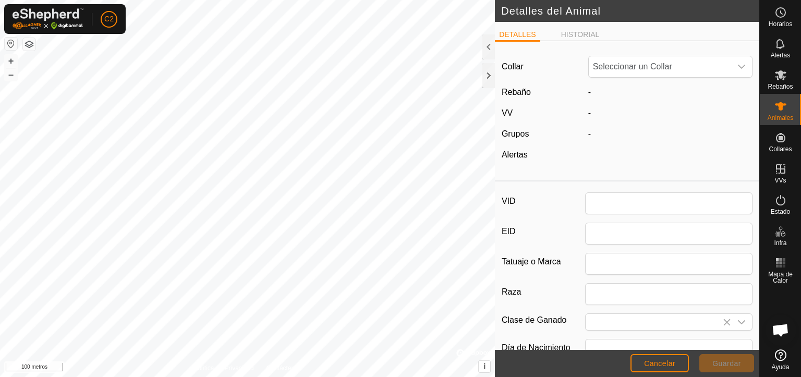
type input "E"
type input "0"
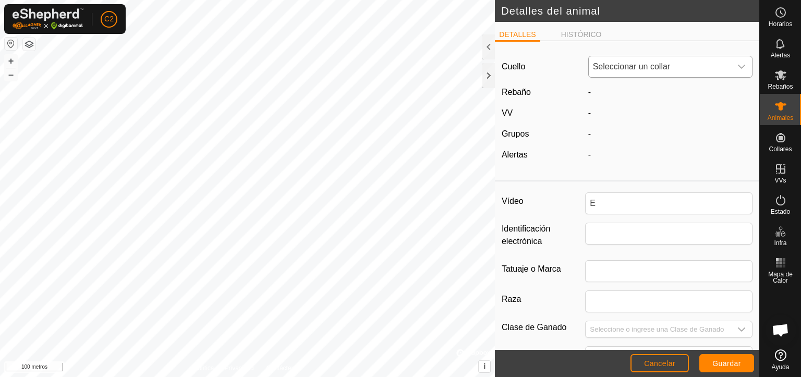
click at [737, 68] on icon "disparador desplegable" at bounding box center [741, 67] width 8 height 8
click at [642, 147] on li "0329966723" at bounding box center [666, 142] width 155 height 21
click at [580, 33] on font "HISTÓRICO" at bounding box center [581, 34] width 41 height 8
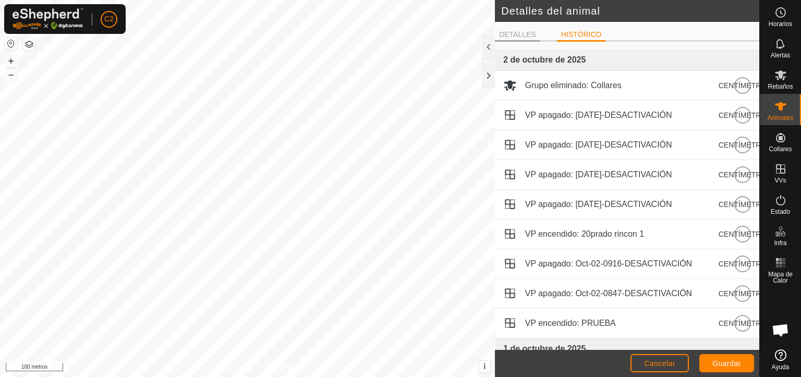
click at [517, 32] on font "DETALLES" at bounding box center [517, 34] width 37 height 8
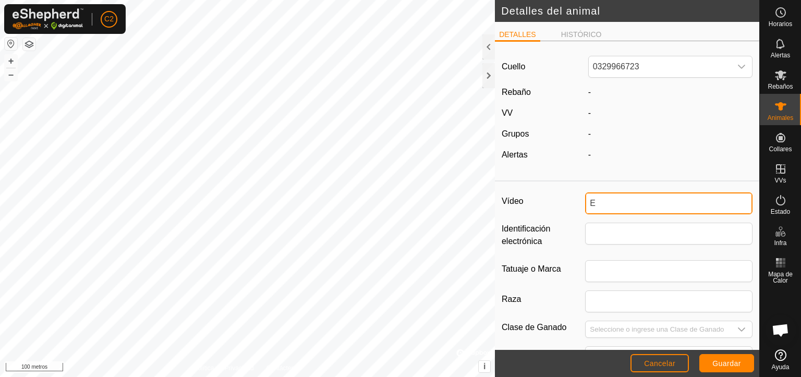
drag, startPoint x: 596, startPoint y: 205, endPoint x: 569, endPoint y: 199, distance: 27.3
click at [574, 204] on div "Vídeo E" at bounding box center [627, 203] width 251 height 22
type input "S"
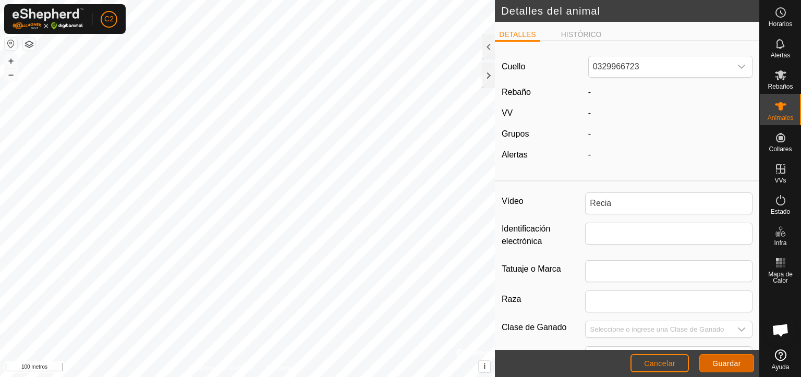
click at [724, 360] on font "Guardar" at bounding box center [726, 363] width 29 height 8
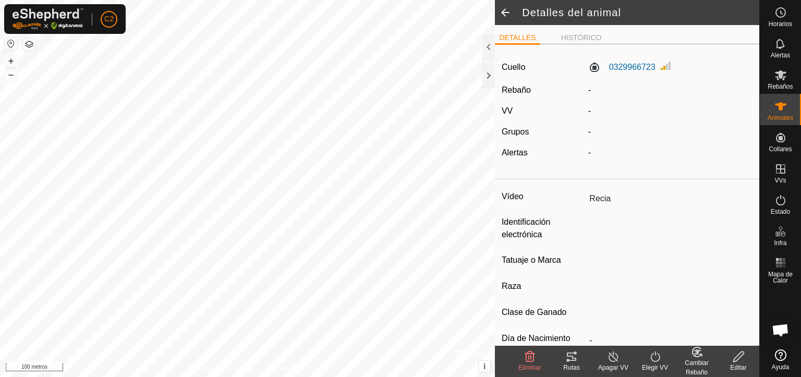
type input "Recia"
type input "-"
type input "0 kg"
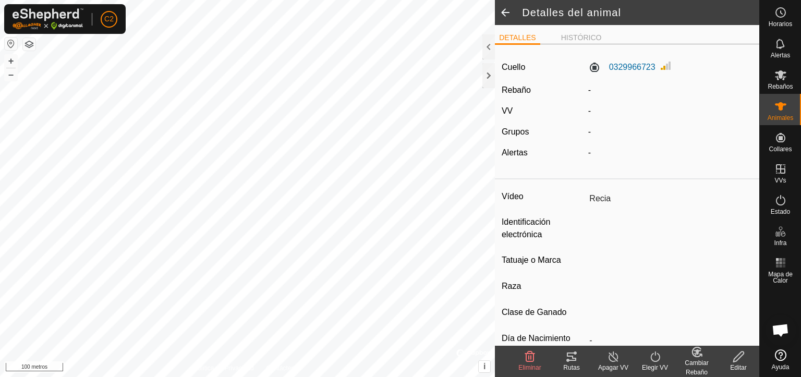
type input "-"
click at [779, 108] on icon at bounding box center [780, 106] width 11 height 8
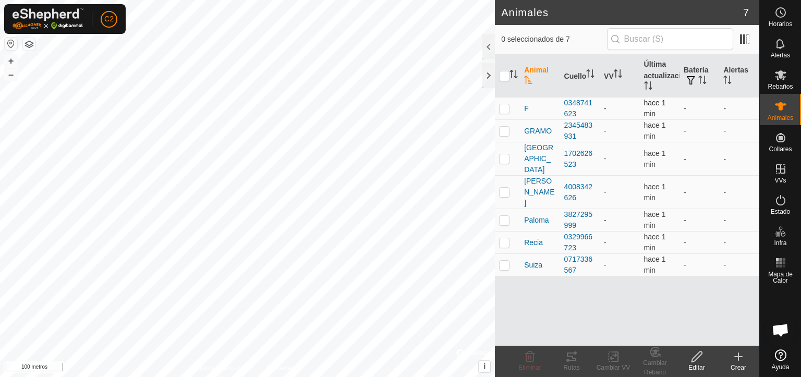
click at [504, 111] on p-checkbox at bounding box center [504, 108] width 10 height 8
checkbox input "true"
click at [694, 364] on font "Editar" at bounding box center [696, 367] width 16 height 7
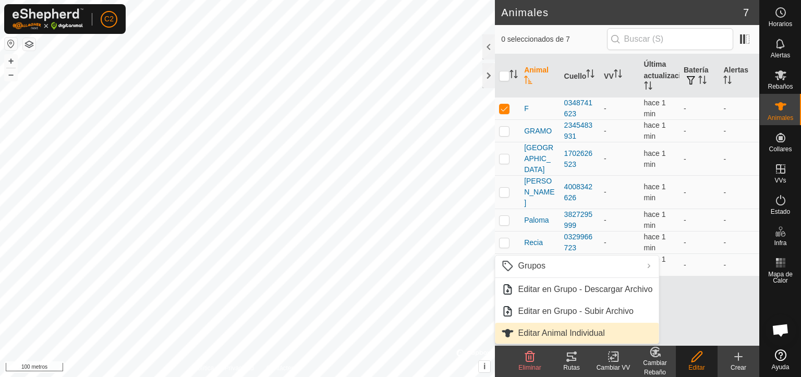
click at [599, 333] on font "Editar Animal Individual" at bounding box center [561, 332] width 87 height 9
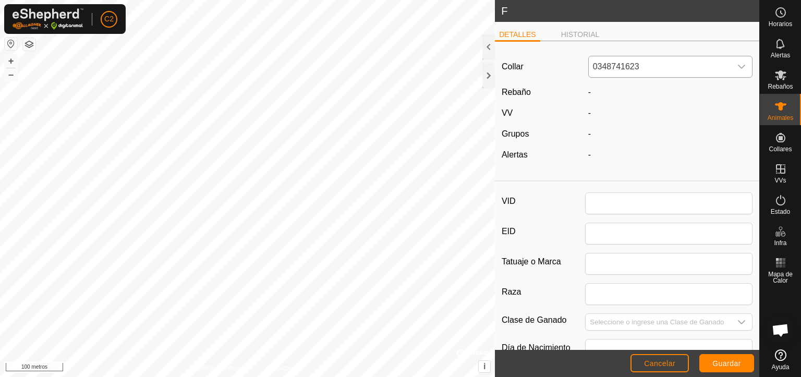
type input "F"
type input "0"
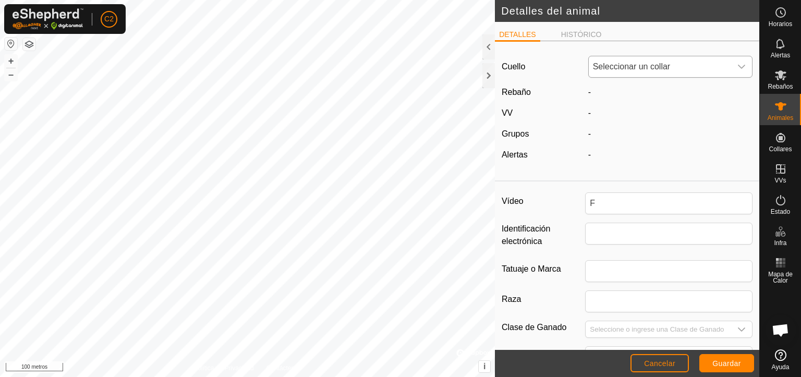
click at [738, 67] on icon "disparador desplegable" at bounding box center [741, 67] width 7 height 4
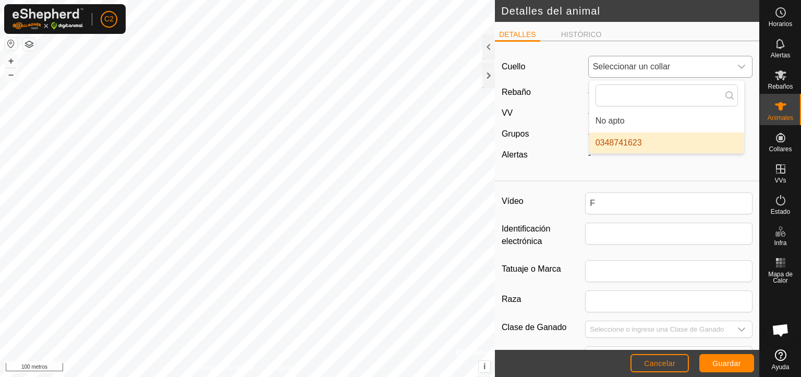
click at [652, 144] on li "0348741623" at bounding box center [666, 142] width 155 height 21
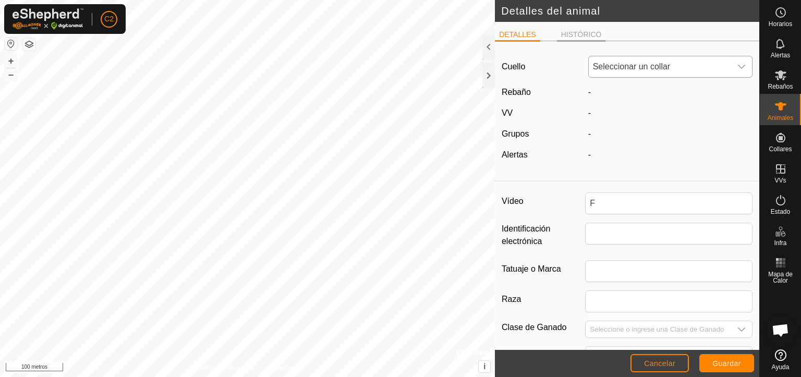
click at [587, 34] on font "HISTÓRICO" at bounding box center [581, 34] width 41 height 8
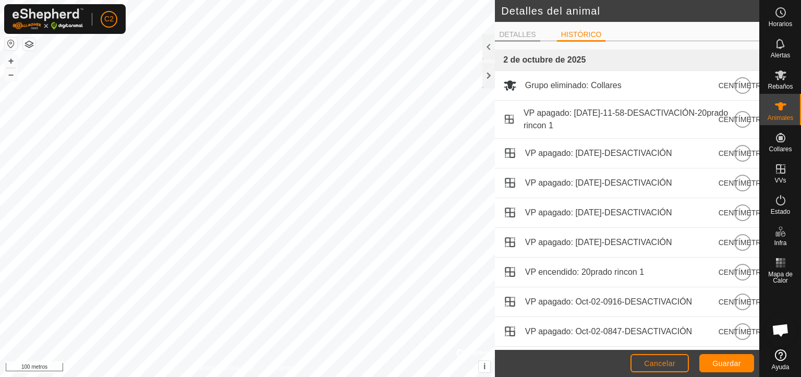
click at [507, 33] on font "DETALLES" at bounding box center [517, 34] width 37 height 8
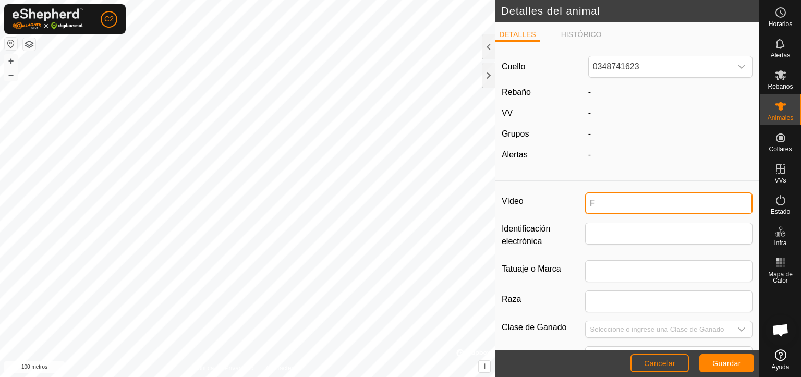
drag, startPoint x: 595, startPoint y: 207, endPoint x: 575, endPoint y: 196, distance: 23.1
click at [571, 201] on div "Vídeo F" at bounding box center [627, 203] width 251 height 22
type input "Pirueta"
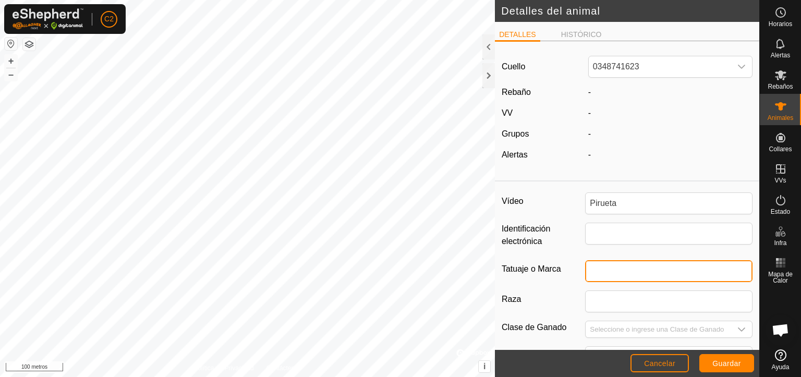
click at [596, 273] on input "Tatuaje o Marca" at bounding box center [668, 271] width 167 height 22
type input "6169"
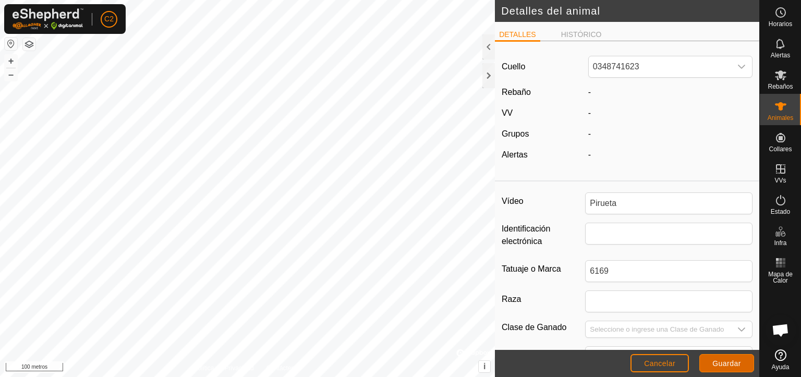
click at [723, 362] on font "Guardar" at bounding box center [726, 363] width 29 height 8
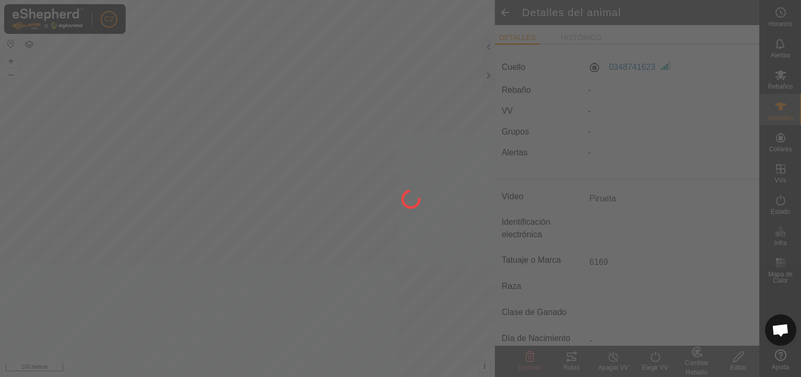
type input "-"
type input "0 kg"
type input "-"
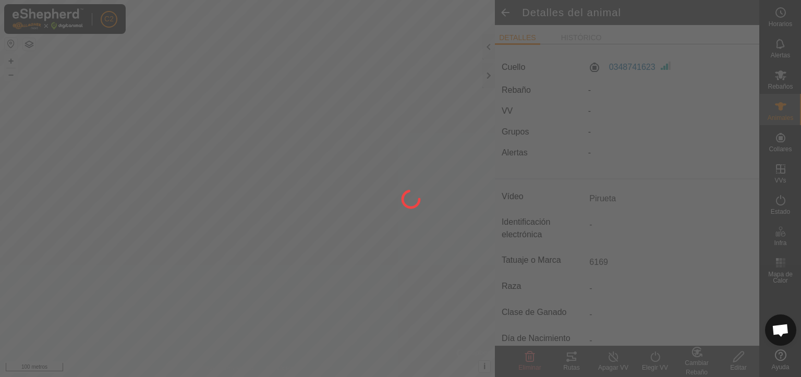
type input "F"
type input "-"
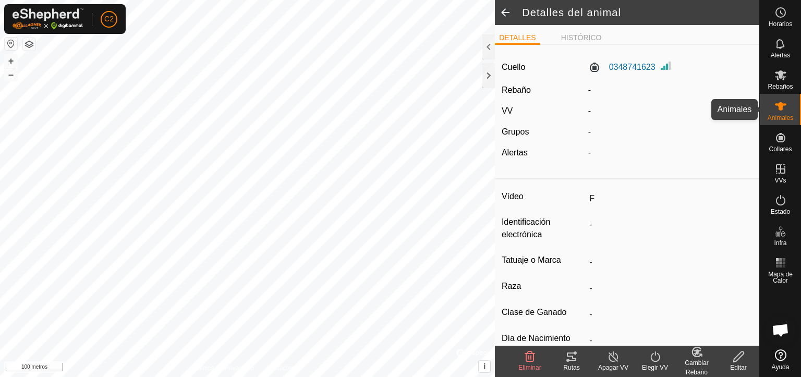
click at [784, 105] on icon at bounding box center [780, 106] width 13 height 13
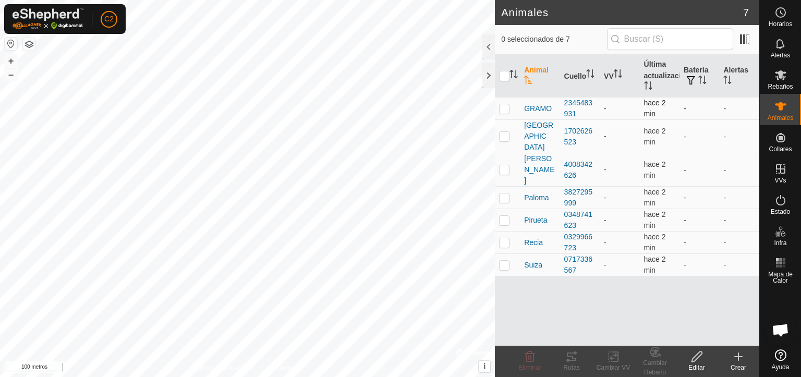
click at [503, 110] on p-checkbox at bounding box center [504, 108] width 10 height 8
checkbox input "true"
click at [694, 360] on icon at bounding box center [696, 356] width 10 height 10
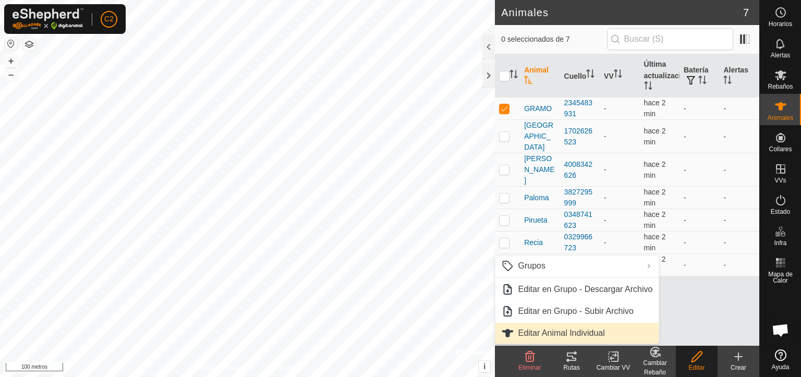
click at [602, 334] on link "Editar Animal Individual" at bounding box center [577, 333] width 164 height 21
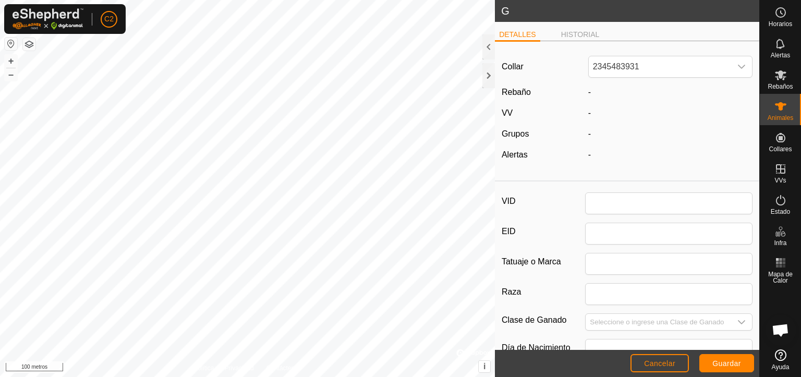
type input "G"
type input "0"
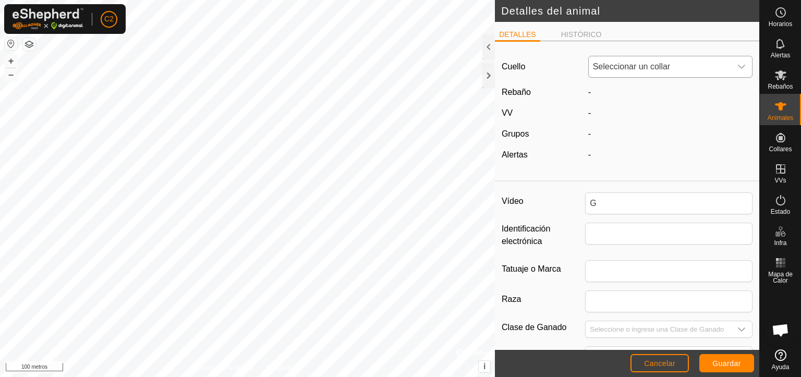
click at [737, 67] on icon "disparador desplegable" at bounding box center [741, 67] width 8 height 8
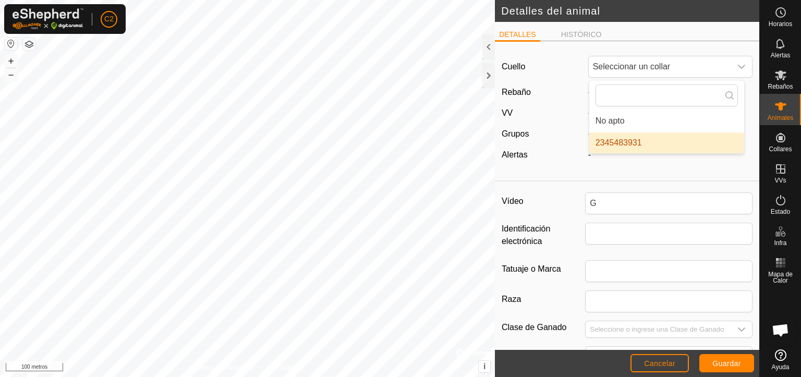
drag, startPoint x: 674, startPoint y: 143, endPoint x: 579, endPoint y: 27, distance: 150.4
click at [673, 143] on li "2345483931" at bounding box center [666, 142] width 155 height 21
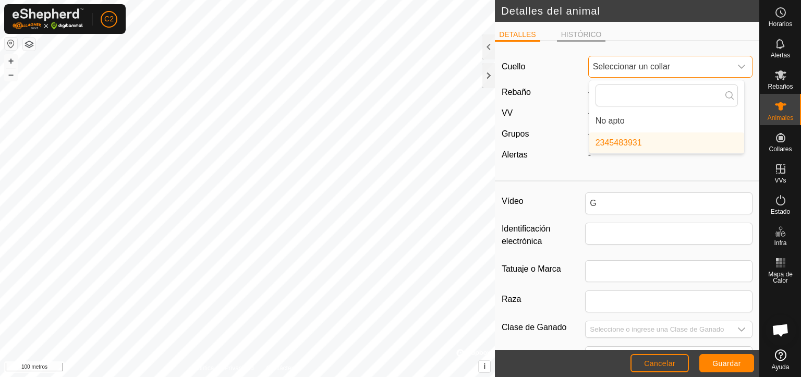
click at [579, 33] on font "HISTÓRICO" at bounding box center [581, 34] width 41 height 8
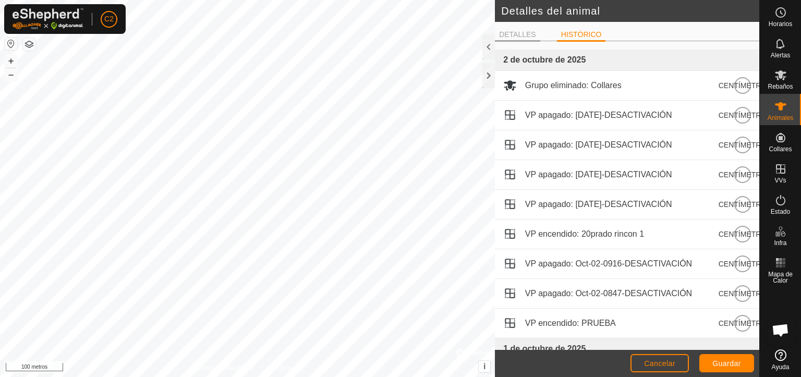
click at [519, 32] on font "DETALLES" at bounding box center [517, 34] width 37 height 8
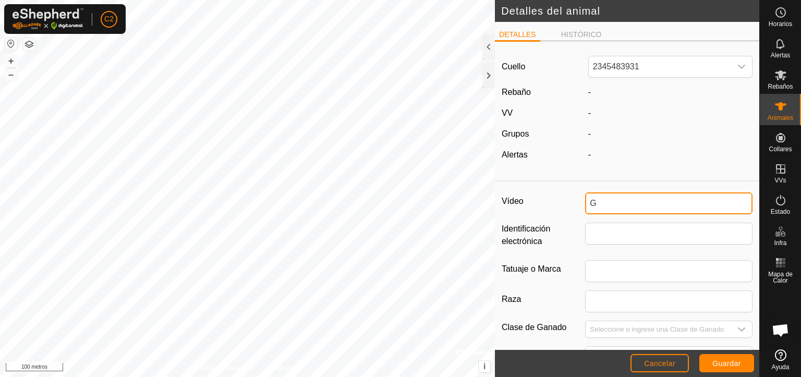
drag, startPoint x: 590, startPoint y: 202, endPoint x: 563, endPoint y: 202, distance: 27.1
click at [563, 202] on div "Vídeo G" at bounding box center [627, 203] width 251 height 22
type input "Emperatriz"
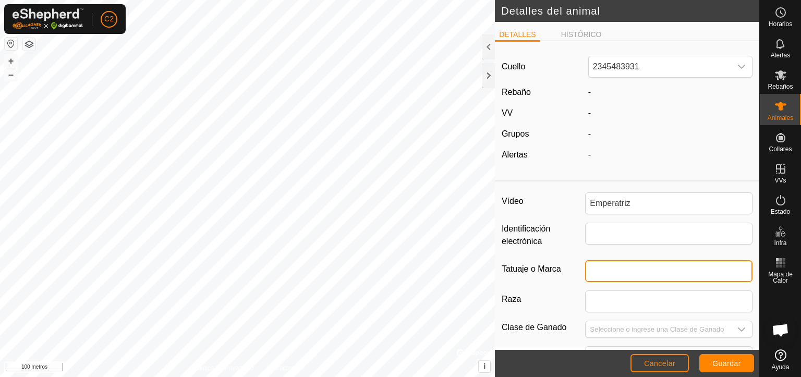
click at [607, 277] on input "Tatuaje o Marca" at bounding box center [668, 271] width 167 height 22
type input "6862"
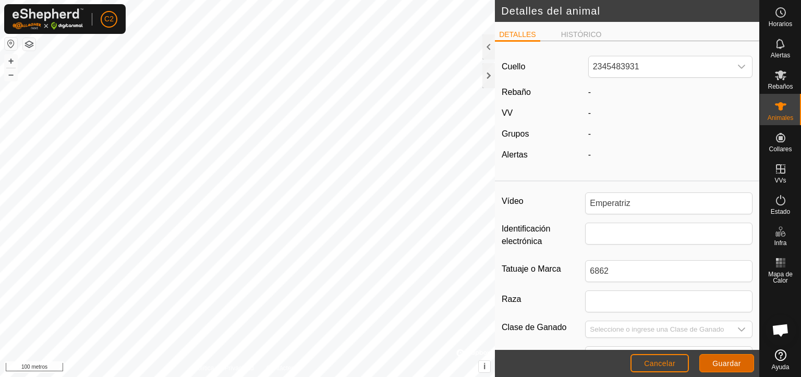
click at [725, 364] on font "Guardar" at bounding box center [726, 363] width 29 height 8
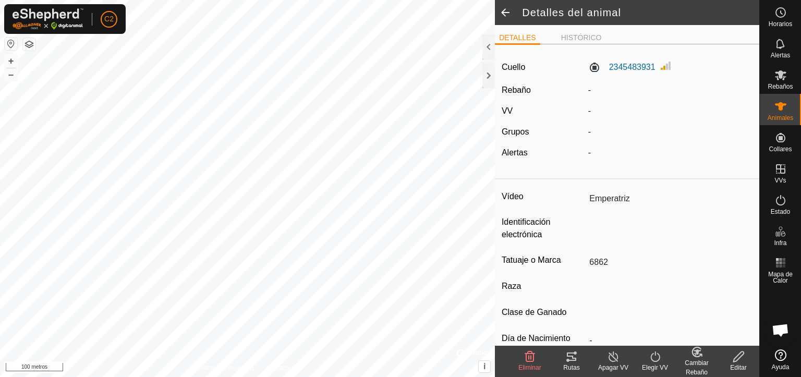
type input "Emperatriz"
type input "-"
type input "6862"
type input "-"
click at [783, 111] on icon at bounding box center [780, 106] width 13 height 13
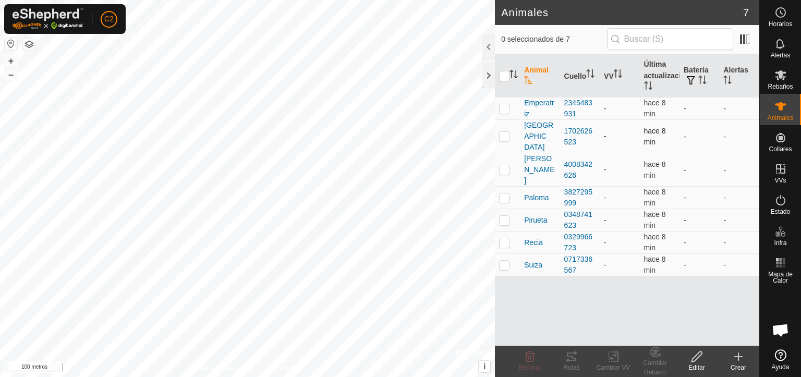
click at [504, 132] on p-checkbox at bounding box center [504, 136] width 10 height 8
click at [694, 363] on div "Editar" at bounding box center [697, 367] width 42 height 9
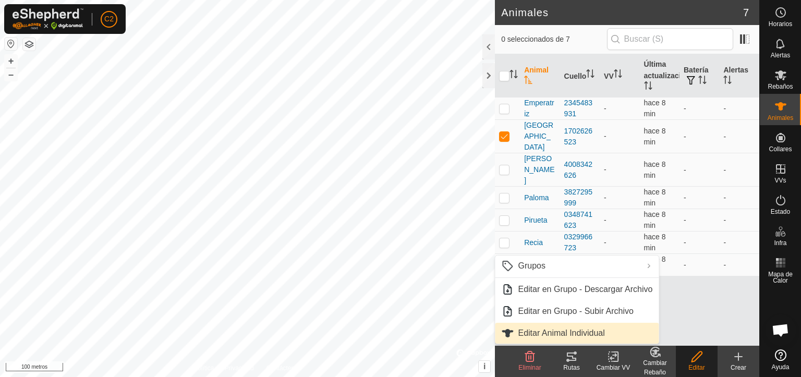
click at [551, 335] on link "Editar Animal Individual" at bounding box center [577, 333] width 164 height 21
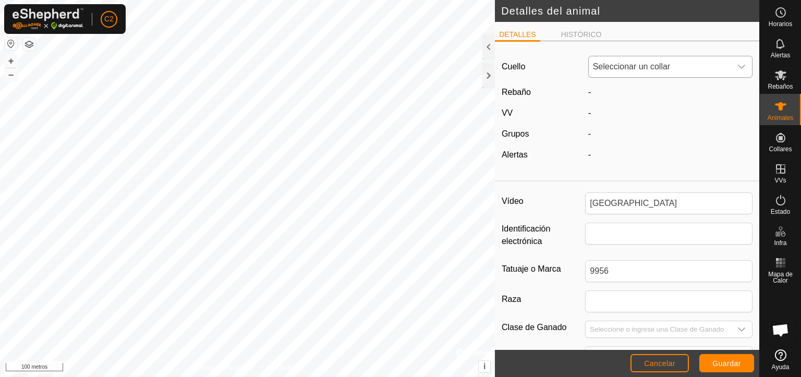
click at [738, 69] on icon "disparador desplegable" at bounding box center [741, 67] width 7 height 4
click at [583, 32] on font "HISTÓRICO" at bounding box center [581, 34] width 41 height 8
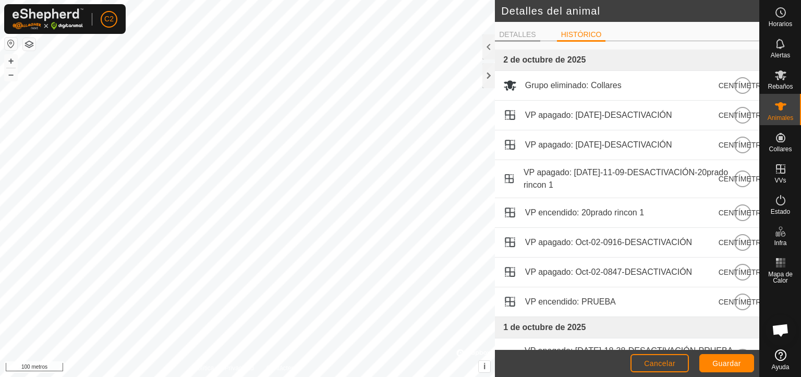
click at [512, 33] on font "DETALLES" at bounding box center [517, 34] width 37 height 8
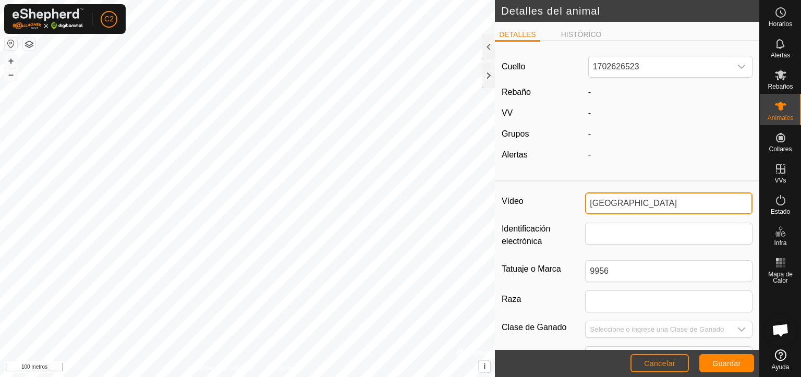
click at [590, 205] on input "[GEOGRAPHIC_DATA]" at bounding box center [668, 203] width 167 height 22
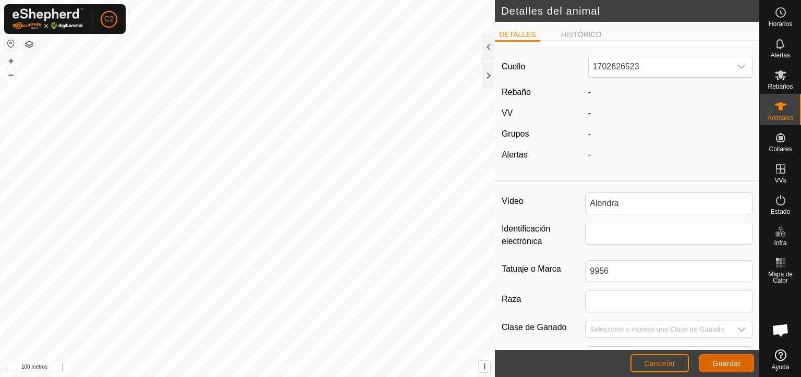
click at [726, 365] on font "Guardar" at bounding box center [726, 363] width 29 height 8
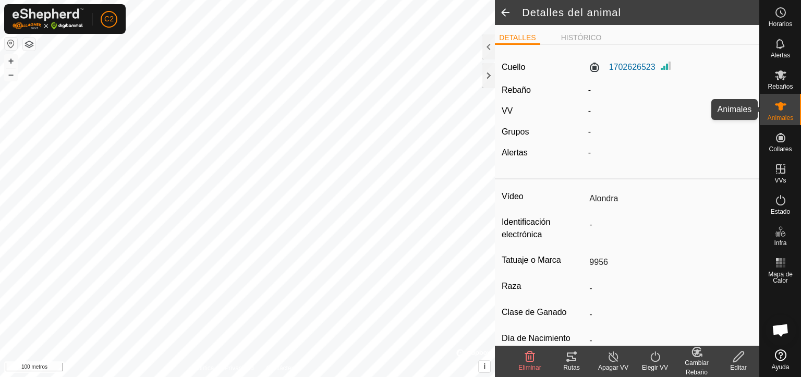
click at [784, 111] on icon at bounding box center [780, 106] width 13 height 13
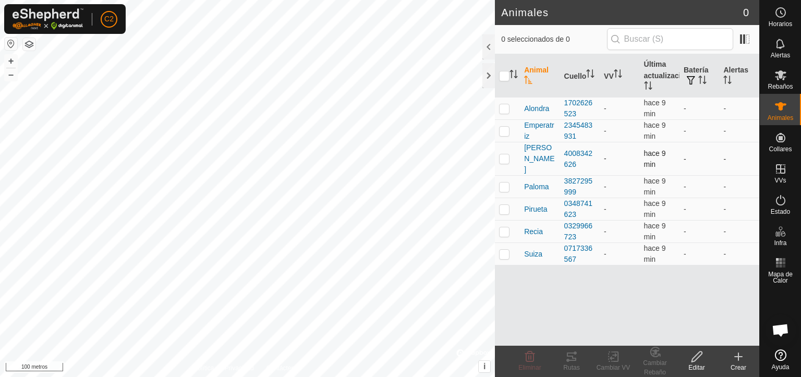
click at [505, 158] on p-checkbox at bounding box center [504, 158] width 10 height 8
click at [692, 359] on icon at bounding box center [696, 356] width 10 height 10
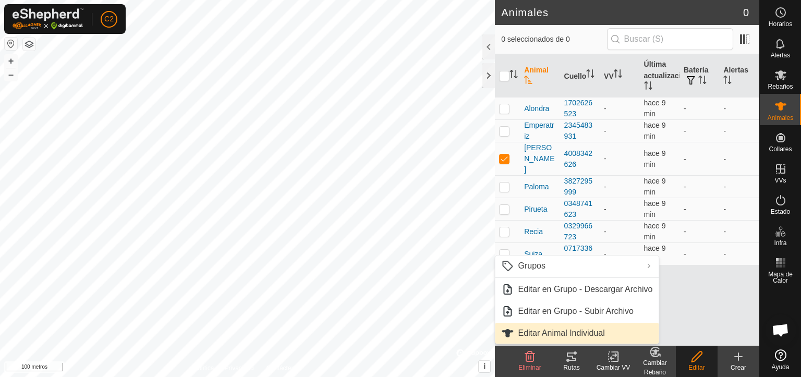
click at [590, 335] on font "Editar Animal Individual" at bounding box center [561, 332] width 87 height 9
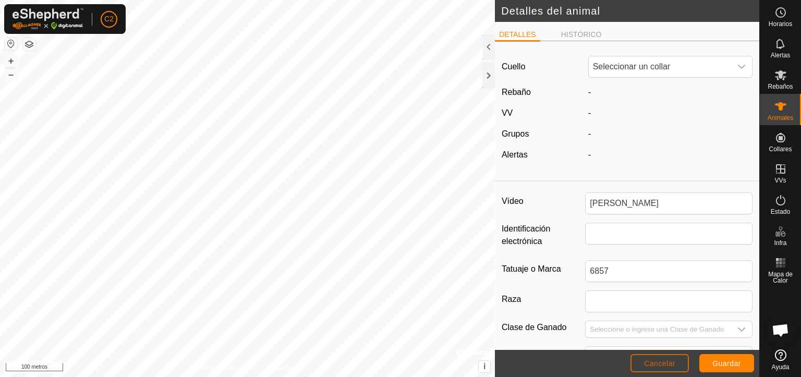
click at [657, 366] on font "Cancelar" at bounding box center [659, 363] width 31 height 8
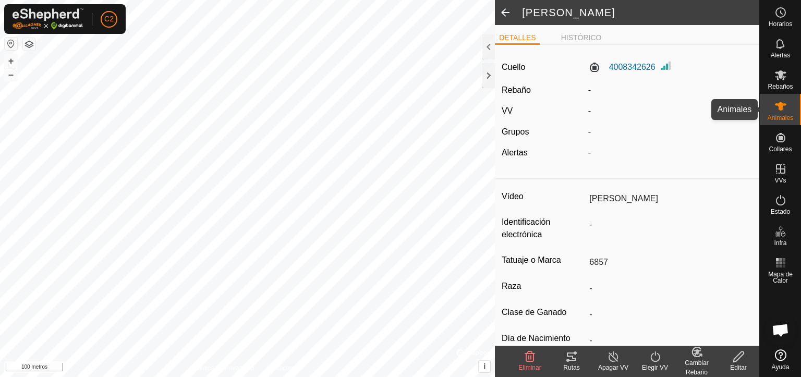
click at [777, 108] on icon at bounding box center [780, 106] width 13 height 13
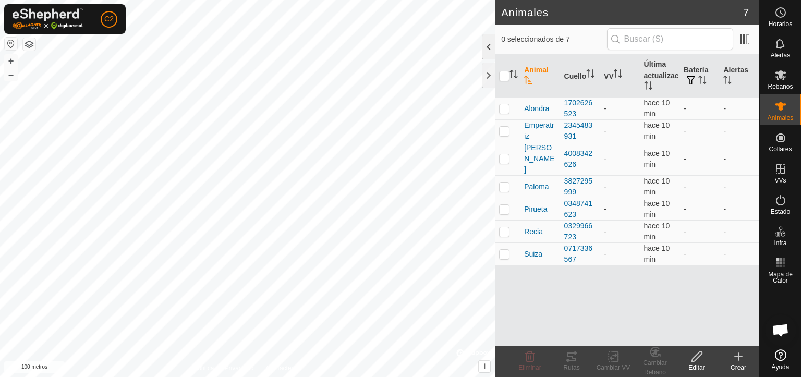
click at [484, 47] on div at bounding box center [488, 46] width 13 height 25
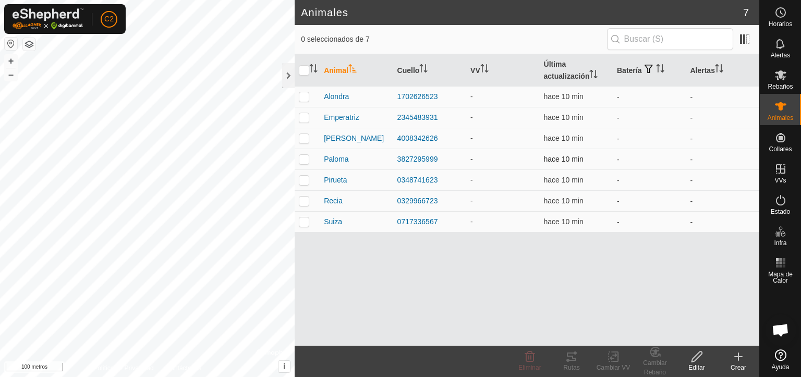
click at [301, 161] on p-checkbox at bounding box center [304, 159] width 10 height 8
click at [334, 157] on font "Paloma" at bounding box center [336, 159] width 25 height 8
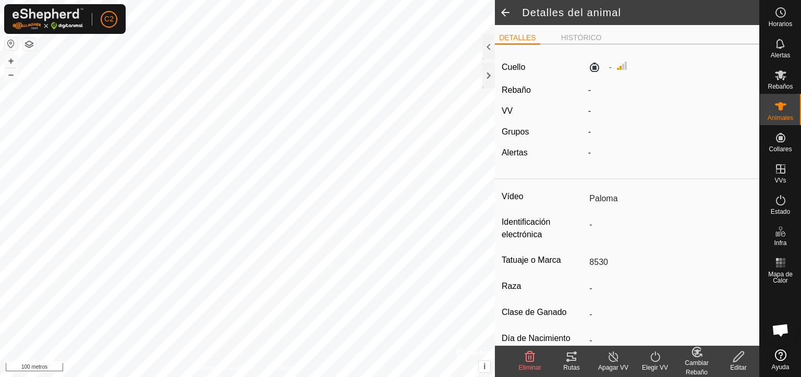
click at [506, 13] on span at bounding box center [505, 12] width 21 height 25
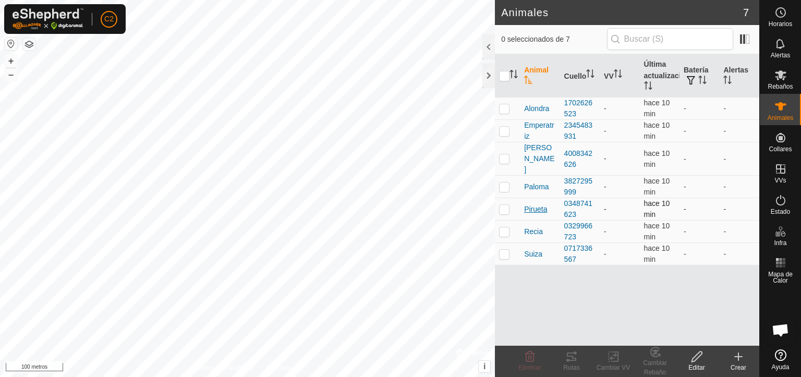
click at [538, 205] on font "Pirueta" at bounding box center [535, 209] width 23 height 8
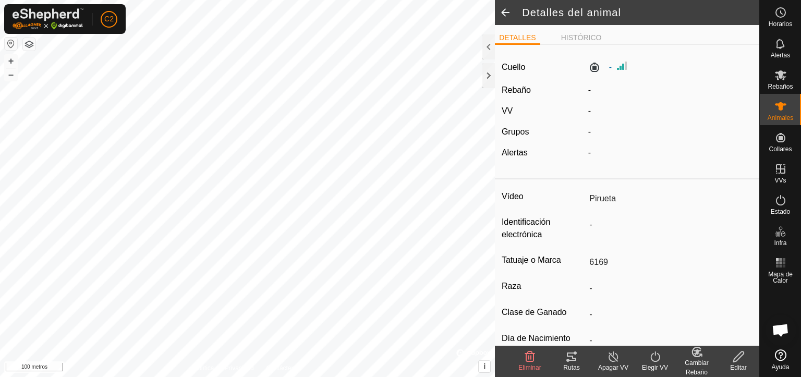
click at [504, 13] on span at bounding box center [505, 12] width 21 height 25
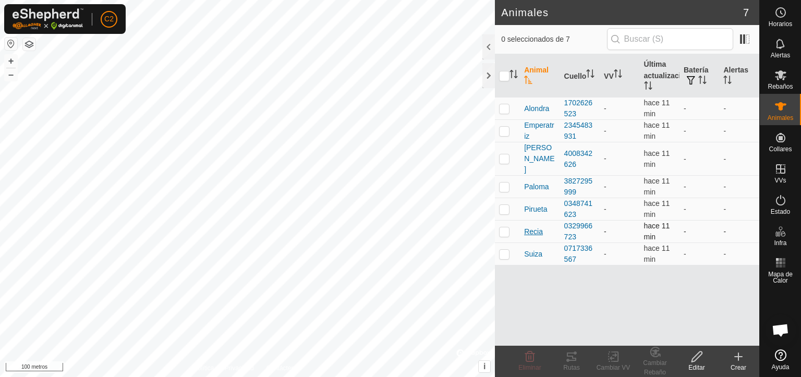
click at [535, 227] on font "Recia" at bounding box center [533, 231] width 19 height 8
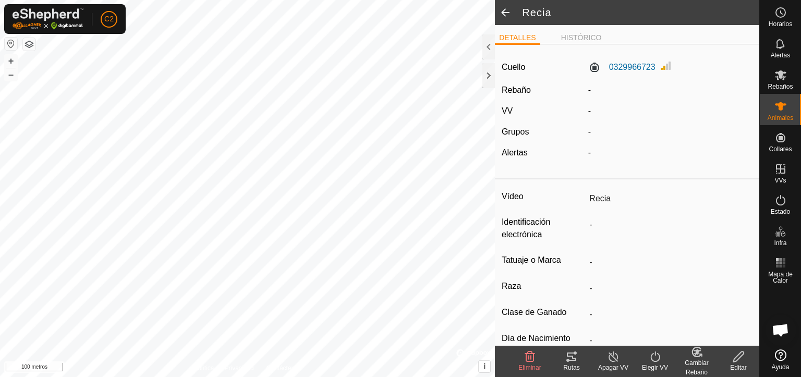
click at [737, 360] on icon at bounding box center [738, 356] width 10 height 10
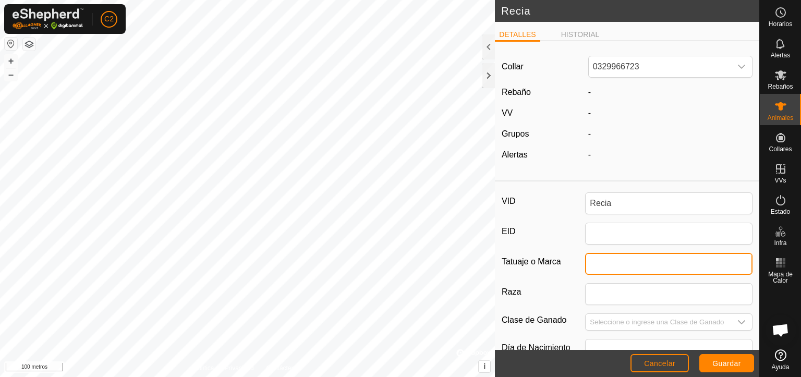
click at [619, 265] on input "Tatuaje o Marca" at bounding box center [668, 264] width 167 height 22
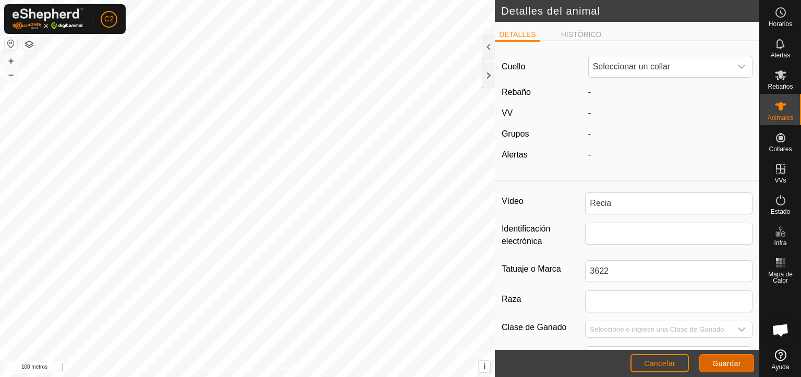
click at [718, 363] on font "Guardar" at bounding box center [726, 363] width 29 height 8
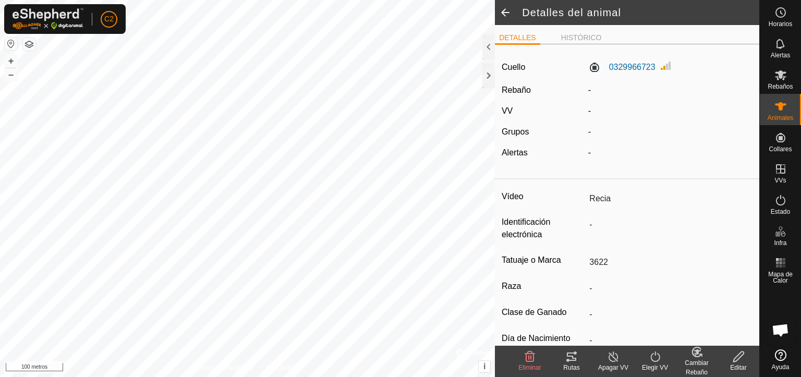
click at [504, 11] on span at bounding box center [505, 12] width 21 height 25
click at [507, 10] on span at bounding box center [505, 12] width 21 height 25
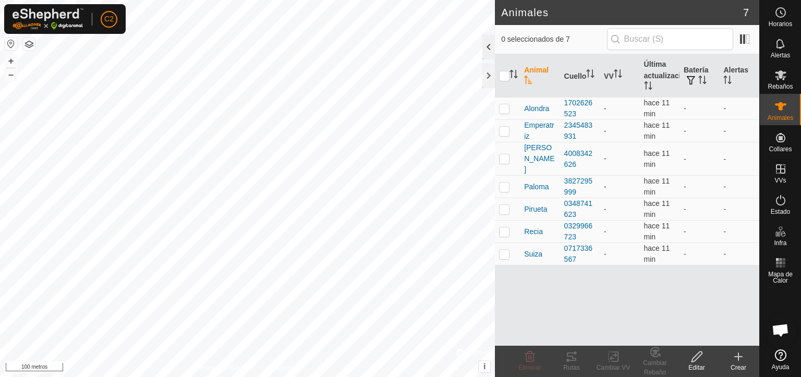
click at [488, 44] on div at bounding box center [488, 46] width 13 height 25
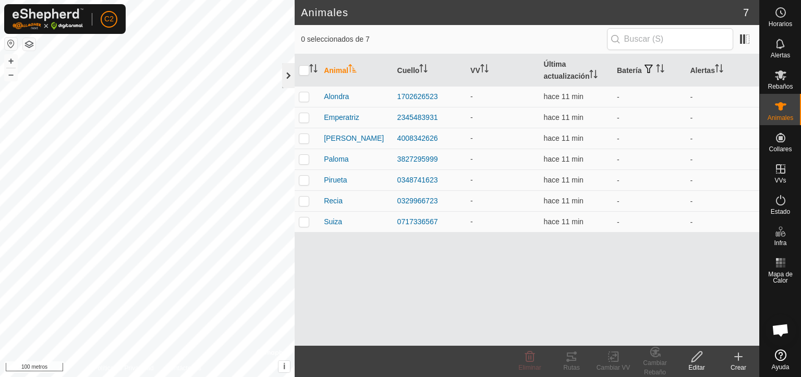
click at [283, 71] on div at bounding box center [288, 75] width 13 height 25
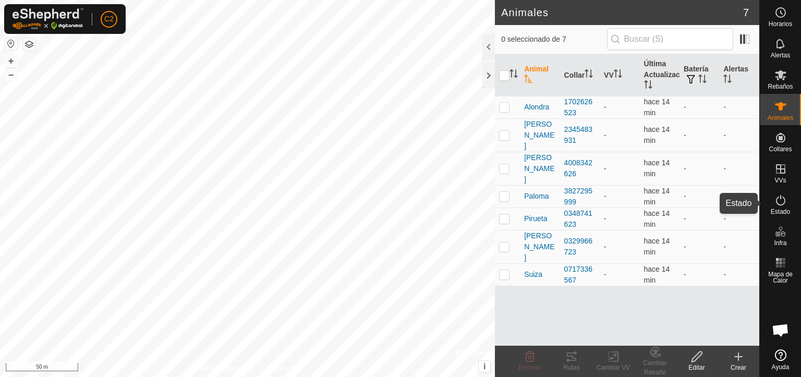
click at [784, 207] on es-activation-svg-icon at bounding box center [780, 200] width 19 height 17
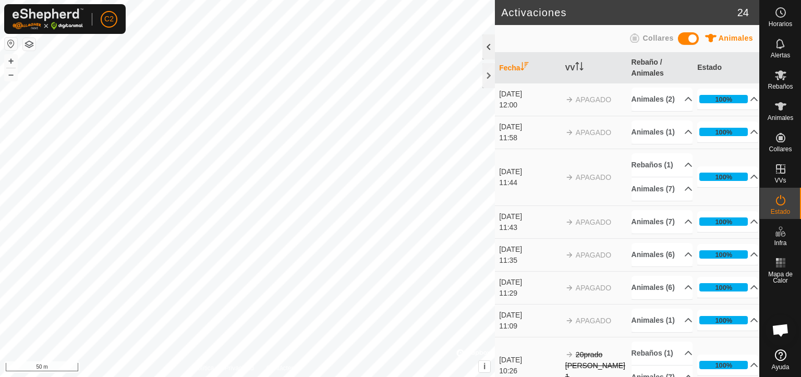
click at [482, 46] on div at bounding box center [488, 46] width 13 height 25
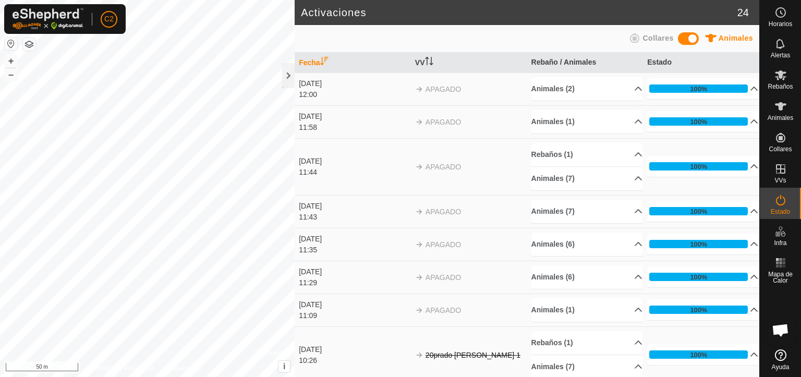
click at [640, 34] on icon at bounding box center [634, 38] width 13 height 13
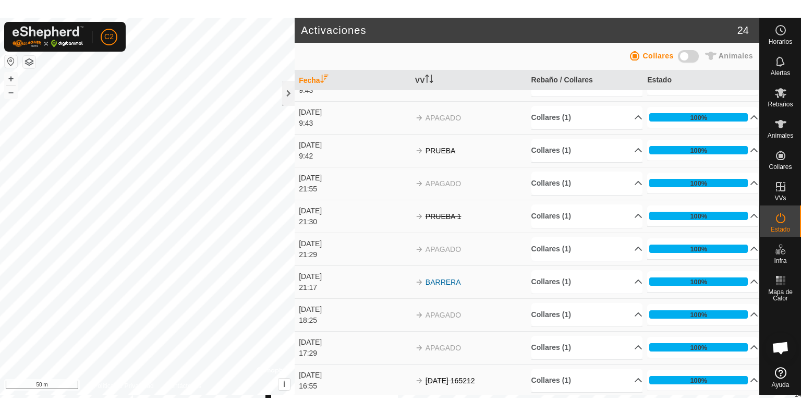
scroll to position [642, 0]
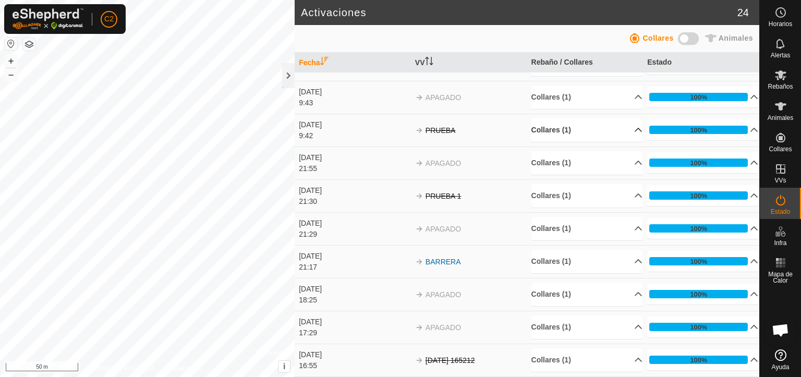
click at [618, 125] on p-accordion-header "Collares (1)" at bounding box center [586, 129] width 111 height 23
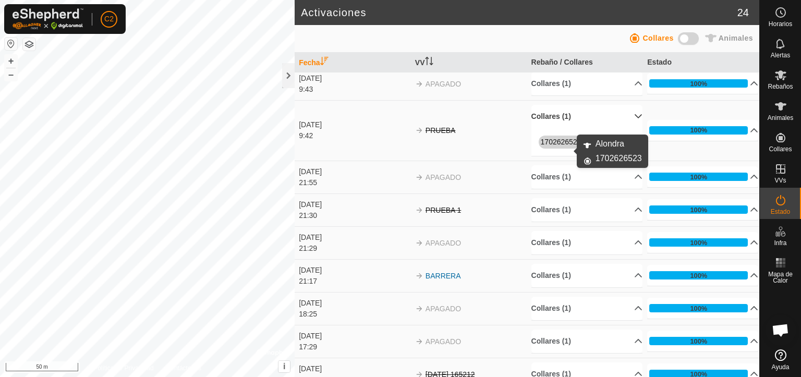
click at [560, 146] on link "1702626523" at bounding box center [561, 142] width 41 height 8
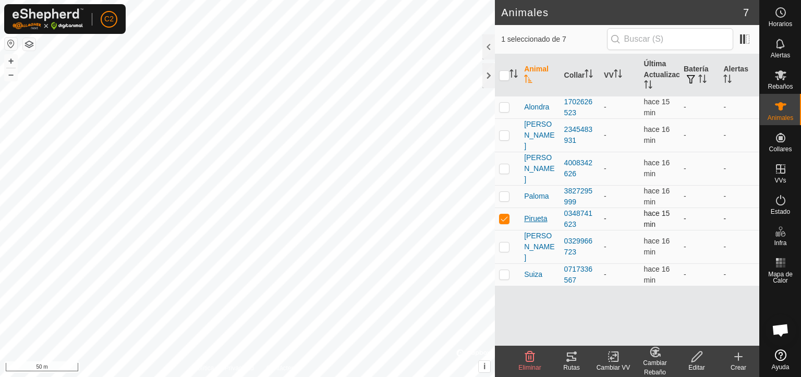
click at [537, 213] on span "Pirueta" at bounding box center [535, 218] width 23 height 11
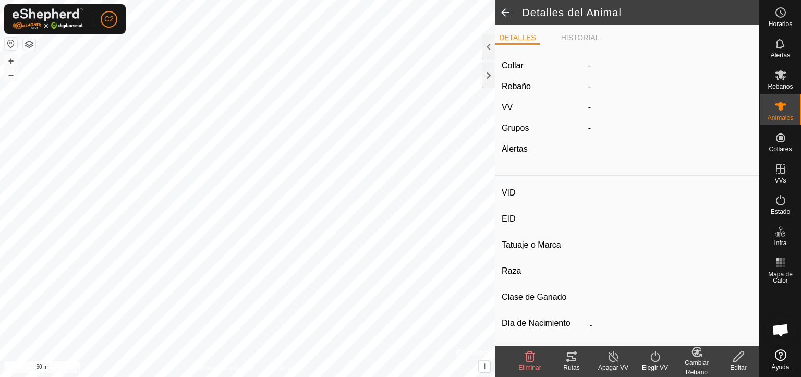
type input "Pirueta"
type input "-"
type input "6169"
type input "-"
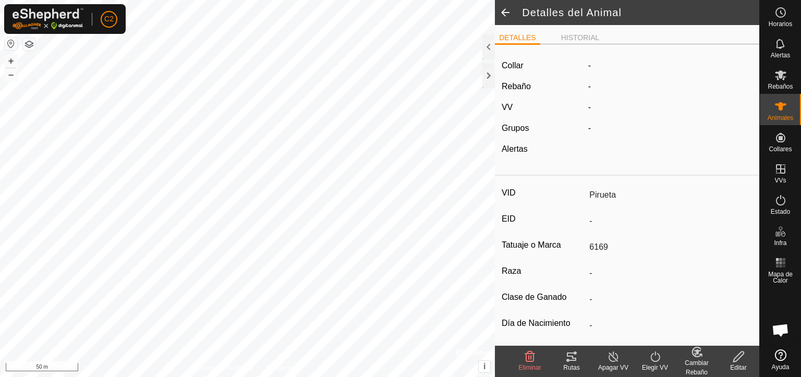
type input "0 kg"
type input "-"
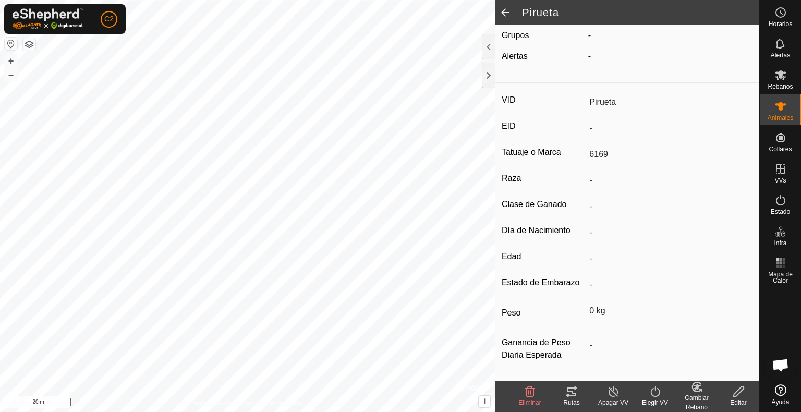
scroll to position [66, 0]
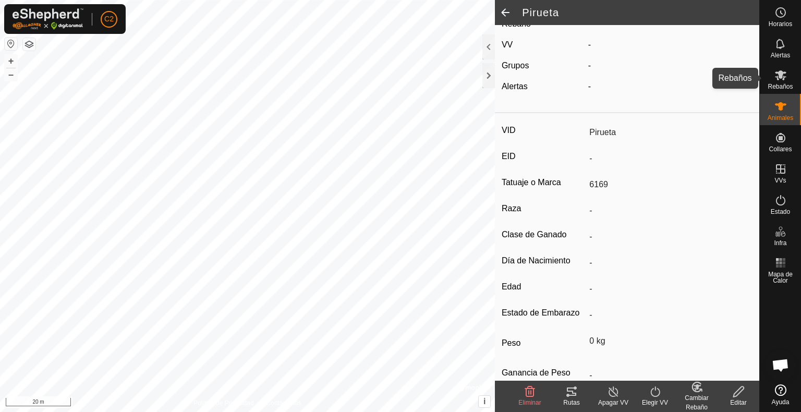
click at [781, 79] on icon at bounding box center [780, 75] width 13 height 13
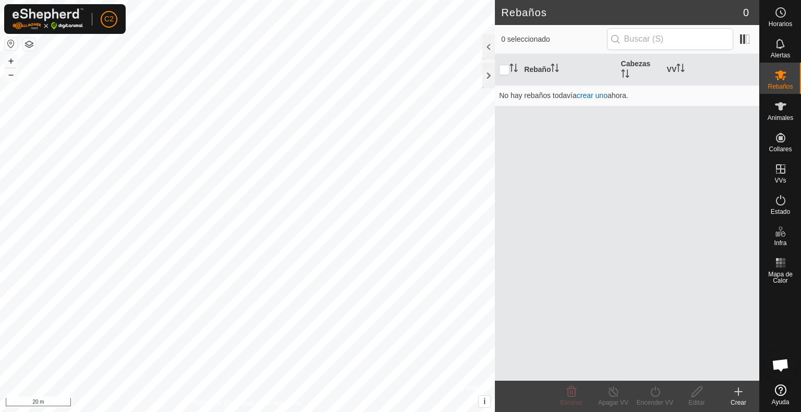
click at [739, 376] on icon at bounding box center [738, 392] width 7 height 0
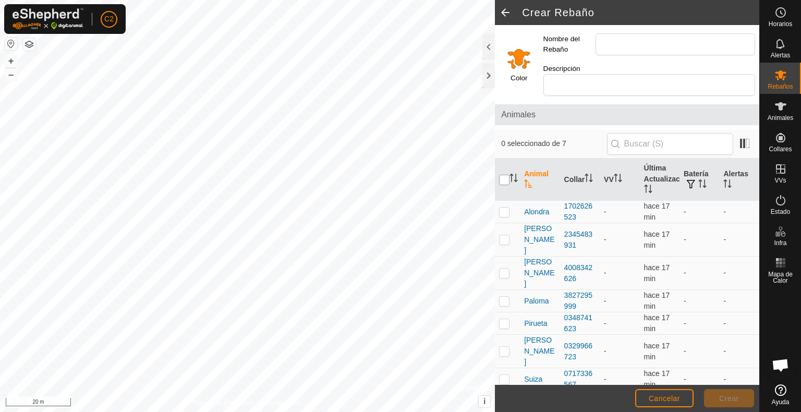
click at [504, 175] on input "checkbox" at bounding box center [504, 180] width 10 height 10
checkbox input "true"
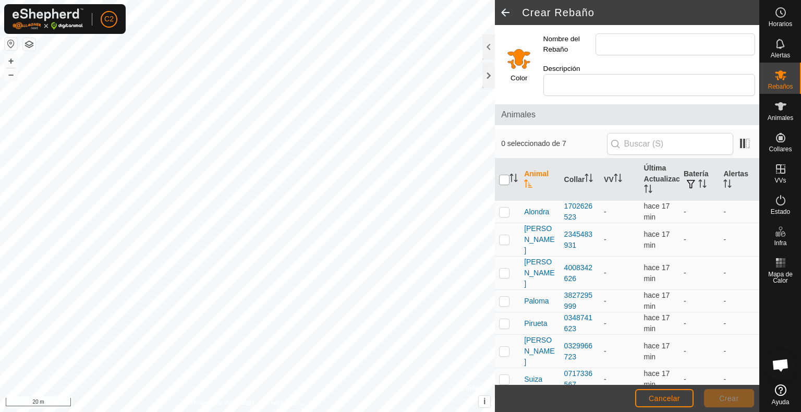
checkbox input "true"
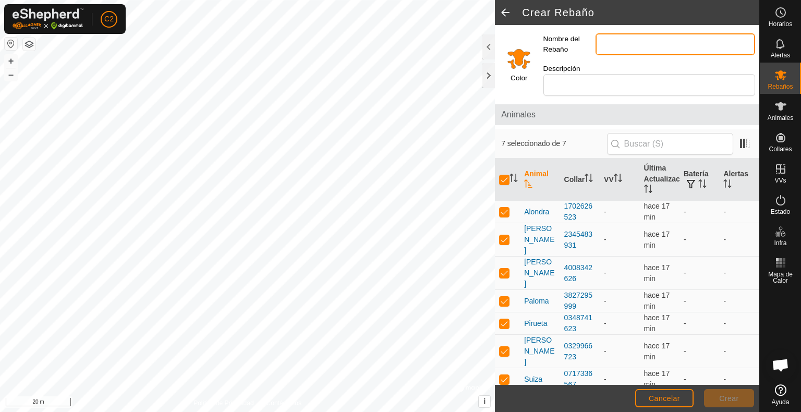
click at [629, 47] on input "Nombre del Rebaño" at bounding box center [675, 44] width 160 height 22
type input "Primeras"
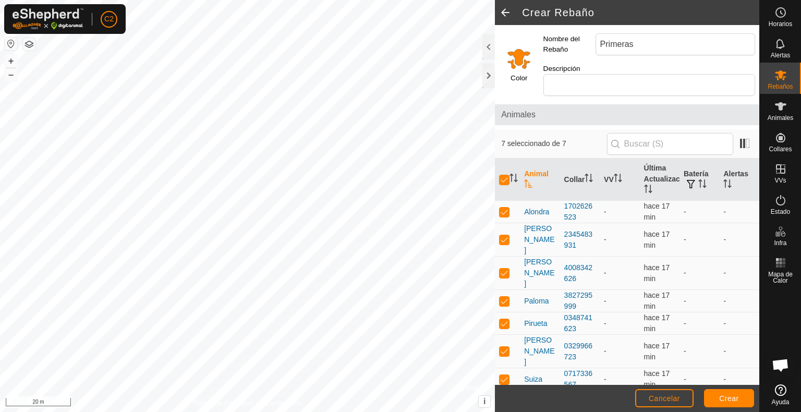
click at [520, 49] on input "Select a color" at bounding box center [518, 58] width 25 height 25
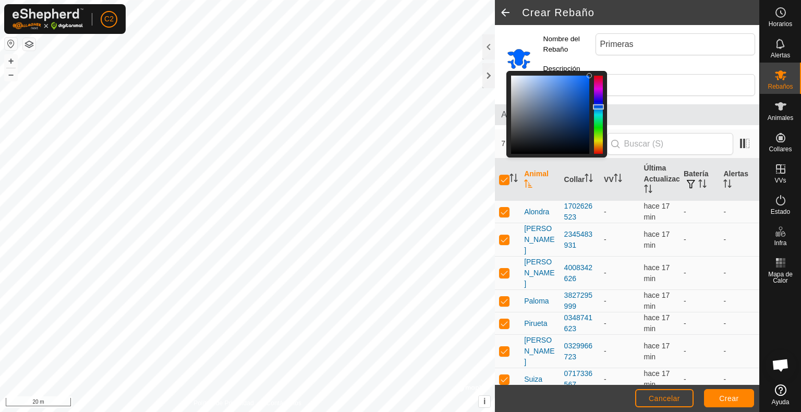
click at [598, 102] on div at bounding box center [598, 115] width 9 height 78
click at [734, 376] on span "Crear" at bounding box center [729, 398] width 20 height 8
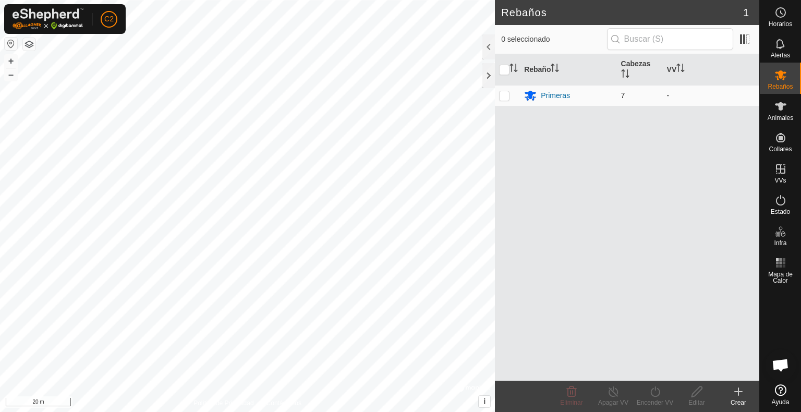
click at [500, 99] on p-checkbox at bounding box center [504, 95] width 10 height 8
checkbox input "true"
click at [500, 99] on p-checkbox at bounding box center [504, 95] width 10 height 8
checkbox input "false"
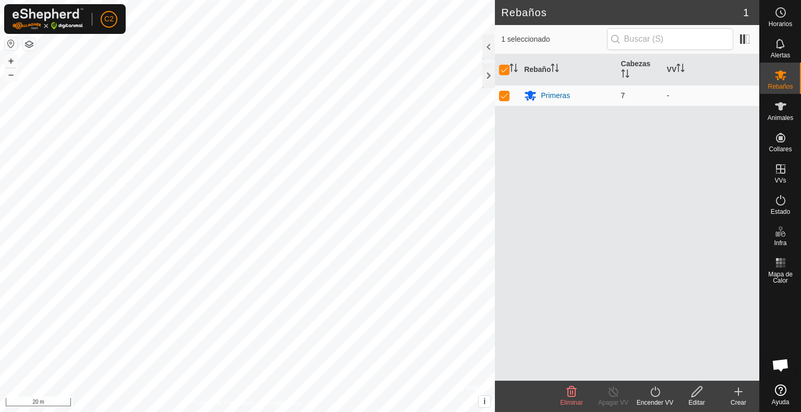
checkbox input "false"
click at [503, 100] on p-tablecheckbox at bounding box center [504, 95] width 10 height 8
checkbox input "true"
click at [698, 376] on icon at bounding box center [696, 391] width 10 height 10
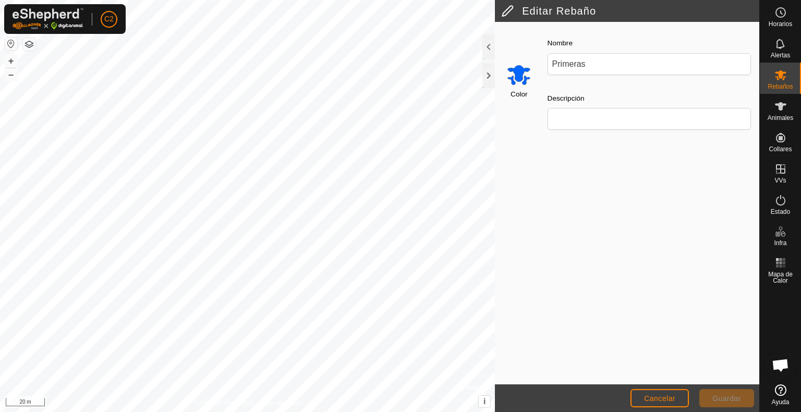
click at [520, 77] on input "Select a color" at bounding box center [518, 74] width 25 height 25
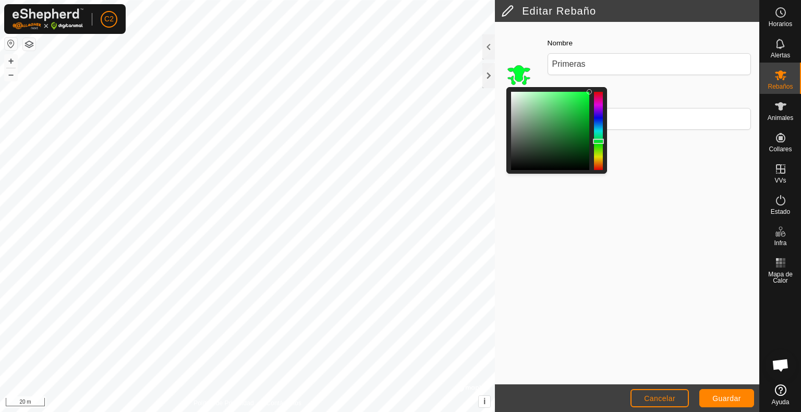
drag, startPoint x: 601, startPoint y: 124, endPoint x: 597, endPoint y: 143, distance: 19.5
click at [597, 143] on div at bounding box center [598, 141] width 11 height 5
click at [729, 376] on span "Guardar" at bounding box center [726, 398] width 29 height 8
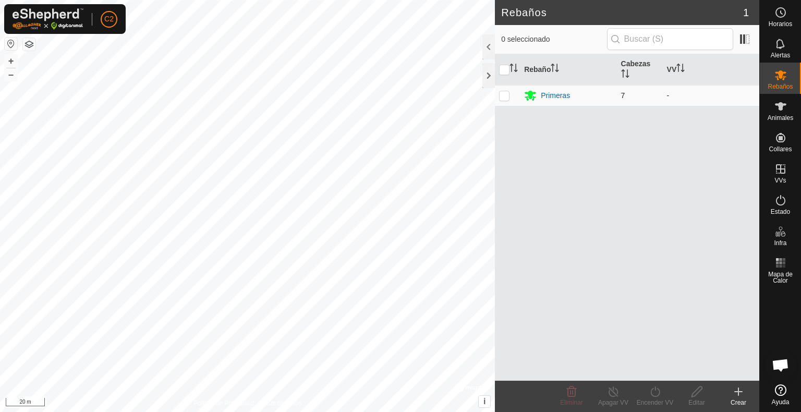
click at [504, 99] on p-checkbox at bounding box center [504, 95] width 10 height 8
checkbox input "true"
click at [504, 99] on p-checkbox at bounding box center [504, 95] width 10 height 8
checkbox input "false"
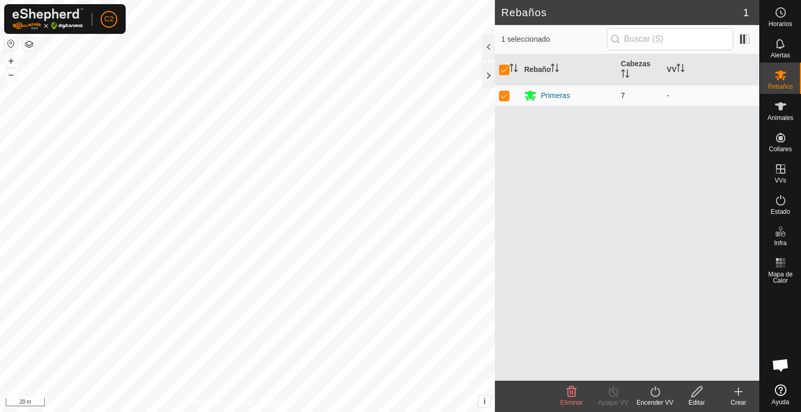
checkbox input "false"
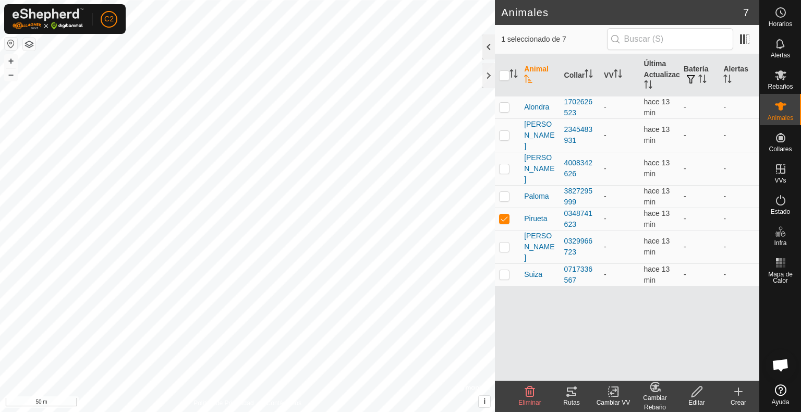
click at [487, 48] on div at bounding box center [488, 46] width 13 height 25
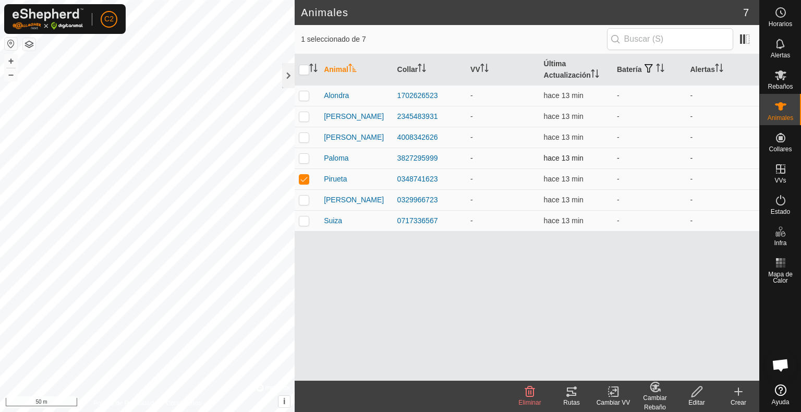
click at [304, 158] on p-checkbox at bounding box center [304, 158] width 10 height 8
click at [285, 76] on div at bounding box center [288, 75] width 13 height 25
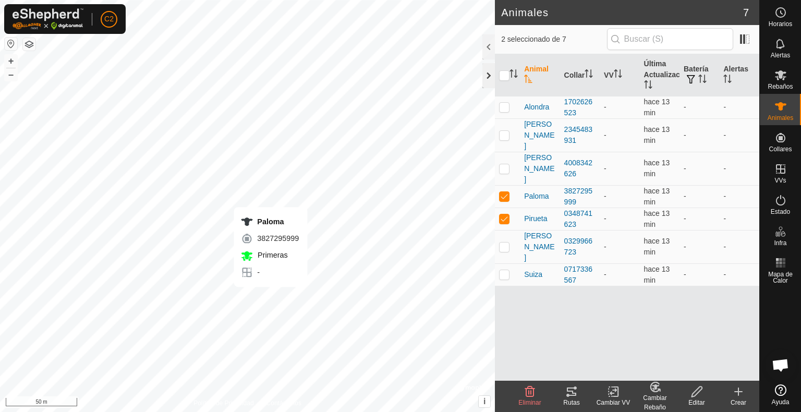
checkbox input "false"
